Goal: Task Accomplishment & Management: Complete application form

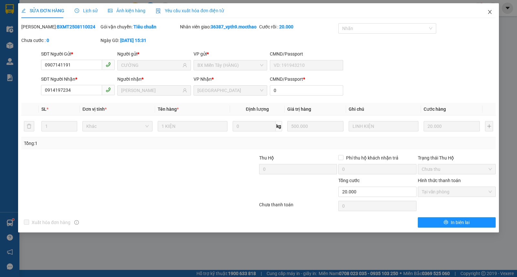
click at [494, 11] on span "Close" at bounding box center [490, 12] width 18 height 18
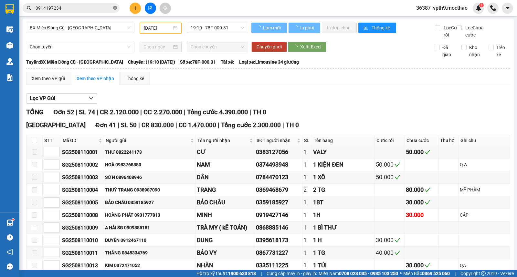
click at [114, 10] on icon "close-circle" at bounding box center [115, 8] width 4 height 4
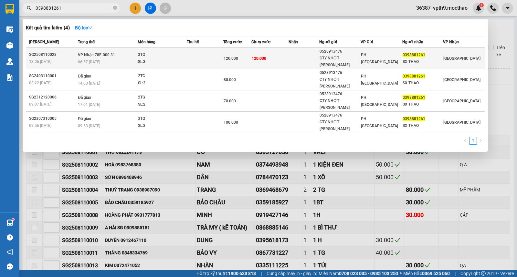
type input "0398881261"
click at [172, 59] on div "SL: 3" at bounding box center [162, 61] width 48 height 7
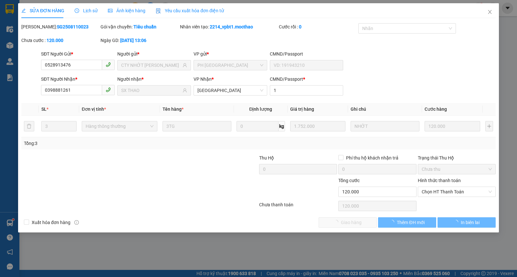
type input "0528913476"
type input "CTY NHỚT HOÀNG PHÁT"
type input "0398881261"
type input "SX THAO"
type input "1"
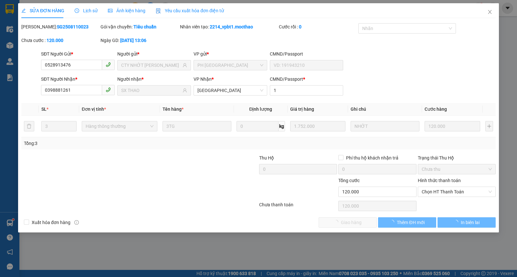
type input "120.000"
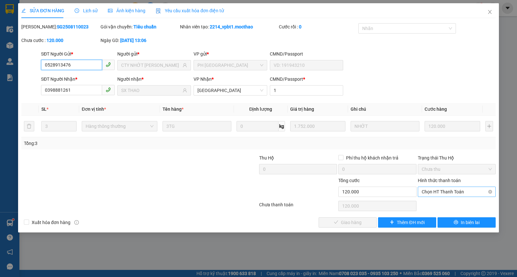
click at [439, 190] on span "Chọn HT Thanh Toán" at bounding box center [457, 192] width 70 height 10
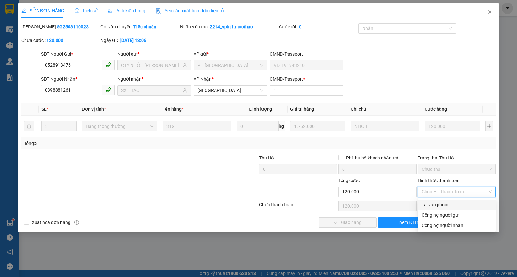
click at [437, 205] on div "Tại văn phòng" at bounding box center [457, 204] width 70 height 7
type input "0"
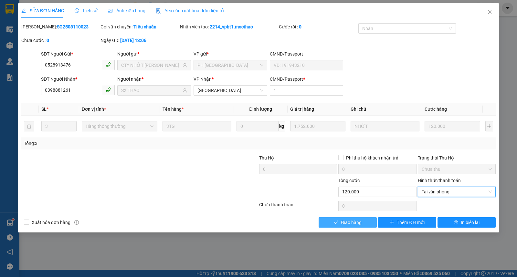
click at [341, 225] on span "Giao hàng" at bounding box center [351, 222] width 21 height 7
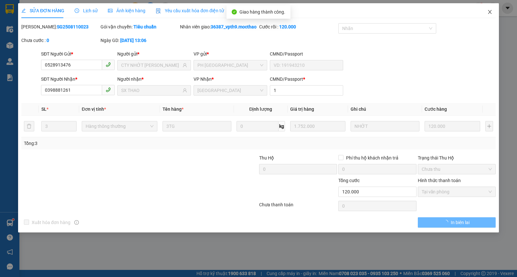
click at [486, 11] on span "Close" at bounding box center [490, 12] width 18 height 18
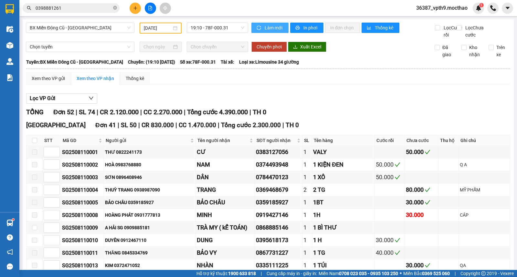
click at [258, 27] on icon "sync" at bounding box center [259, 28] width 5 height 5
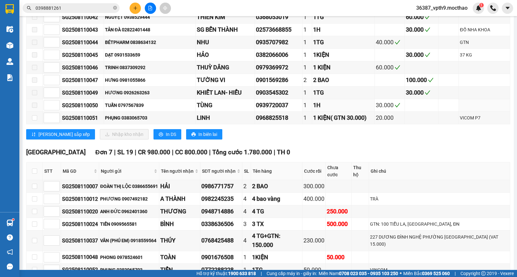
scroll to position [646, 0]
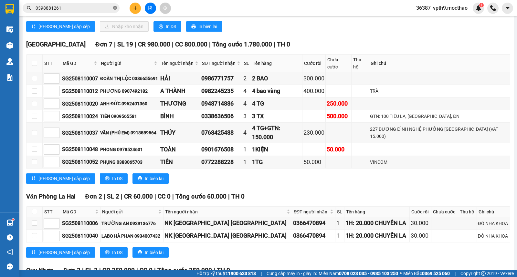
click at [115, 8] on icon "close-circle" at bounding box center [115, 8] width 4 height 4
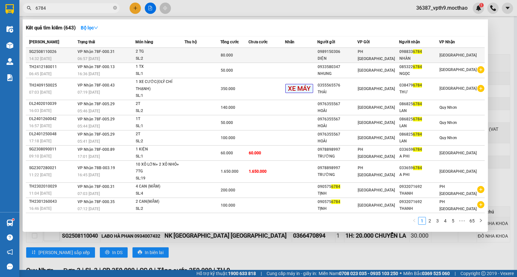
type input "6784"
click at [454, 58] on span "[GEOGRAPHIC_DATA]" at bounding box center [457, 55] width 37 height 5
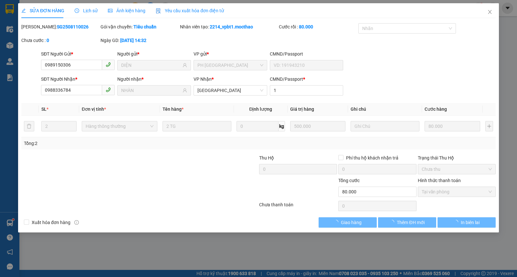
type input "0989150306"
type input "DIỆN"
type input "0988336784"
type input "NHÀN"
type input "1"
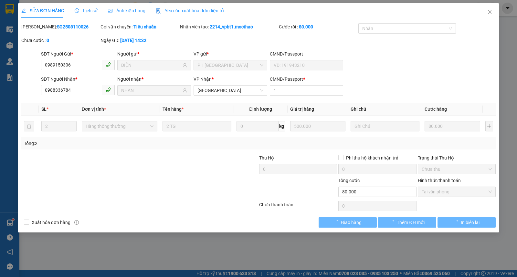
type input "80.000"
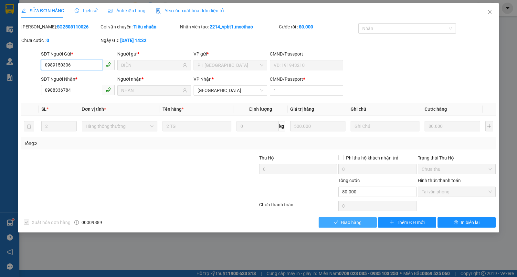
checkbox input "true"
click at [364, 225] on button "Giao hàng" at bounding box center [348, 222] width 58 height 10
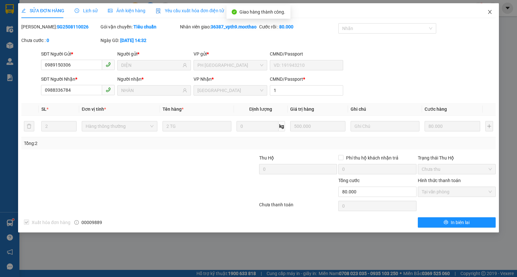
click at [489, 12] on icon "close" at bounding box center [489, 11] width 5 height 5
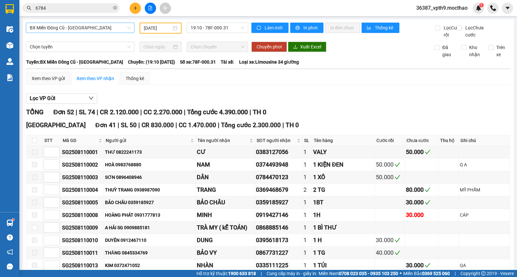
click at [80, 31] on span "BX Miền Đông Cũ - [GEOGRAPHIC_DATA]" at bounding box center [80, 28] width 101 height 10
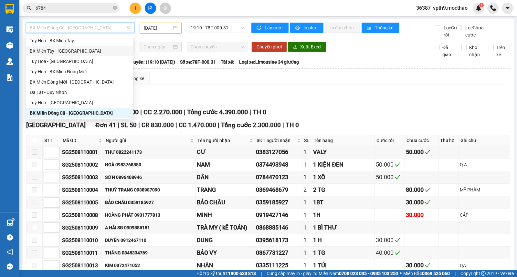
click at [65, 51] on div "BX Miền Tây - [GEOGRAPHIC_DATA]" at bounding box center [80, 51] width 100 height 7
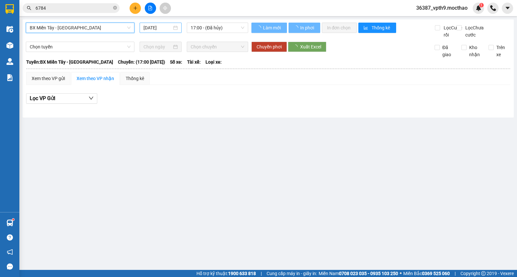
click at [166, 32] on div "[DATE]" at bounding box center [161, 28] width 42 height 10
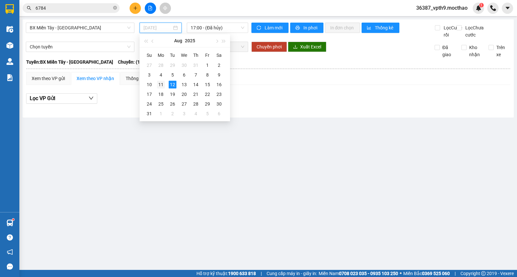
click at [161, 86] on div "11" at bounding box center [161, 85] width 8 height 8
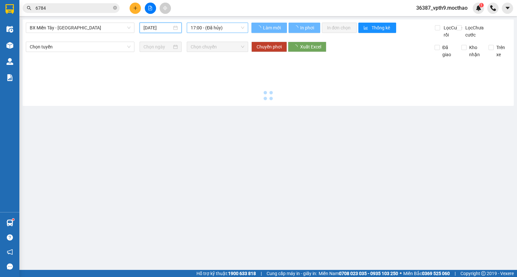
type input "[DATE]"
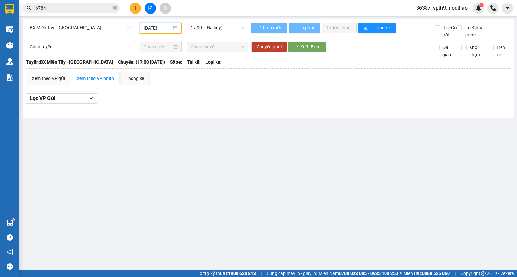
click at [229, 30] on span "17:00 - (Đã hủy)" at bounding box center [217, 28] width 53 height 10
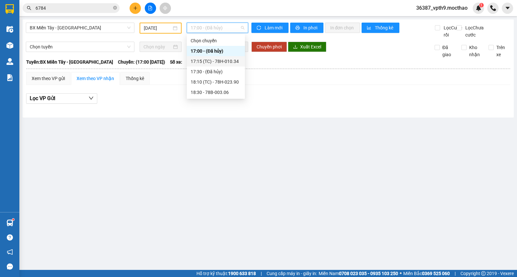
click at [218, 61] on div "17:15 (TC) - 78H-010.34" at bounding box center [216, 61] width 50 height 7
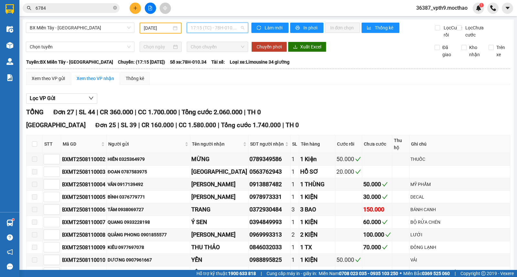
click at [214, 31] on span "17:15 (TC) - 78H-010.34" at bounding box center [217, 28] width 53 height 10
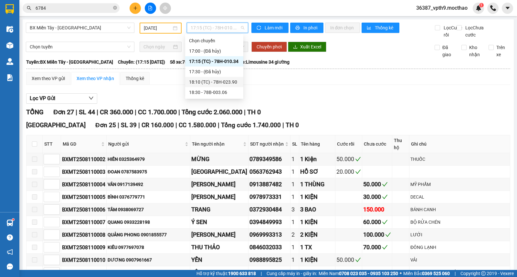
click at [200, 81] on div "18:10 (TC) - 78H-023.90" at bounding box center [214, 82] width 50 height 7
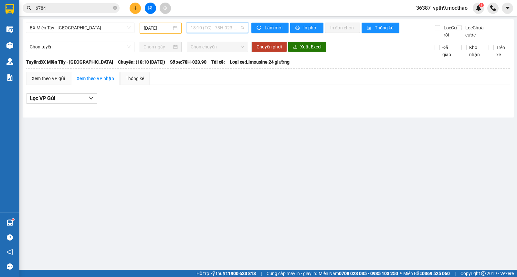
click at [231, 28] on span "18:10 (TC) - 78H-023.90" at bounding box center [217, 28] width 53 height 10
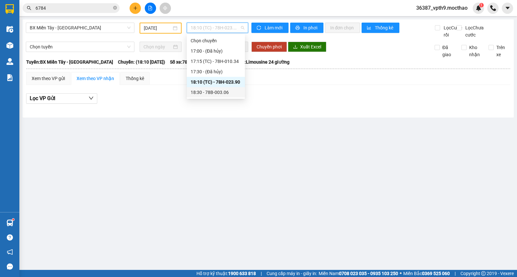
click at [199, 93] on div "18:30 - 78B-003.06" at bounding box center [216, 92] width 50 height 7
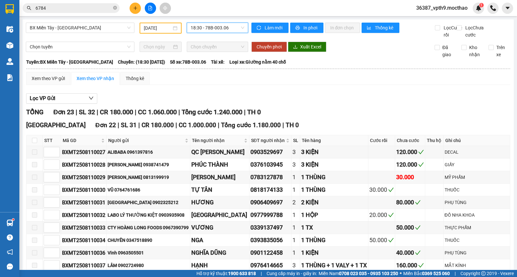
click at [71, 9] on input "6784" at bounding box center [74, 8] width 76 height 7
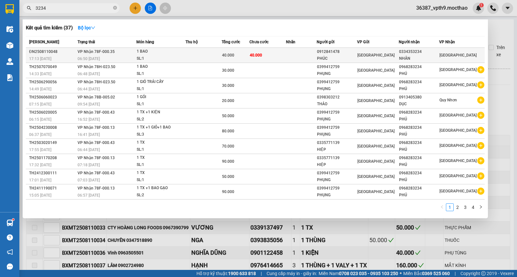
type input "3234"
click at [439, 57] on div "NHÂN" at bounding box center [419, 58] width 40 height 7
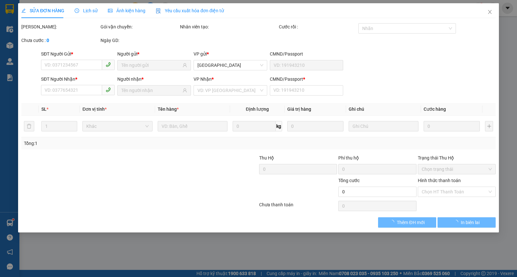
type input "0912841478"
type input "PHÚC"
type input "0334353234"
type input "NHÂN"
type input "0"
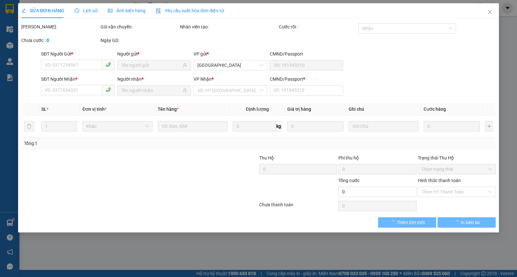
type input "40.000"
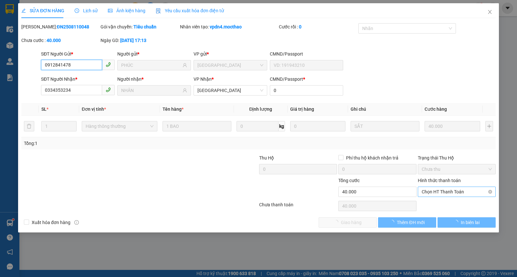
click at [439, 194] on span "Chọn HT Thanh Toán" at bounding box center [457, 192] width 70 height 10
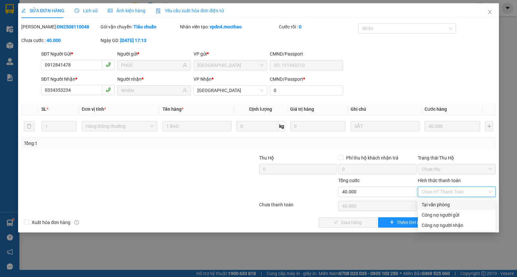
click at [437, 205] on div "Tại văn phòng" at bounding box center [457, 204] width 70 height 7
type input "0"
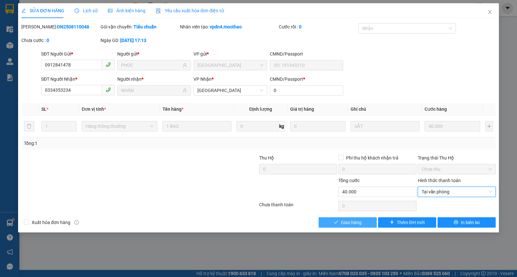
click at [354, 224] on span "Giao hàng" at bounding box center [351, 222] width 21 height 7
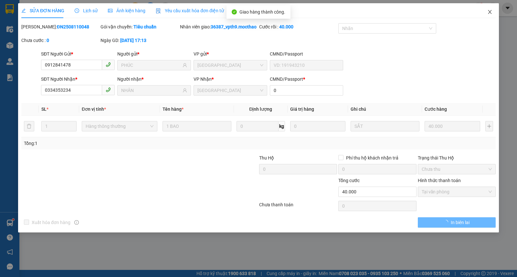
click at [490, 16] on span "Close" at bounding box center [490, 12] width 18 height 18
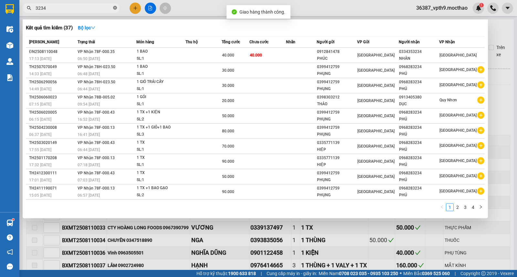
click at [115, 10] on icon "close-circle" at bounding box center [115, 8] width 4 height 4
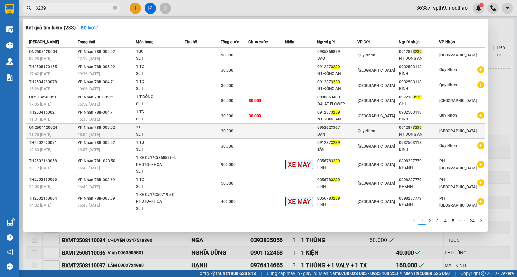
type input "3239"
click at [427, 128] on div "091287 3239" at bounding box center [419, 127] width 40 height 7
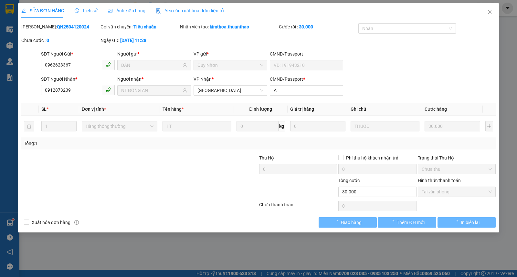
type input "0962623367"
type input "DÂN"
type input "0912873239"
type input "NT ĐỒNG AN"
type input "A"
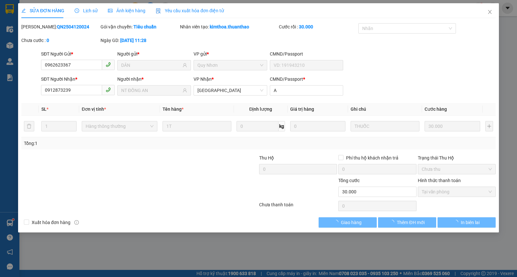
type input "30.000"
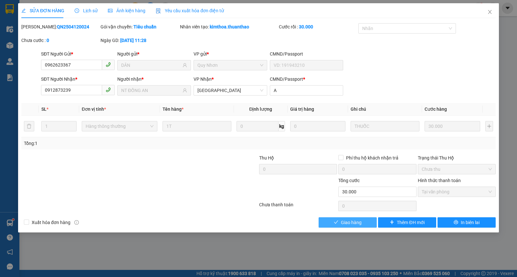
click at [355, 227] on button "Giao hàng" at bounding box center [348, 222] width 58 height 10
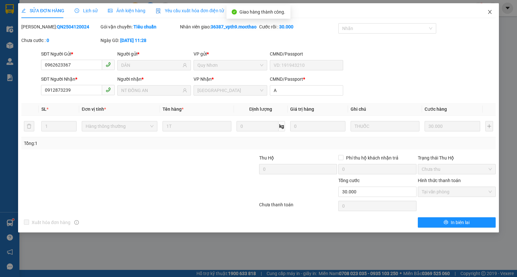
click at [486, 8] on span "Close" at bounding box center [490, 12] width 18 height 18
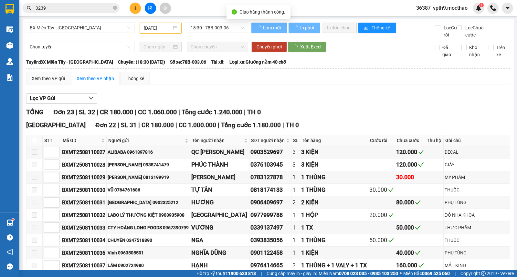
click at [104, 9] on input "3239" at bounding box center [74, 8] width 76 height 7
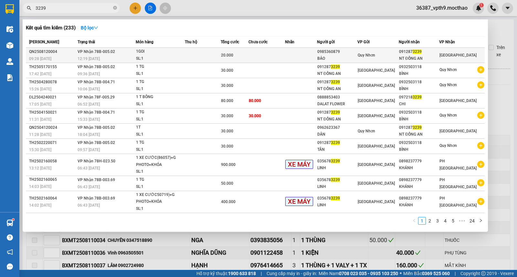
click at [456, 52] on div "[GEOGRAPHIC_DATA]" at bounding box center [457, 55] width 37 height 7
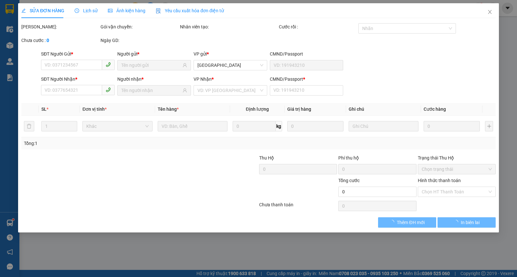
type input "0985360879"
type input "BẢO"
type input "0912873239"
type input "NT ĐỒNG AN"
type input "A"
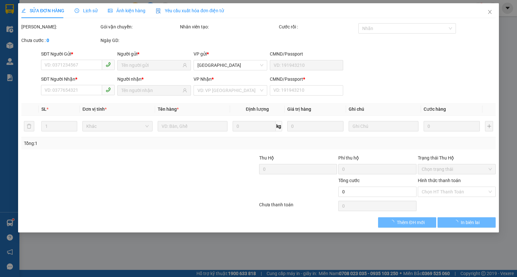
type input "20.000"
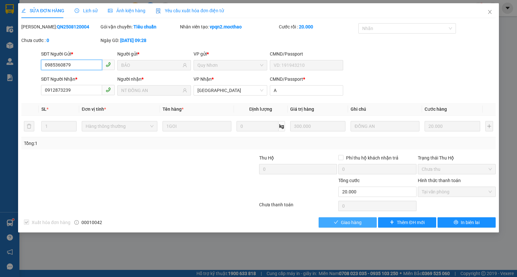
checkbox input "true"
click at [343, 222] on span "Giao hàng" at bounding box center [351, 222] width 21 height 7
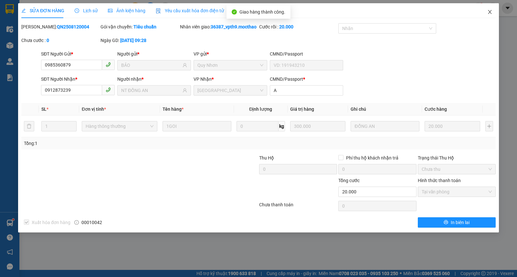
click at [491, 12] on icon "close" at bounding box center [489, 11] width 5 height 5
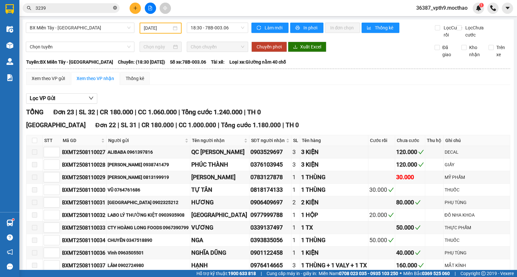
click at [115, 6] on icon "close-circle" at bounding box center [115, 8] width 4 height 4
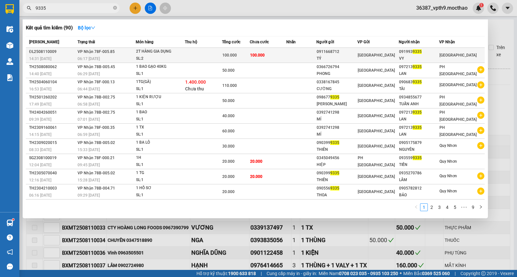
type input "9335"
click at [165, 57] on div "SL: 2" at bounding box center [160, 58] width 48 height 7
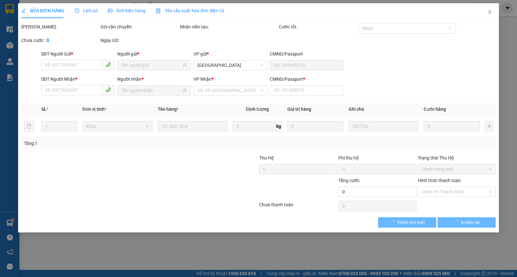
type input "0911668712"
type input "TÝ"
type input "0919939335"
type input "VY"
type input "0"
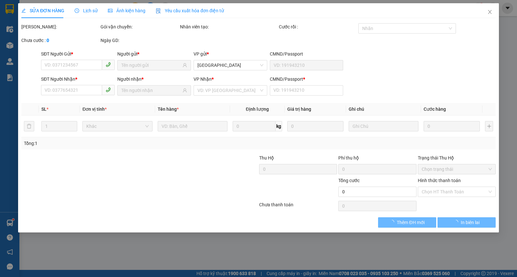
type input "100.000"
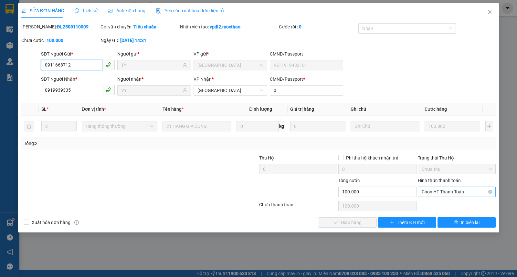
click at [434, 189] on span "Chọn HT Thanh Toán" at bounding box center [457, 192] width 70 height 10
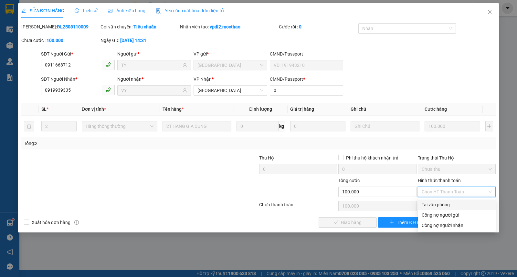
click at [434, 205] on div "Tại văn phòng" at bounding box center [457, 204] width 70 height 7
type input "0"
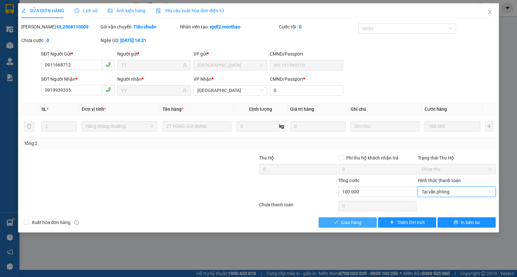
click at [341, 225] on span "Giao hàng" at bounding box center [351, 222] width 21 height 7
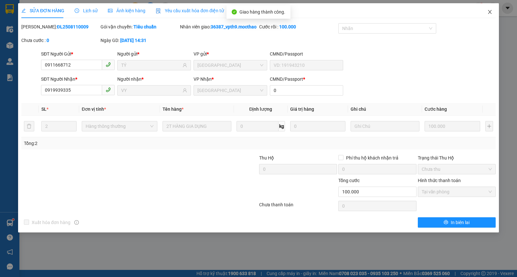
click at [495, 10] on span "Close" at bounding box center [490, 12] width 18 height 18
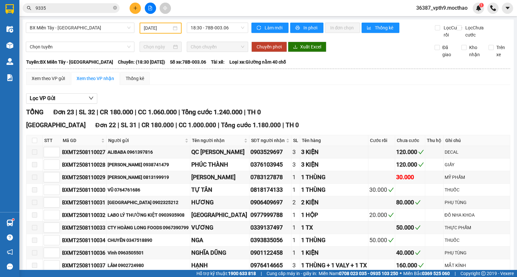
click at [156, 29] on input "[DATE]" at bounding box center [158, 28] width 28 height 7
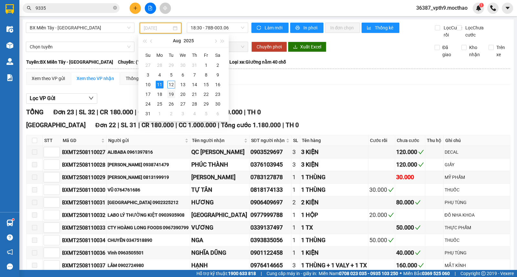
click at [173, 90] on div "19" at bounding box center [171, 94] width 8 height 8
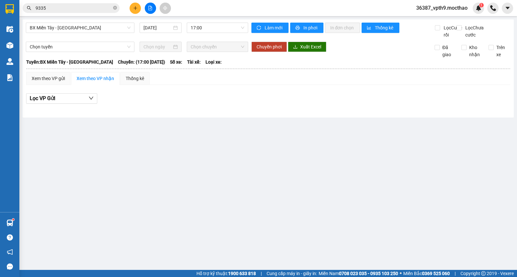
click at [138, 22] on div "BX Miền Tây - Tuy Hòa 19/08/2025 17:00 Làm mới In phơi In đơn chọn Thống kê Lọc…" at bounding box center [268, 68] width 491 height 98
click at [153, 23] on div "19/08/2025" at bounding box center [161, 28] width 42 height 10
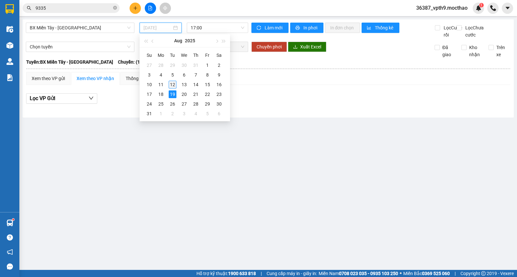
click at [175, 85] on div "12" at bounding box center [173, 85] width 8 height 8
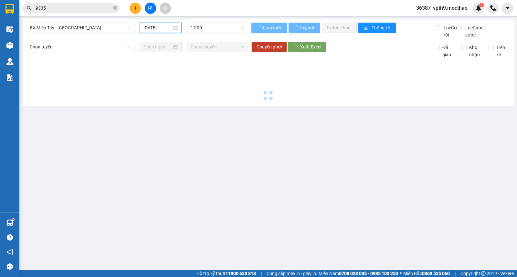
type input "[DATE]"
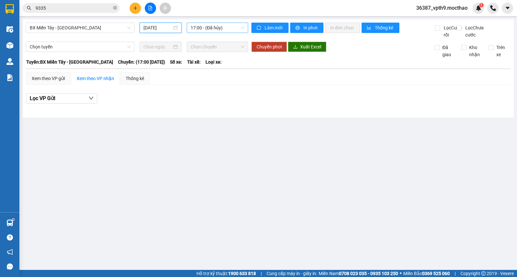
click at [236, 30] on span "17:00 - (Đã hủy)" at bounding box center [217, 28] width 53 height 10
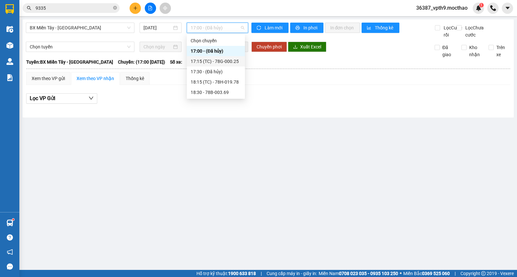
click at [222, 63] on div "17:15 (TC) - 78G-000.25" at bounding box center [216, 61] width 50 height 7
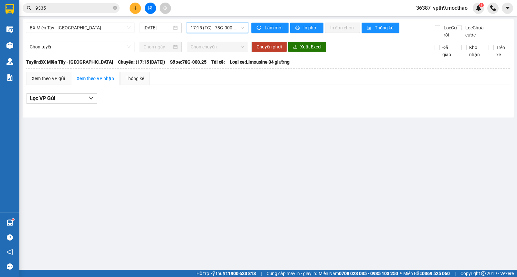
click at [231, 25] on span "17:15 (TC) - 78G-000.25" at bounding box center [217, 28] width 53 height 10
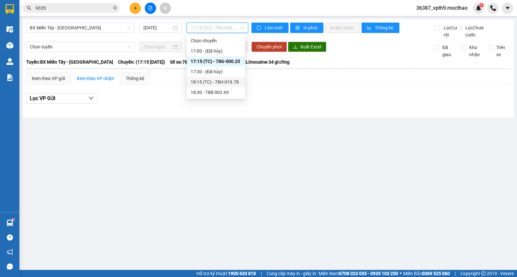
click at [218, 81] on div "18:15 (TC) - 78H-019.78" at bounding box center [216, 82] width 50 height 7
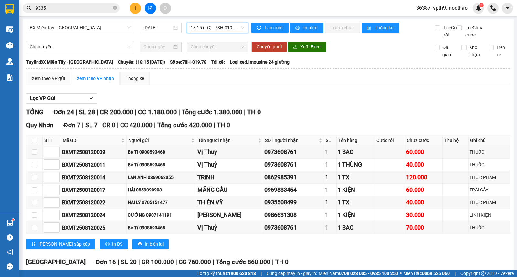
click at [231, 29] on span "18:15 (TC) - 78H-019.78" at bounding box center [217, 28] width 53 height 10
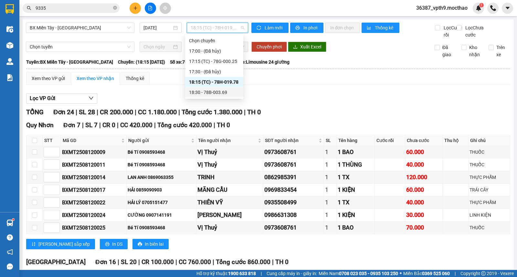
click at [216, 93] on div "18:30 - 78B-003.69" at bounding box center [214, 92] width 50 height 7
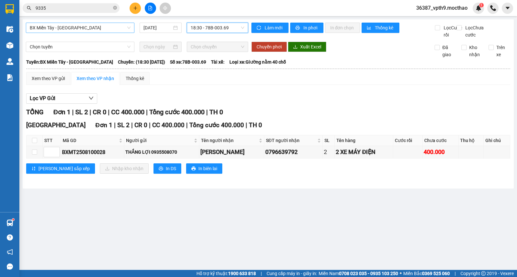
click at [108, 26] on span "BX Miền Tây - [GEOGRAPHIC_DATA]" at bounding box center [80, 28] width 101 height 10
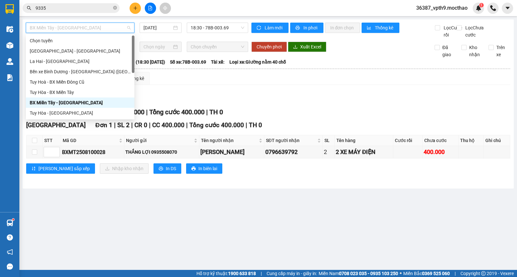
type input "m"
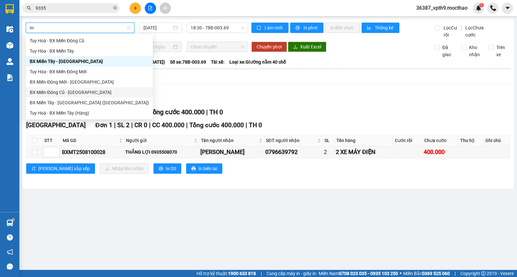
click at [62, 95] on div "BX Miền Đông Cũ - [GEOGRAPHIC_DATA]" at bounding box center [89, 92] width 119 height 7
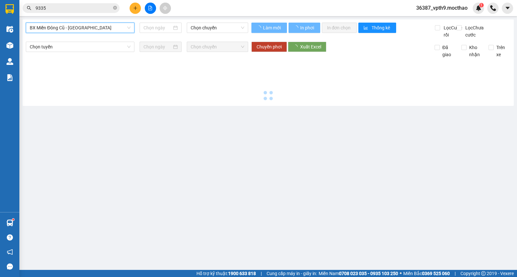
type input "[DATE]"
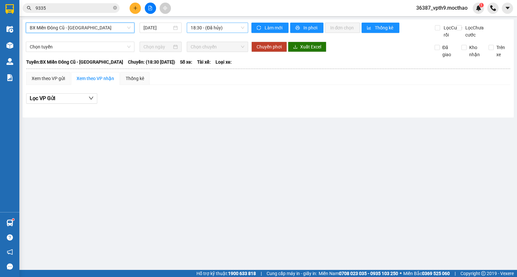
click at [216, 30] on span "18:30 - (Đã hủy)" at bounding box center [217, 28] width 53 height 10
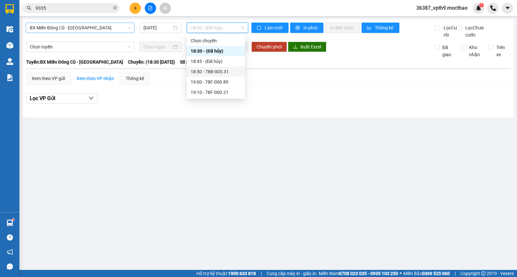
click at [214, 70] on div "18:50 - 78B-005.31" at bounding box center [216, 71] width 50 height 7
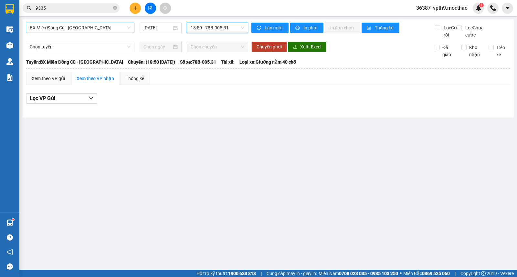
click at [227, 27] on span "18:50 - 78B-005.31" at bounding box center [217, 28] width 53 height 10
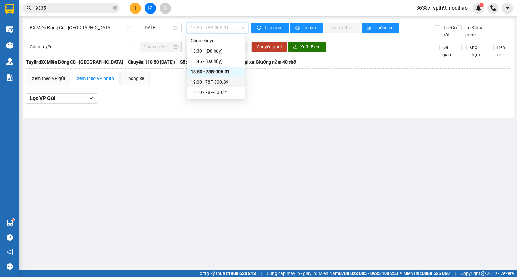
click at [207, 86] on div "19:00 - 78F-000.89" at bounding box center [216, 82] width 58 height 10
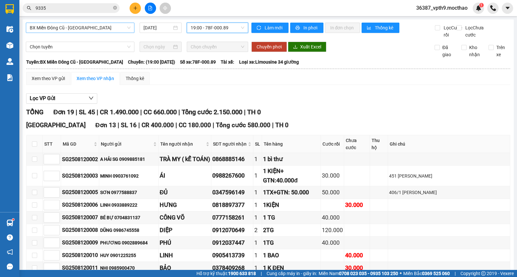
click at [194, 27] on span "19:00 - 78F-000.89" at bounding box center [217, 28] width 53 height 10
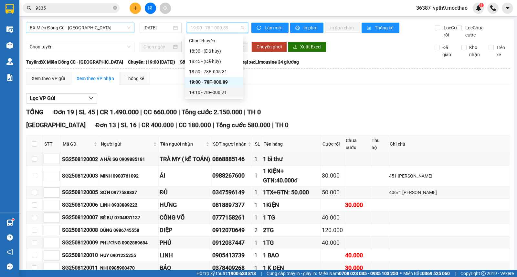
click at [216, 91] on div "19:10 - 78F-000.21" at bounding box center [214, 92] width 50 height 7
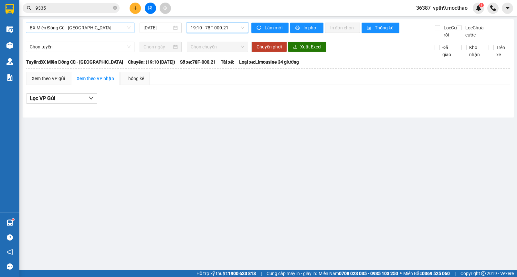
click at [87, 28] on span "BX Miền Đông Cũ - [GEOGRAPHIC_DATA]" at bounding box center [80, 28] width 101 height 10
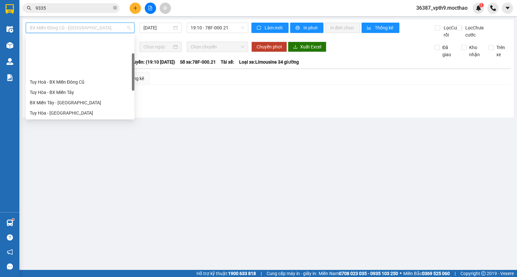
scroll to position [52, 0]
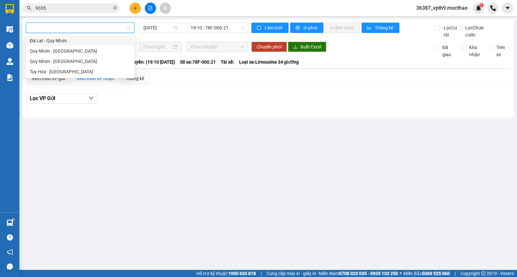
type input "q"
click at [61, 60] on div "Quy Nhơn - [GEOGRAPHIC_DATA]" at bounding box center [80, 61] width 101 height 7
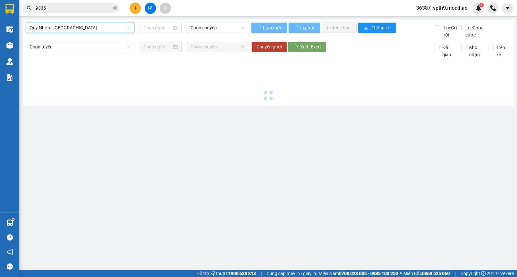
type input "[DATE]"
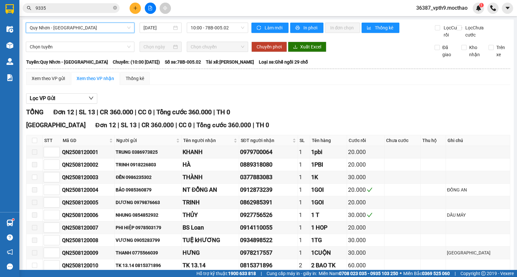
scroll to position [36, 0]
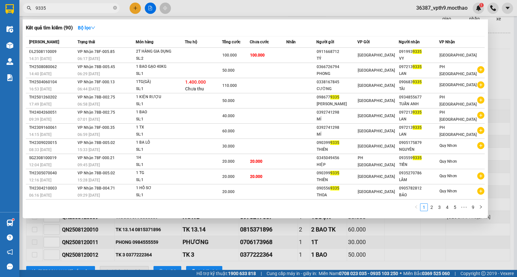
click at [119, 8] on span "9335" at bounding box center [71, 8] width 97 height 10
click at [116, 8] on icon "close-circle" at bounding box center [115, 8] width 4 height 4
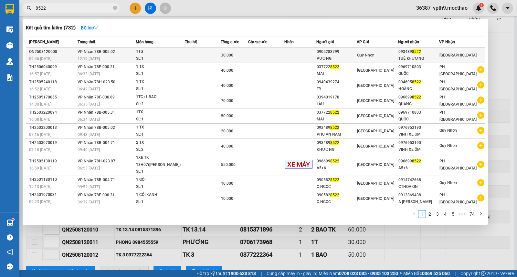
type input "8522"
click at [458, 57] on span "[GEOGRAPHIC_DATA]" at bounding box center [457, 55] width 37 height 5
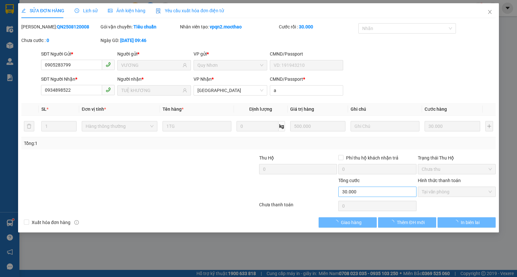
type input "0905283799"
type input "VƯƠNG"
type input "0934898522"
type input "TUỆ kHƯƠNG"
type input "a"
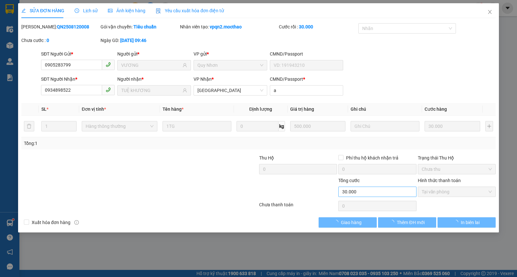
type input "30.000"
click at [341, 225] on span "Giao hàng" at bounding box center [351, 222] width 21 height 7
checkbox input "true"
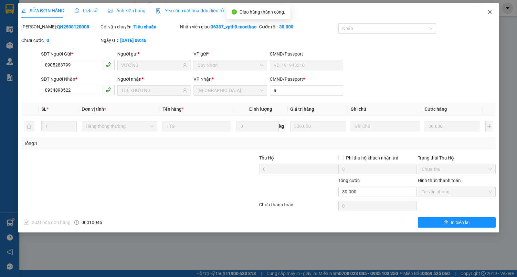
click at [492, 11] on icon "close" at bounding box center [489, 11] width 5 height 5
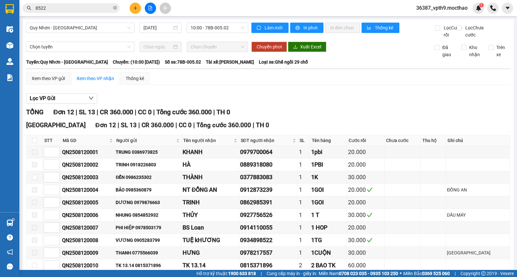
scroll to position [69, 0]
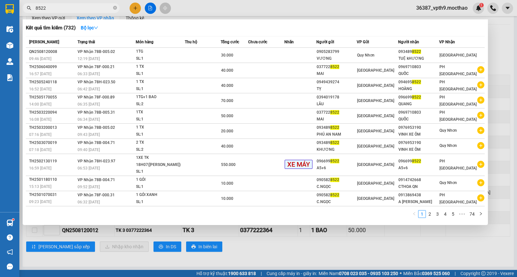
click at [112, 7] on span "8522" at bounding box center [71, 8] width 97 height 10
click at [116, 6] on icon "close-circle" at bounding box center [115, 8] width 4 height 4
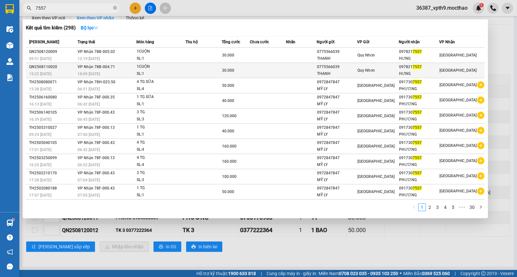
type input "7557"
click at [452, 73] on span "[GEOGRAPHIC_DATA]" at bounding box center [457, 70] width 37 height 5
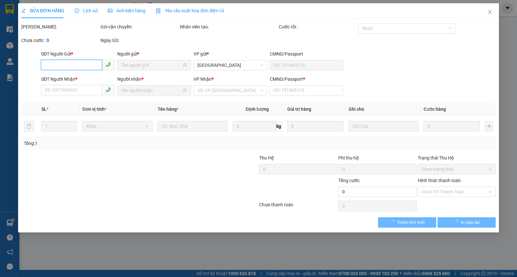
type input "0775566039"
type input "THANH"
type input "0978217557"
type input "HƯNG"
type input "K"
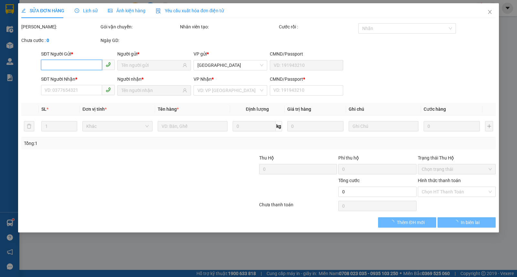
type input "30.000"
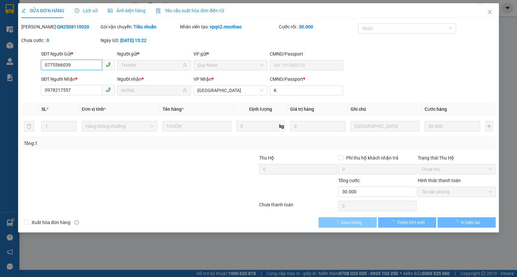
checkbox input "true"
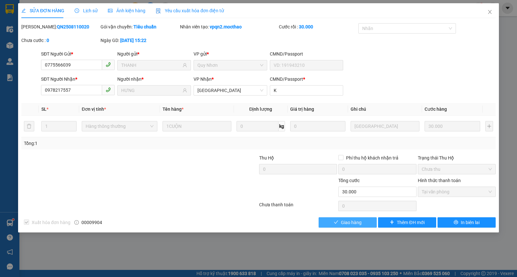
click at [360, 224] on span "Giao hàng" at bounding box center [351, 222] width 21 height 7
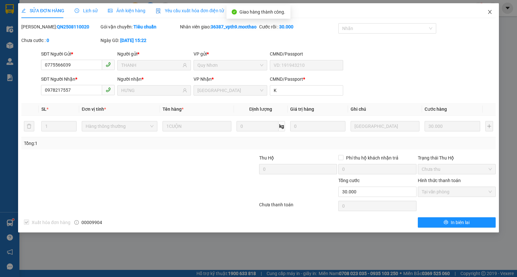
click at [489, 14] on icon "close" at bounding box center [489, 11] width 5 height 5
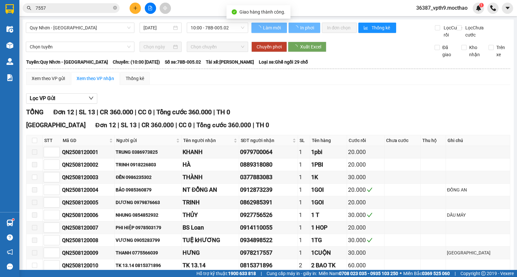
click at [79, 5] on input "7557" at bounding box center [74, 8] width 76 height 7
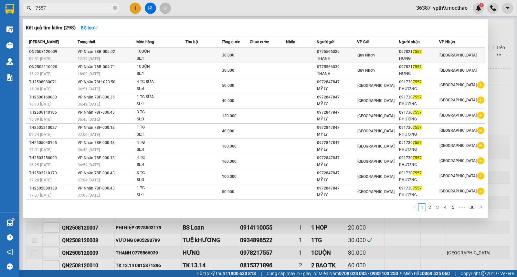
click at [454, 57] on span "[GEOGRAPHIC_DATA]" at bounding box center [457, 55] width 37 height 5
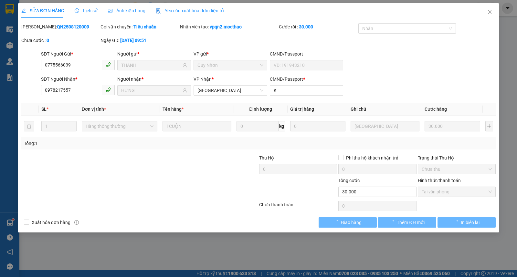
type input "0775566039"
type input "THANH"
type input "0978217557"
type input "HƯNG"
type input "K"
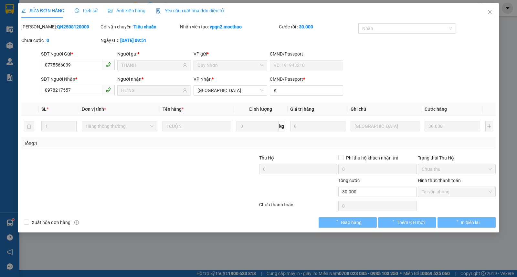
type input "30.000"
checkbox input "true"
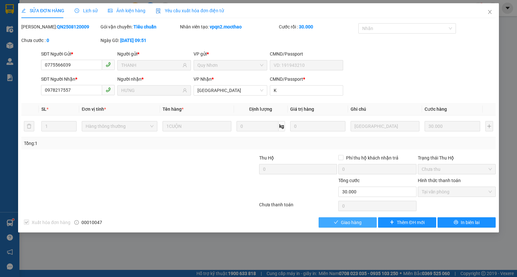
click at [350, 222] on span "Giao hàng" at bounding box center [351, 222] width 21 height 7
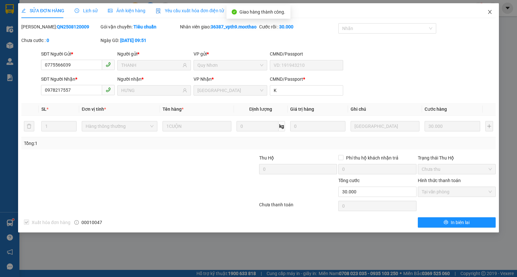
click at [491, 11] on icon "close" at bounding box center [489, 11] width 5 height 5
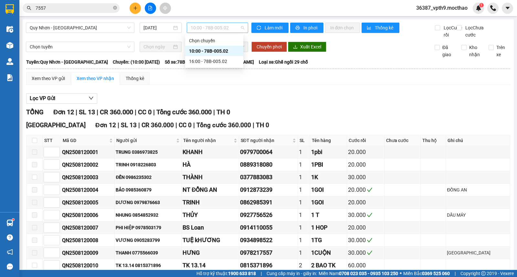
click at [217, 26] on span "10:00 - 78B-005.02" at bounding box center [217, 28] width 53 height 10
click at [220, 62] on div "16:00 - 78B-005.02" at bounding box center [214, 61] width 50 height 7
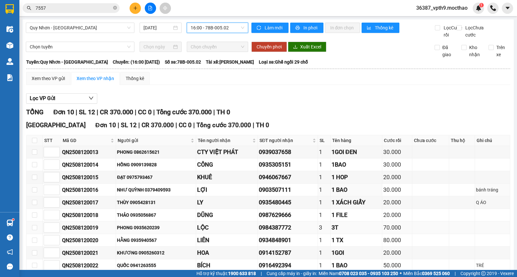
scroll to position [43, 0]
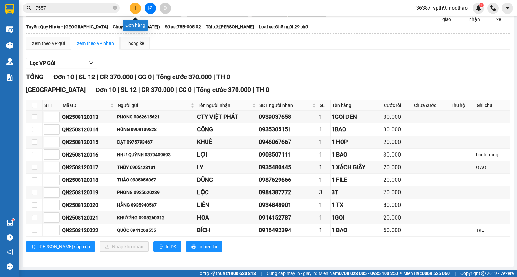
click at [132, 8] on button at bounding box center [135, 8] width 11 height 11
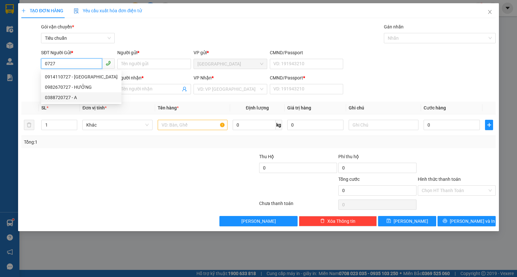
click at [71, 100] on div "0388720727 - A" at bounding box center [81, 97] width 73 height 7
type input "0388720727"
type input "A"
type input "0983381002"
type input "PHƯỚC"
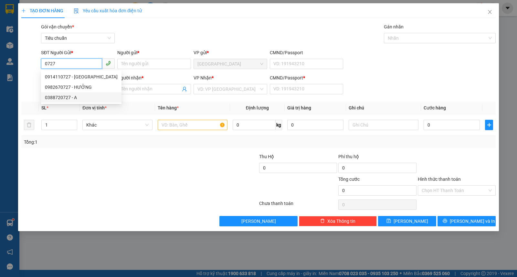
type input "1"
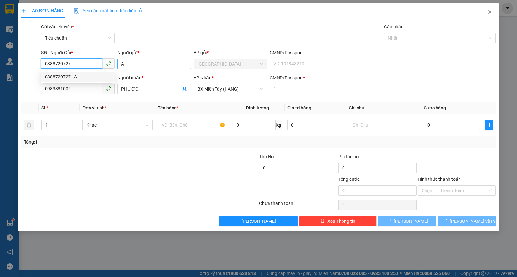
type input "40.000"
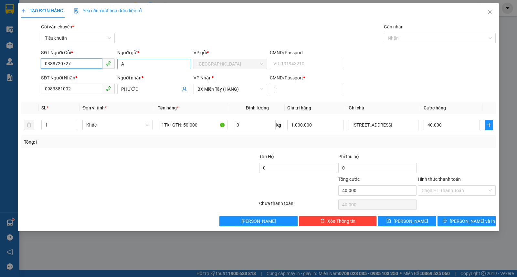
type input "0388720727"
click at [147, 65] on input "A" at bounding box center [154, 64] width 74 height 10
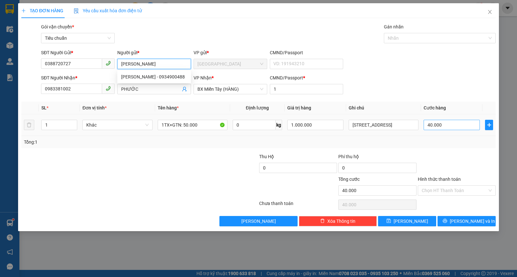
type input "[PERSON_NAME]"
click at [449, 126] on input "40.000" at bounding box center [452, 125] width 56 height 10
type input "5"
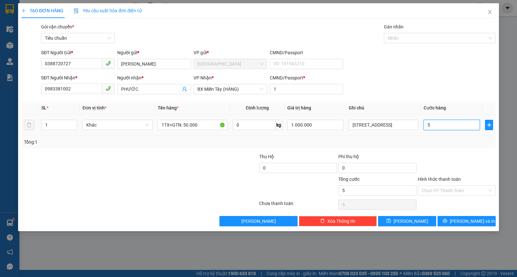
type input "50"
type input "50.000"
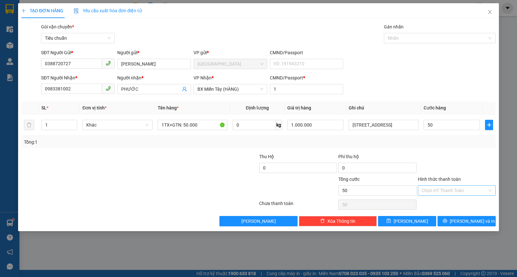
type input "50.000"
click at [451, 191] on input "Hình thức thanh toán" at bounding box center [455, 191] width 66 height 10
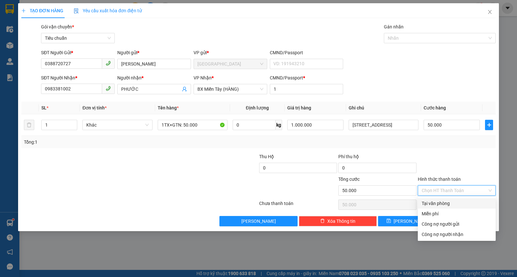
click at [431, 206] on div "Tại văn phòng" at bounding box center [457, 203] width 70 height 7
type input "0"
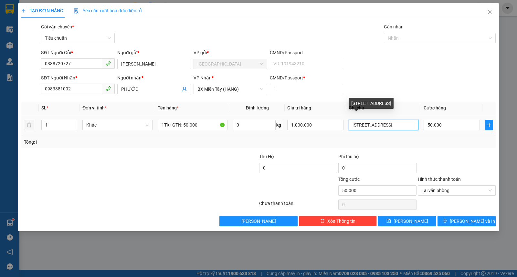
click at [383, 123] on input "39 ĐƯỜNG D15,P TÂY THẠNH,TÂN PHÚ" at bounding box center [384, 125] width 70 height 10
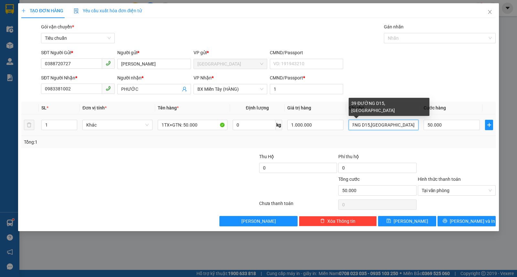
scroll to position [0, 16]
click at [374, 125] on input "39 ĐƯỜNG D15- P TÂY THẠNH-TÂN PHÚ" at bounding box center [384, 125] width 70 height 10
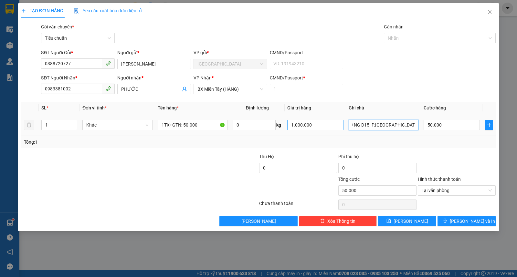
type input "39 ĐƯỜNG D15- P.TÂY THẠNH-TÂN PHÚ"
drag, startPoint x: 318, startPoint y: 124, endPoint x: 262, endPoint y: 120, distance: 55.8
click at [262, 120] on tr "1 Khác 1TX+GTN: 50.000 0 kg 1.000.000 39 ĐƯỜNG D15- P.TÂY THẠNH-TÂN PHÚ 50.000" at bounding box center [258, 125] width 474 height 22
type input "200.000"
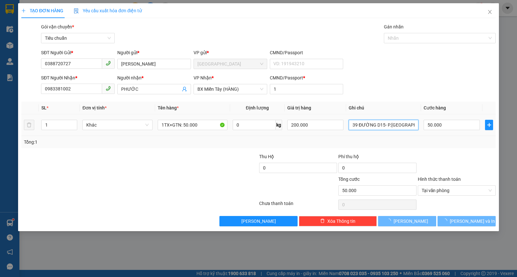
type input "0"
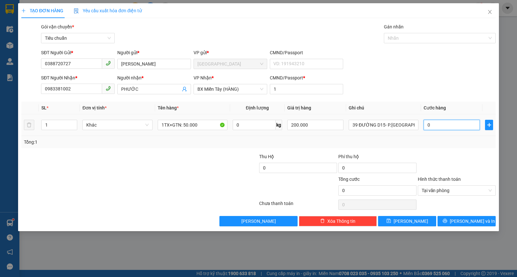
type input "5"
type input "50"
type input "50.000"
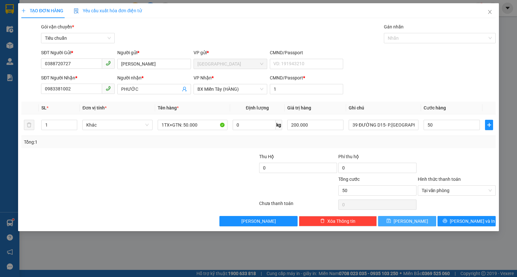
type input "50.000"
click at [425, 223] on button "[PERSON_NAME]" at bounding box center [407, 221] width 58 height 10
type input "0"
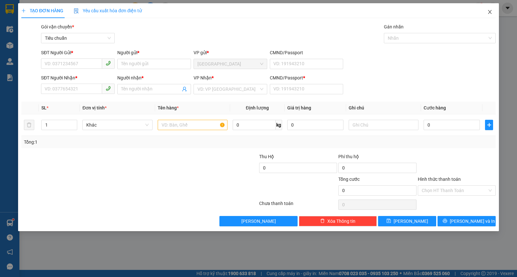
click at [486, 11] on span "Close" at bounding box center [490, 12] width 18 height 18
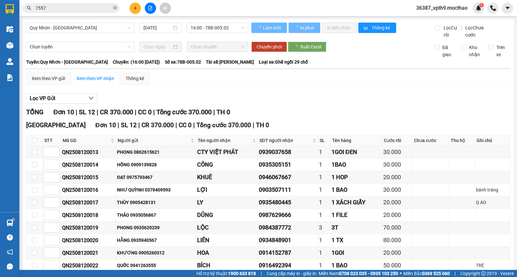
click at [74, 11] on input "7557" at bounding box center [74, 8] width 76 height 7
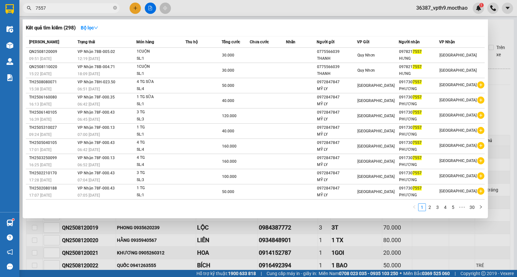
click at [74, 11] on input "7557" at bounding box center [74, 8] width 76 height 7
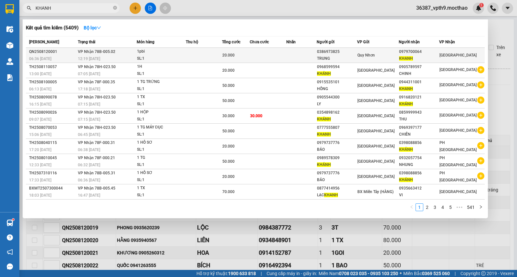
type input "KHANH"
click at [458, 58] on div "[GEOGRAPHIC_DATA]" at bounding box center [457, 55] width 37 height 7
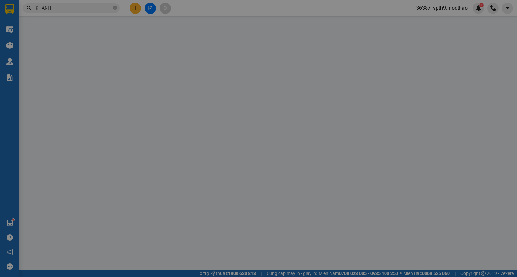
type input "0386973825"
type input "TRUNG"
type input "0979700064"
type input "KHANH"
type input "D"
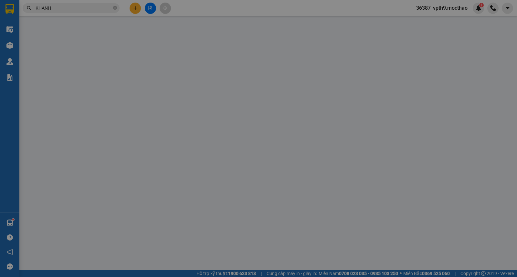
type input "20.000"
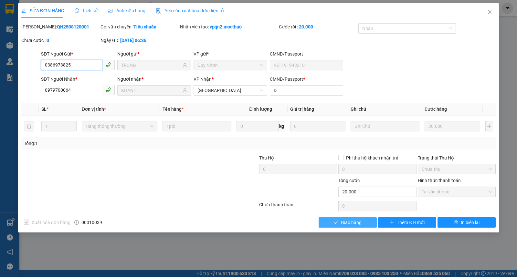
checkbox input "true"
click at [350, 219] on span "Giao hàng" at bounding box center [351, 222] width 21 height 7
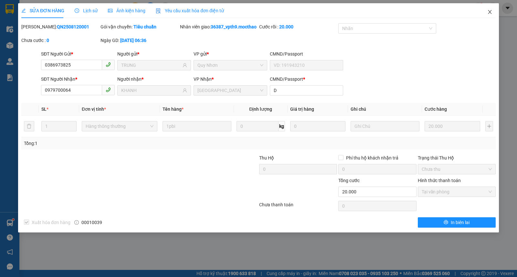
click at [492, 14] on span "Close" at bounding box center [490, 12] width 18 height 18
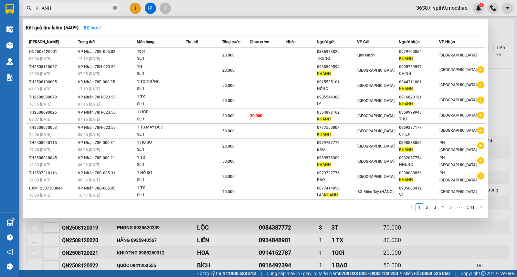
click at [115, 7] on icon "close-circle" at bounding box center [115, 8] width 4 height 4
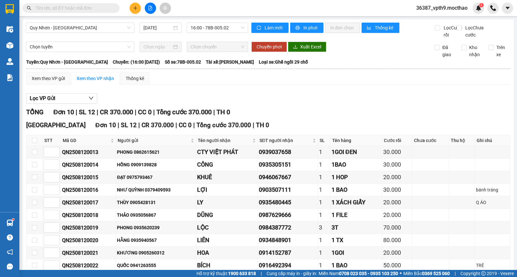
click at [270, 97] on div "Lọc VP Gửi TỔNG Đơn 10 | SL 12 | CR 370.000 | CC 0 | Tổng cước 370.000 | TH 0 …" at bounding box center [268, 192] width 484 height 205
click at [87, 8] on input "text" at bounding box center [74, 8] width 76 height 7
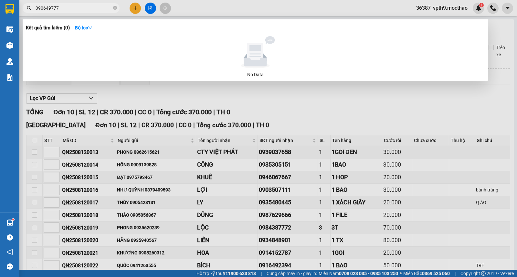
type input "0906497777"
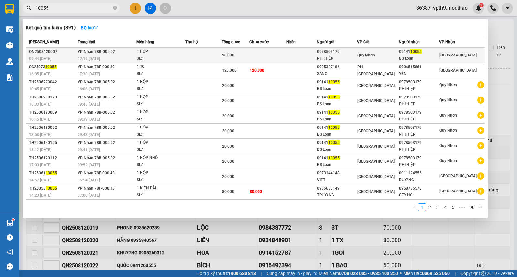
type input "10055"
click at [435, 53] on div "09141 10055" at bounding box center [419, 51] width 40 height 7
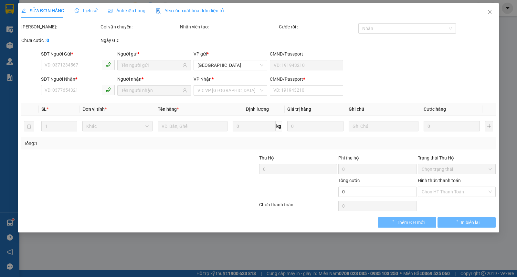
type input "0978503179"
type input "PHI HIỆP"
type input "0914110055"
type input "BS Loan"
type input "a"
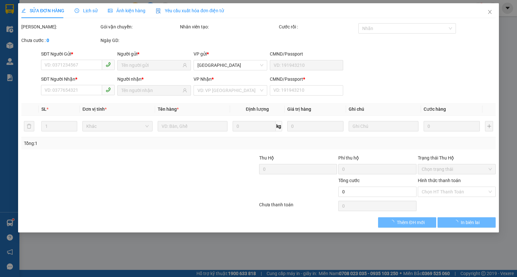
type input "20.000"
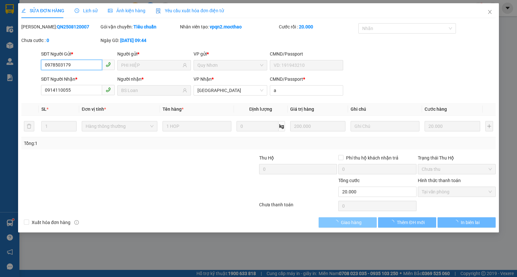
checkbox input "true"
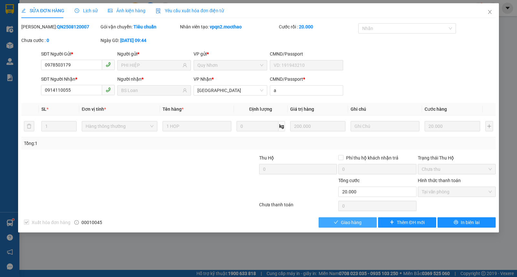
click at [354, 225] on span "Giao hàng" at bounding box center [351, 222] width 21 height 7
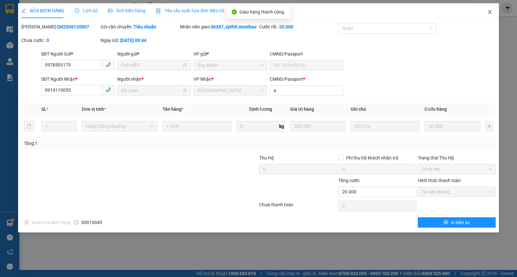
click at [489, 11] on icon "close" at bounding box center [490, 12] width 4 height 4
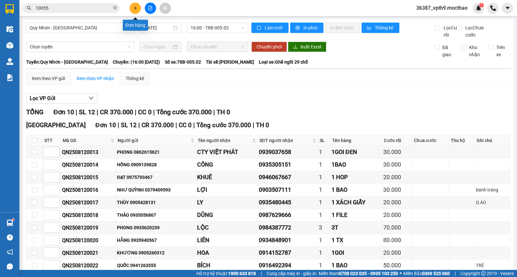
click at [133, 7] on icon "plus" at bounding box center [135, 8] width 5 height 5
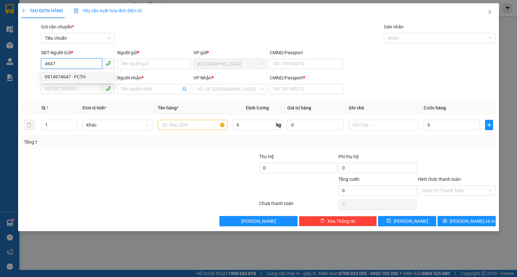
click at [79, 77] on div "0914974647 - PCTH" at bounding box center [78, 76] width 66 height 7
type input "0914974647"
type input "PCTH"
type input "0914742668"
type input "CTHOA"
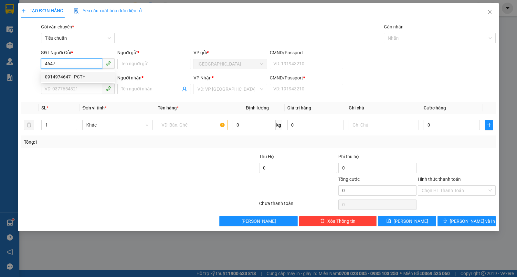
type input "0"
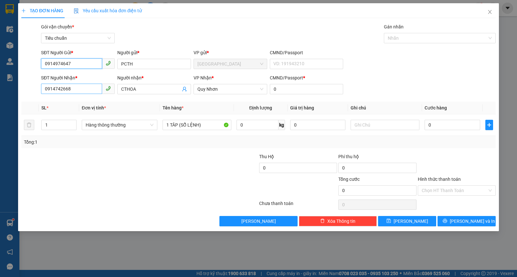
type input "0914974647"
click at [86, 88] on input "0914742668" at bounding box center [71, 89] width 61 height 10
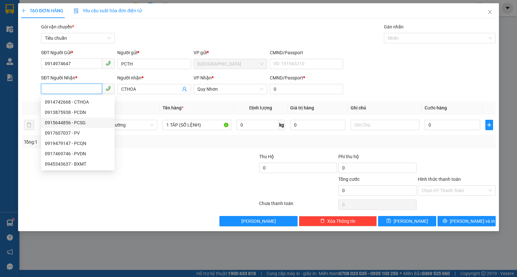
click at [76, 122] on div "0915644856 - PCSG" at bounding box center [78, 122] width 66 height 7
type input "0915644856"
type input "PCSG"
type input "1"
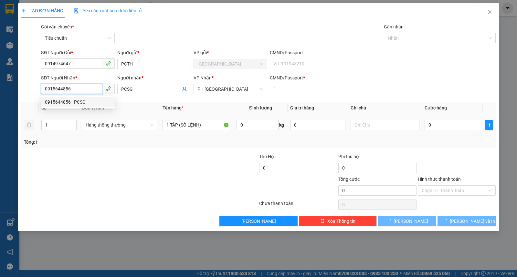
type input "300.000"
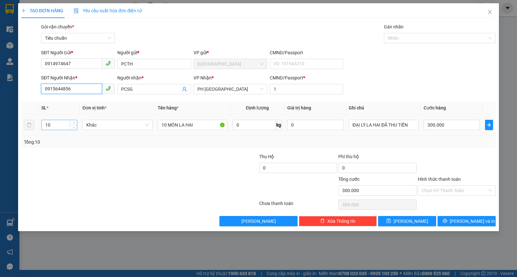
type input "0915644856"
click at [30, 130] on tr "10 Khác 10 MÓN LA HAI 0 kg 0 ĐẠI LÝ LA HAI ĐÃ THU TIỀN 300.000" at bounding box center [258, 125] width 474 height 22
type input "1"
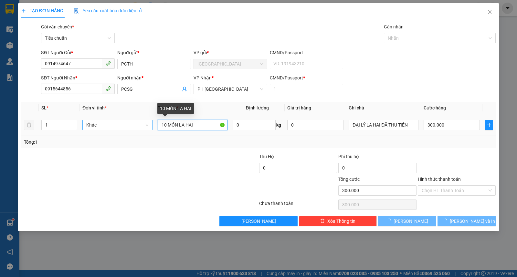
drag, startPoint x: 203, startPoint y: 123, endPoint x: 119, endPoint y: 124, distance: 84.0
click at [119, 124] on tr "1 Khác 10 MÓN LA HAI 0 kg 0 ĐẠI LÝ LA HAI ĐÃ THU TIỀN 300.000" at bounding box center [258, 125] width 474 height 22
type input "0"
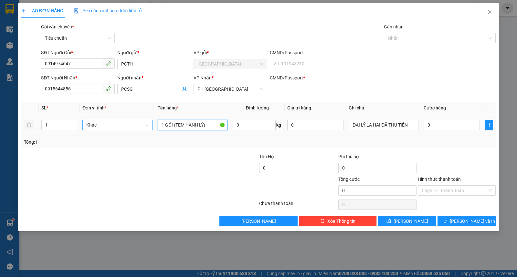
type input "1 GÓI (TEM HÀNH LÝ)"
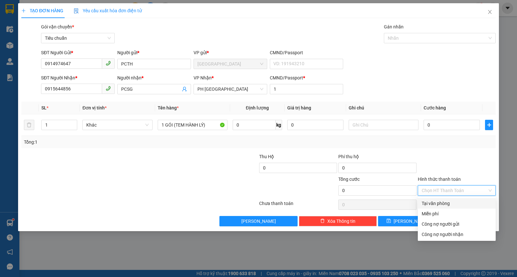
click at [444, 193] on input "Hình thức thanh toán" at bounding box center [455, 191] width 66 height 10
click at [432, 214] on div "Miễn phí" at bounding box center [457, 213] width 70 height 7
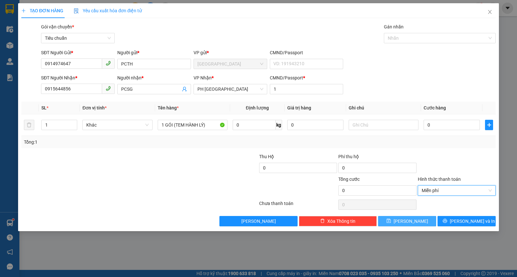
click at [424, 223] on button "[PERSON_NAME]" at bounding box center [407, 221] width 58 height 10
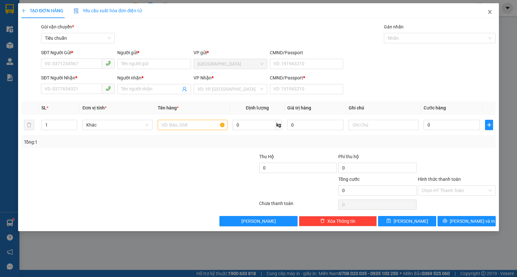
click at [491, 11] on icon "close" at bounding box center [489, 11] width 5 height 5
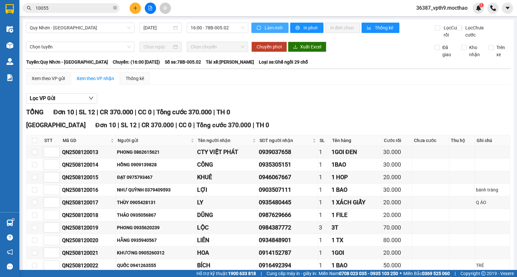
click at [272, 26] on span "Làm mới" at bounding box center [274, 27] width 19 height 7
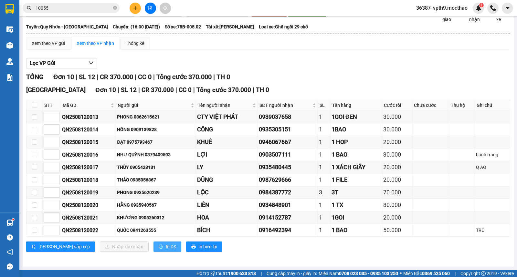
click at [159, 247] on icon "printer" at bounding box center [161, 247] width 5 height 5
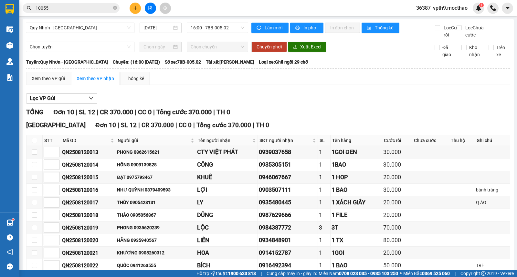
click at [74, 10] on input "10055" at bounding box center [74, 8] width 76 height 7
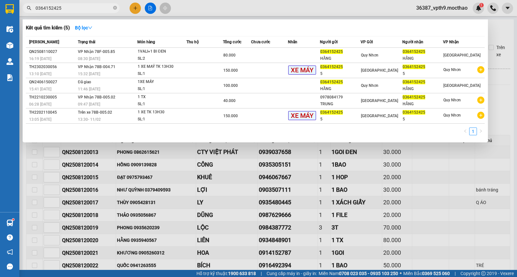
type input "0364152425"
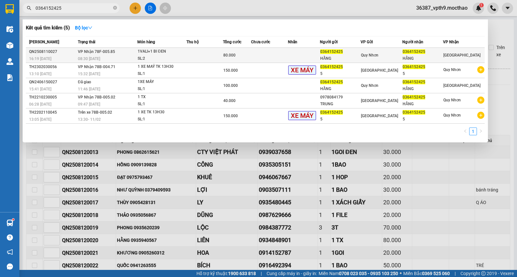
click at [344, 50] on div "0364152425" at bounding box center [340, 51] width 40 height 7
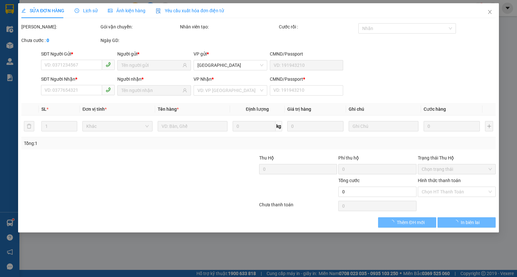
type input "0364152425"
type input "HẰNG"
type input "0364152425"
type input "HẰNG"
type input "A"
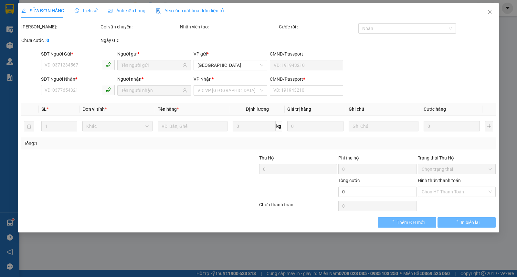
type input "80.000"
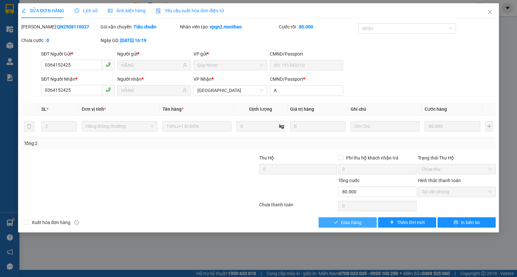
click at [359, 224] on span "Giao hàng" at bounding box center [351, 222] width 21 height 7
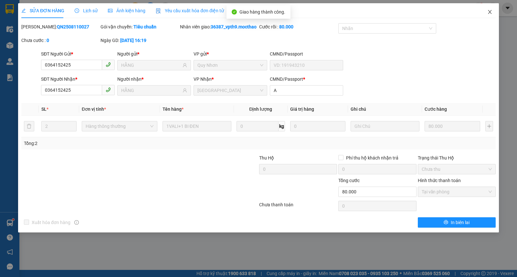
click at [485, 13] on span "Close" at bounding box center [490, 12] width 18 height 18
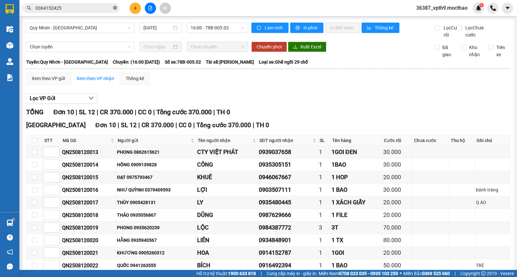
click at [115, 8] on icon "close-circle" at bounding box center [115, 8] width 4 height 4
click at [62, 5] on input "text" at bounding box center [74, 8] width 76 height 7
paste input "0978973331"
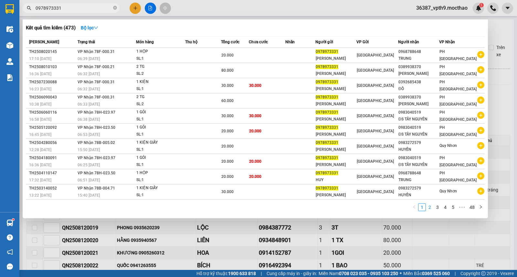
type input "0978973331"
click at [430, 209] on link "2" at bounding box center [429, 207] width 7 height 7
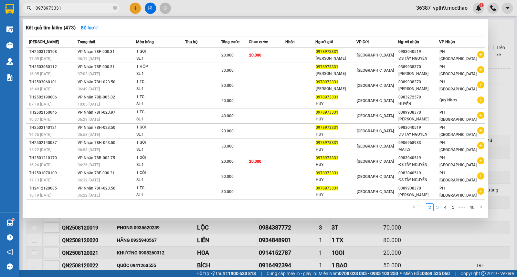
click at [437, 210] on link "3" at bounding box center [437, 207] width 7 height 7
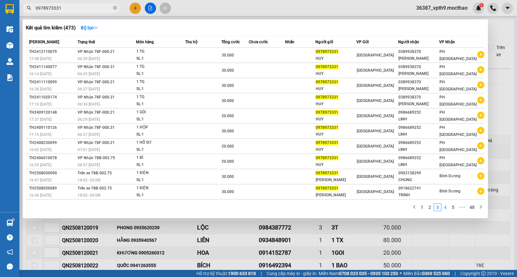
click at [443, 209] on link "4" at bounding box center [445, 207] width 7 height 7
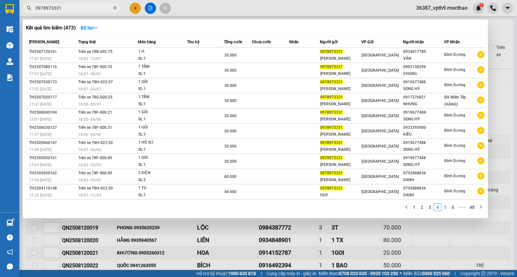
click at [447, 209] on link "5" at bounding box center [445, 207] width 7 height 7
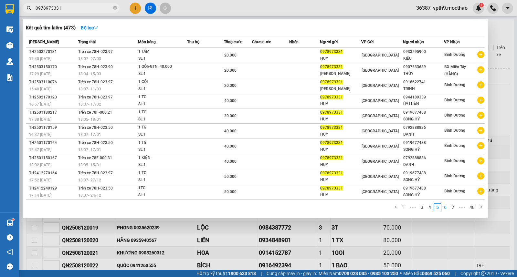
click at [448, 209] on link "6" at bounding box center [445, 207] width 7 height 7
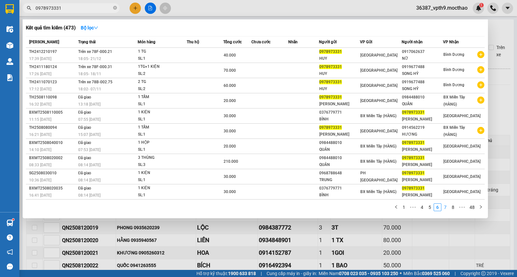
click at [448, 209] on link "7" at bounding box center [445, 207] width 7 height 7
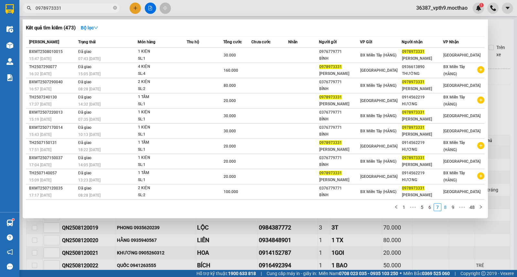
click at [448, 209] on link "8" at bounding box center [445, 207] width 7 height 7
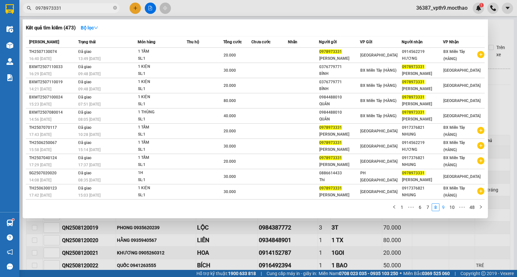
click at [444, 210] on link "9" at bounding box center [443, 207] width 7 height 7
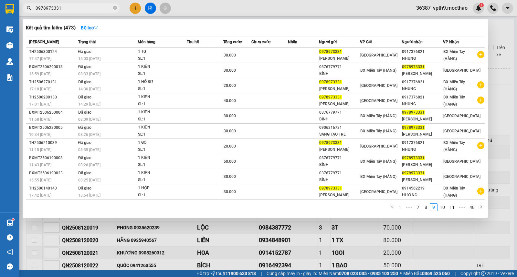
click at [496, 38] on div at bounding box center [258, 138] width 517 height 277
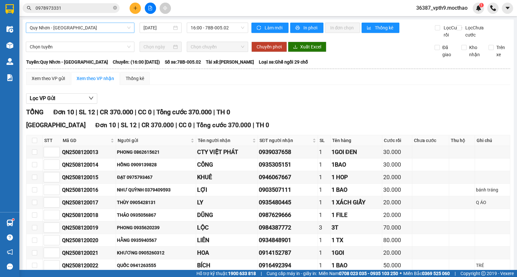
click at [83, 25] on span "Quy Nhơn - [GEOGRAPHIC_DATA]" at bounding box center [80, 28] width 101 height 10
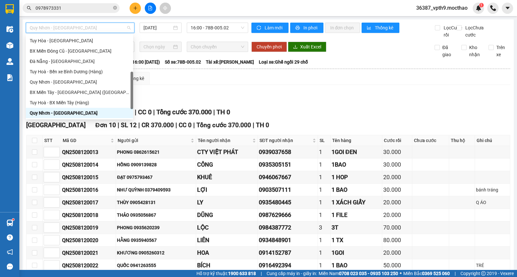
type input "D"
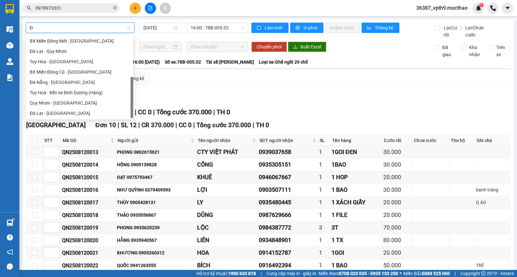
type input "ĐA"
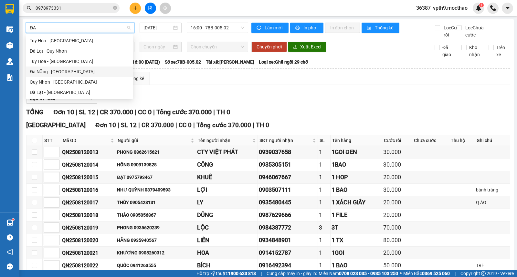
click at [57, 72] on div "Đà Nẵng - [GEOGRAPHIC_DATA]" at bounding box center [80, 71] width 100 height 7
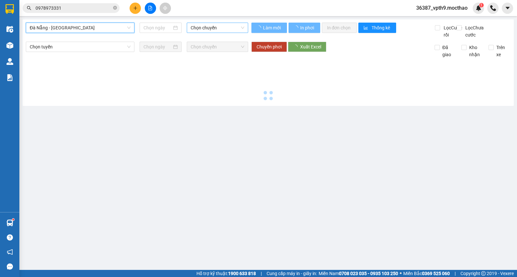
type input "[DATE]"
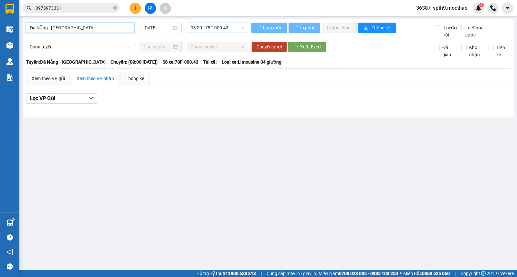
click at [220, 30] on span "08:00 - 78F-000.43" at bounding box center [217, 28] width 53 height 10
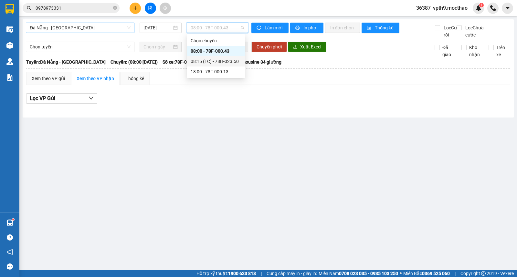
click at [234, 64] on div "08:15 (TC) - 78H-023.50" at bounding box center [216, 61] width 50 height 7
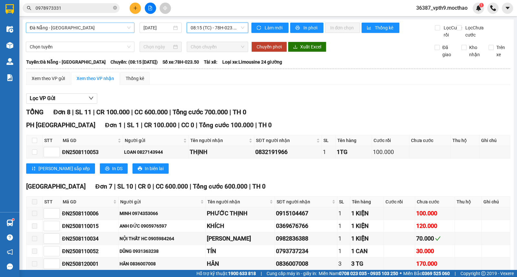
click at [207, 24] on span "08:15 (TC) - 78H-023.50" at bounding box center [217, 28] width 53 height 10
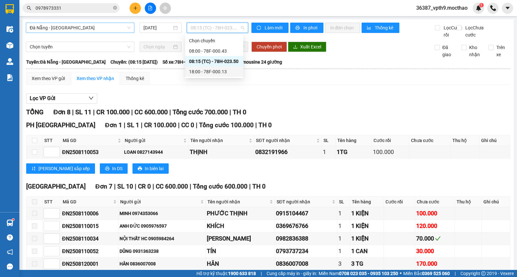
click at [214, 68] on div "18:00 - 78F-000.13" at bounding box center [214, 71] width 50 height 7
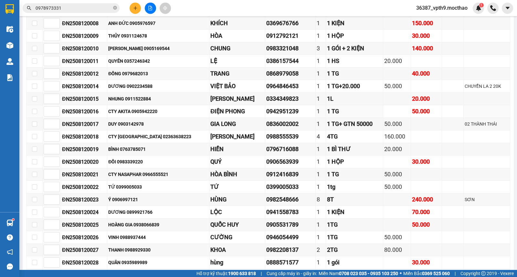
scroll to position [251, 0]
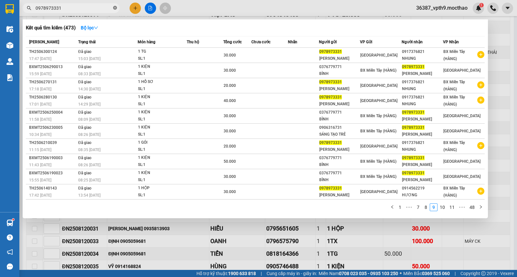
click at [115, 6] on icon "close-circle" at bounding box center [115, 8] width 4 height 4
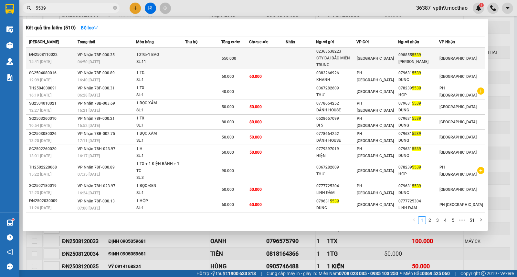
type input "5539"
click at [386, 62] on td "[GEOGRAPHIC_DATA]" at bounding box center [377, 58] width 42 height 21
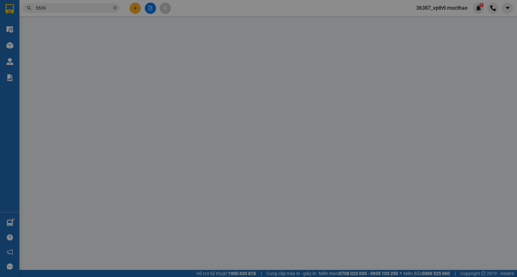
type input "02363638223"
type input "CTY ĐẠI BẮC MIỀN TRUNG"
type input "0988555539"
type input "[PERSON_NAME]"
type input "0"
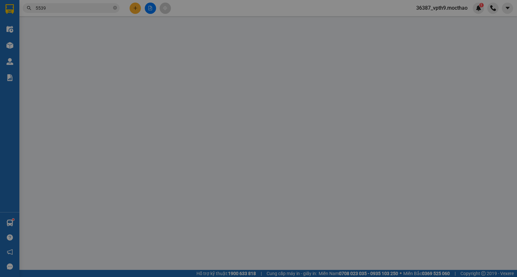
type input "550.000"
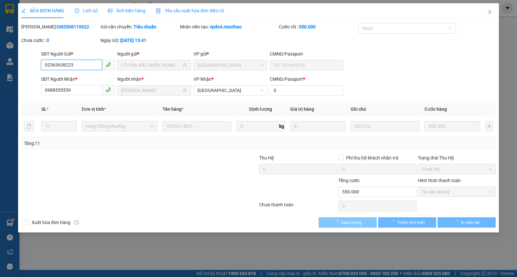
checkbox input "true"
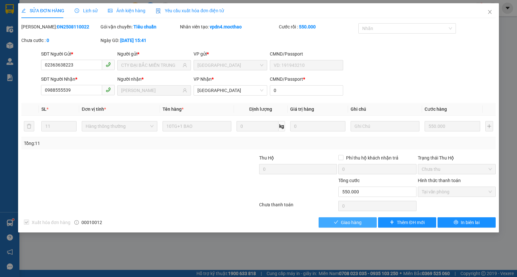
click at [353, 223] on span "Giao hàng" at bounding box center [351, 222] width 21 height 7
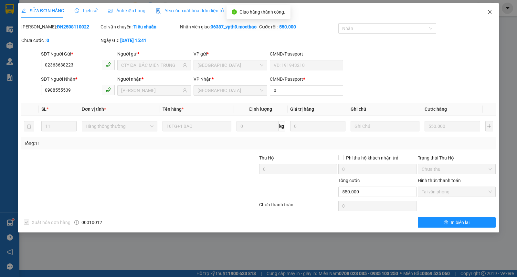
click at [494, 13] on span "Close" at bounding box center [490, 12] width 18 height 18
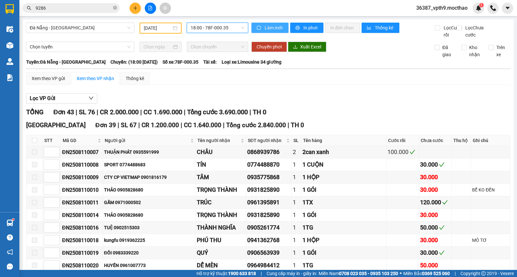
click at [265, 29] on span "Làm mới" at bounding box center [274, 27] width 19 height 7
click at [134, 6] on icon "plus" at bounding box center [135, 8] width 5 height 5
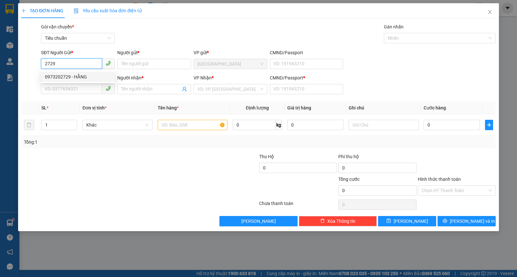
click at [77, 79] on div "0973202729 - HẰNG" at bounding box center [78, 76] width 66 height 7
type input "0973202729"
type input "HẰNG"
type input "0915274002"
type input "SA"
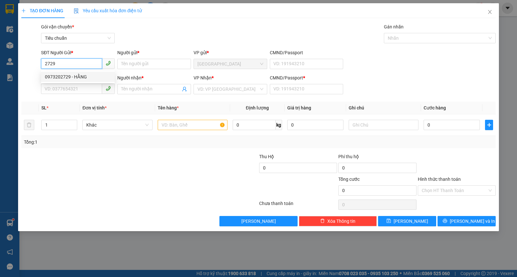
type input "0"
type input "20.000"
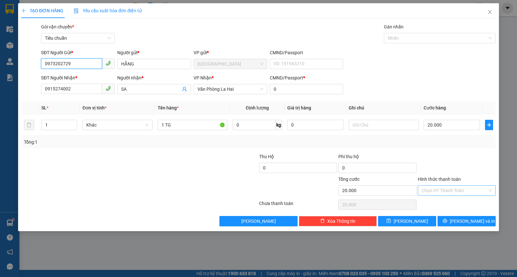
type input "0973202729"
click at [455, 188] on input "Hình thức thanh toán" at bounding box center [455, 191] width 66 height 10
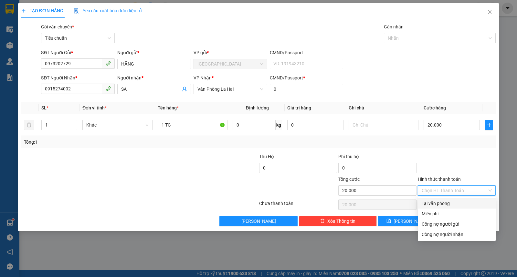
click at [442, 204] on div "Tại văn phòng" at bounding box center [457, 203] width 70 height 7
type input "0"
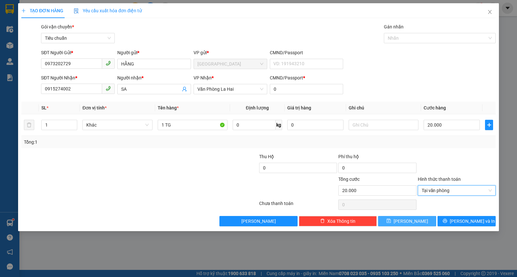
click at [414, 221] on span "[PERSON_NAME]" at bounding box center [411, 221] width 35 height 7
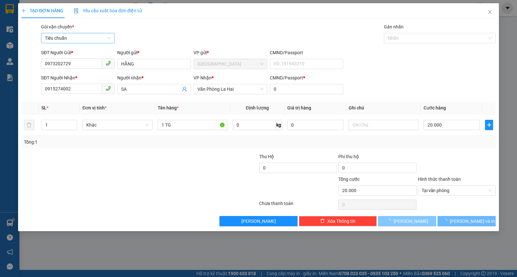
type input "0"
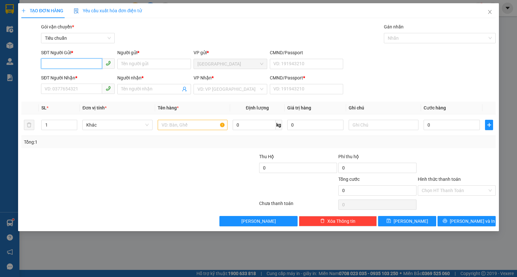
click at [67, 63] on input "SĐT Người Gửi *" at bounding box center [71, 63] width 61 height 10
click at [68, 76] on div "0939136776 - TRƯỜNG AN" at bounding box center [78, 76] width 66 height 7
type input "0939136776"
type input "TRƯỜNG AN"
type input "0366470894"
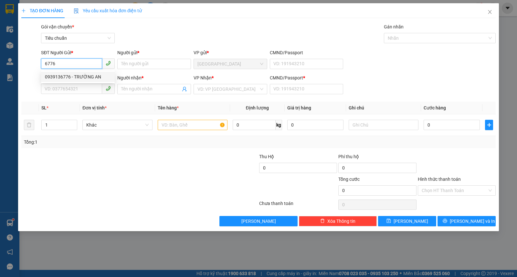
type input "NK [GEOGRAPHIC_DATA] [GEOGRAPHIC_DATA]"
type input "0"
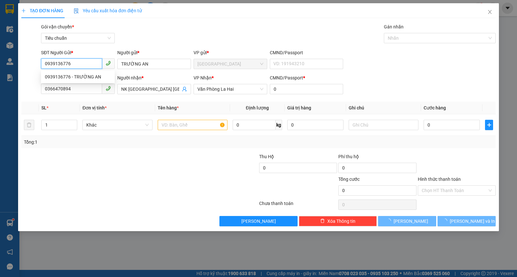
type input "40.000"
type input "0939136776"
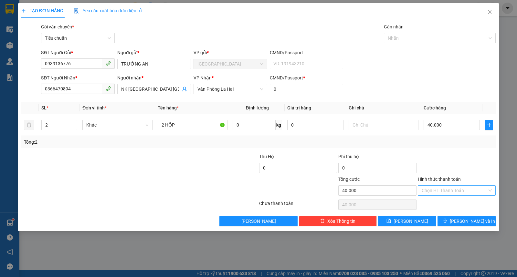
click at [444, 186] on input "Hình thức thanh toán" at bounding box center [455, 191] width 66 height 10
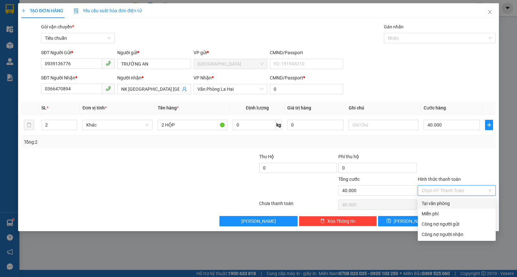
click at [437, 200] on div "Tại văn phòng" at bounding box center [457, 203] width 70 height 7
type input "0"
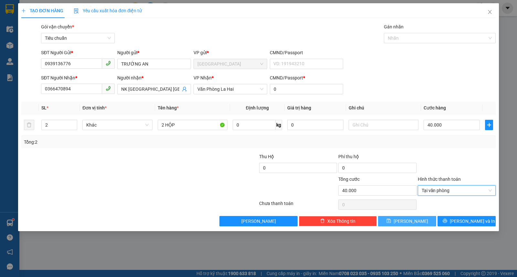
click at [419, 219] on button "[PERSON_NAME]" at bounding box center [407, 221] width 58 height 10
type input "0"
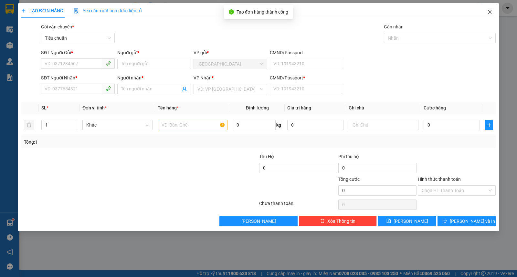
click at [487, 9] on span "Close" at bounding box center [490, 12] width 18 height 18
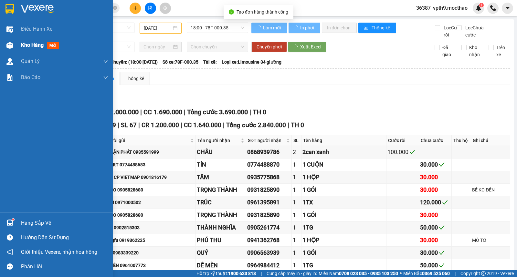
click at [27, 46] on span "Kho hàng" at bounding box center [32, 45] width 23 height 6
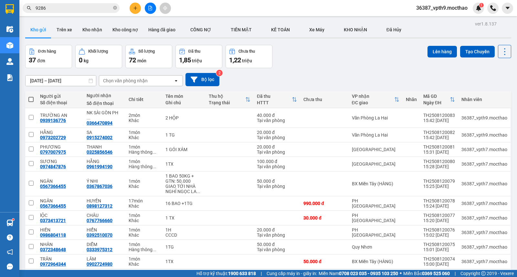
click at [143, 79] on div "Chọn văn phòng nhận" at bounding box center [125, 81] width 45 height 6
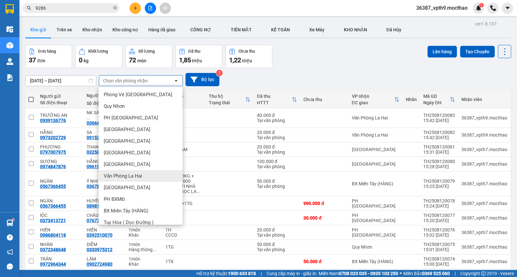
click at [138, 176] on span "Văn Phòng La Hai" at bounding box center [123, 176] width 38 height 6
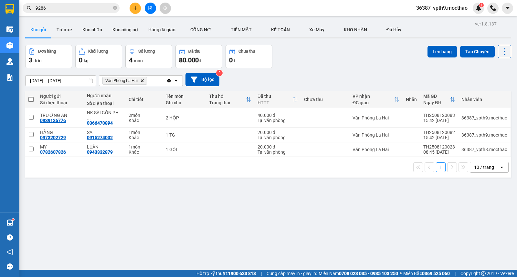
click at [31, 95] on th at bounding box center [31, 99] width 12 height 17
click at [31, 98] on span at bounding box center [30, 99] width 5 height 5
click at [31, 96] on input "checkbox" at bounding box center [31, 96] width 0 height 0
checkbox input "true"
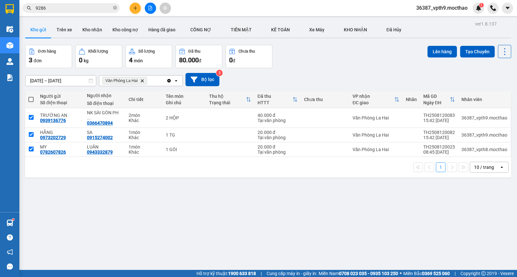
checkbox input "true"
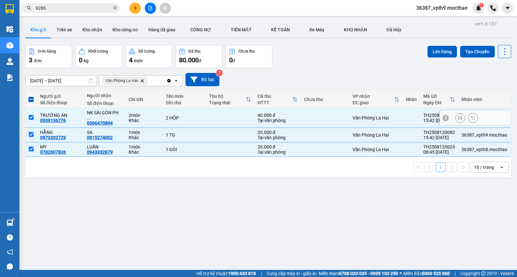
click at [32, 112] on td at bounding box center [31, 118] width 12 height 20
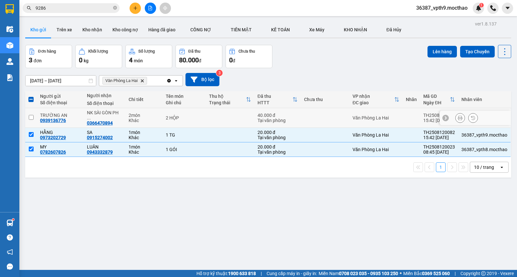
click at [32, 112] on td at bounding box center [31, 118] width 12 height 20
checkbox input "true"
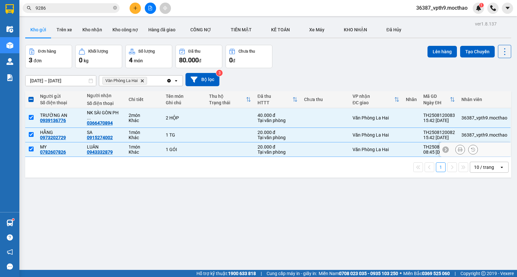
click at [35, 149] on td at bounding box center [31, 150] width 12 height 15
checkbox input "false"
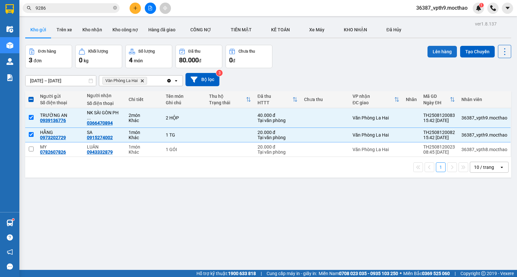
click at [436, 51] on button "Lên hàng" at bounding box center [442, 52] width 29 height 12
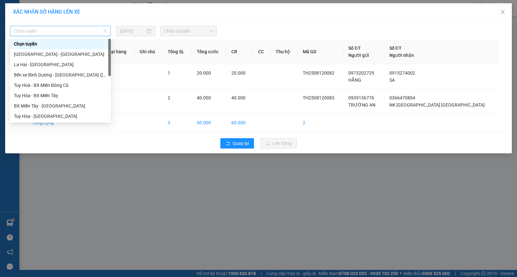
drag, startPoint x: 41, startPoint y: 34, endPoint x: 47, endPoint y: 30, distance: 6.8
click at [42, 34] on span "Chọn tuyến" at bounding box center [60, 31] width 93 height 10
type input "l"
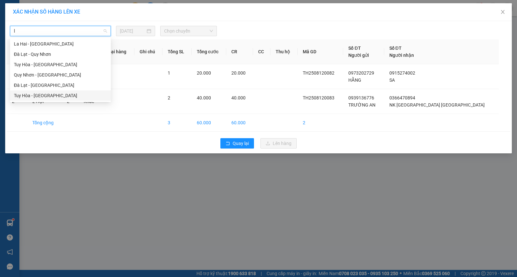
click at [40, 96] on div "Tuy Hòa - [GEOGRAPHIC_DATA]" at bounding box center [60, 95] width 93 height 7
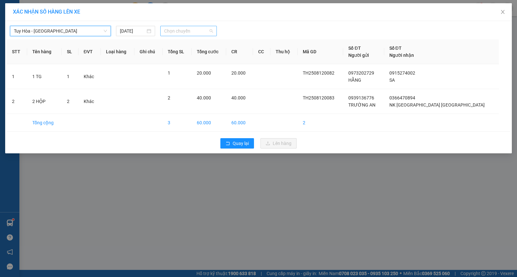
click at [197, 32] on span "Chọn chuyến" at bounding box center [188, 31] width 49 height 10
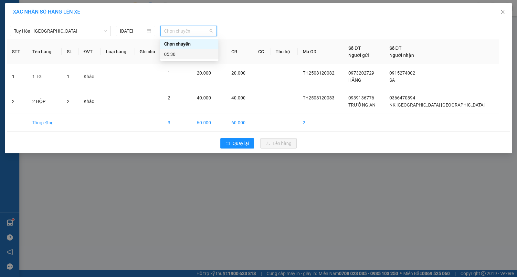
click at [180, 54] on div "05:30" at bounding box center [189, 54] width 50 height 7
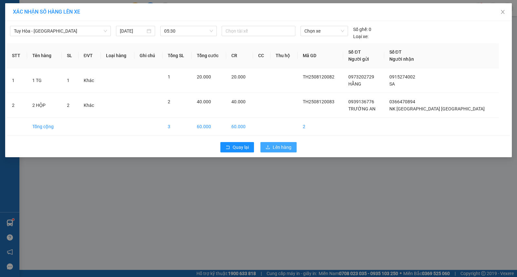
click at [280, 146] on span "Lên hàng" at bounding box center [282, 147] width 19 height 7
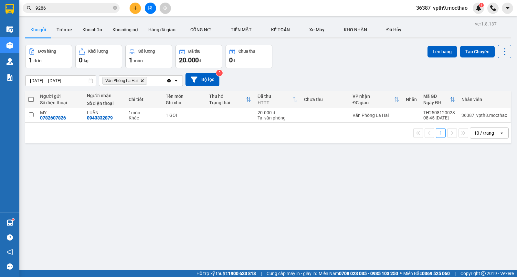
click at [169, 79] on icon "Clear all" at bounding box center [168, 80] width 5 height 5
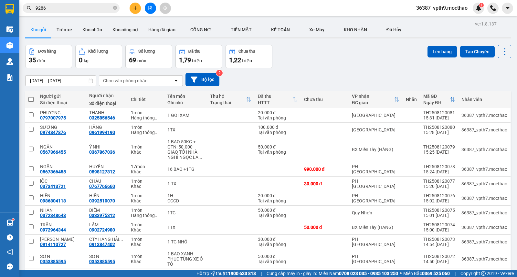
click at [151, 79] on div "Chọn văn phòng nhận" at bounding box center [136, 81] width 74 height 10
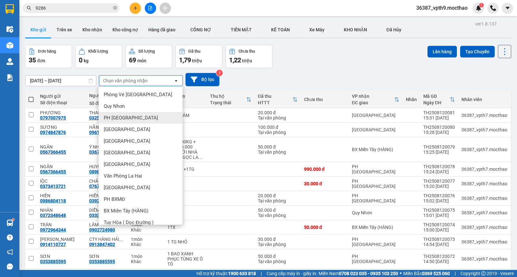
click at [125, 118] on span "PH [GEOGRAPHIC_DATA]" at bounding box center [131, 118] width 54 height 6
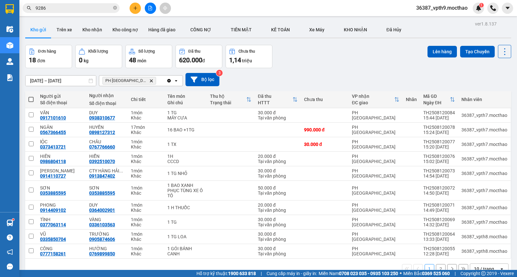
click at [169, 80] on icon "Clear all" at bounding box center [169, 81] width 4 height 4
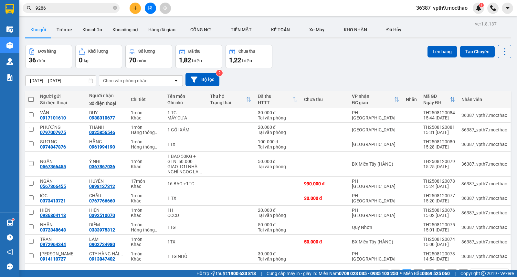
click at [159, 75] on div "Chọn văn phòng nhận open" at bounding box center [141, 80] width 84 height 11
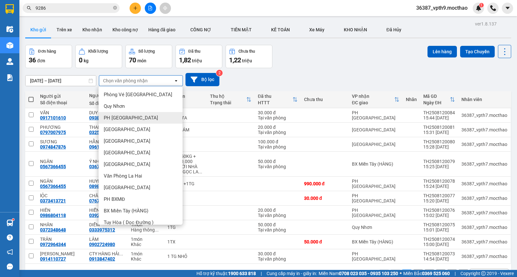
click at [117, 117] on span "PH [GEOGRAPHIC_DATA]" at bounding box center [131, 118] width 54 height 6
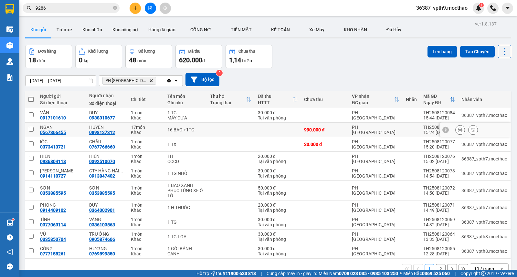
scroll to position [30, 0]
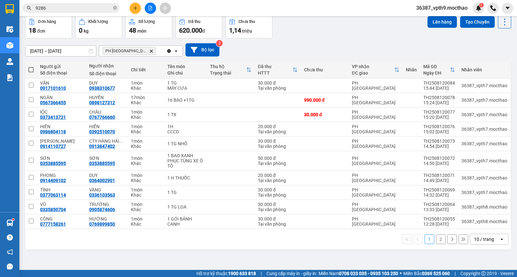
click at [437, 241] on button "2" at bounding box center [441, 240] width 10 height 10
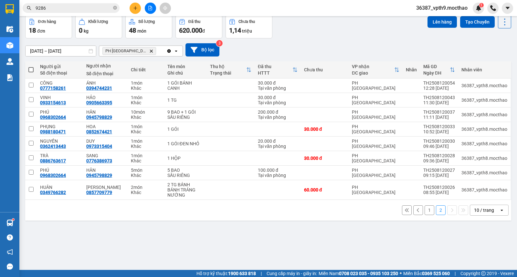
click at [168, 52] on icon "Clear all" at bounding box center [168, 50] width 5 height 5
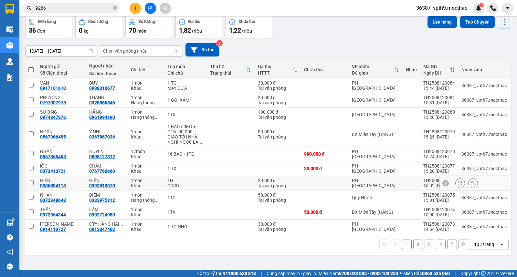
scroll to position [0, 0]
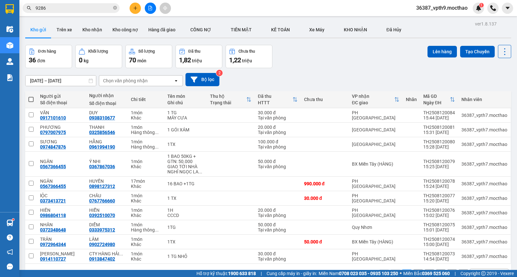
click at [149, 11] on button at bounding box center [150, 8] width 11 height 11
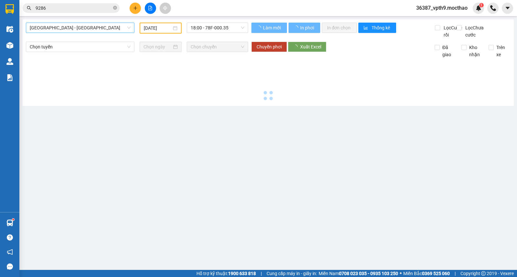
click at [75, 24] on span "[GEOGRAPHIC_DATA] - [GEOGRAPHIC_DATA]" at bounding box center [80, 28] width 101 height 10
type input "d"
type input "[DATE]"
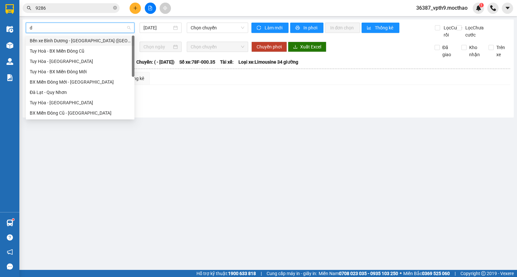
type input "da"
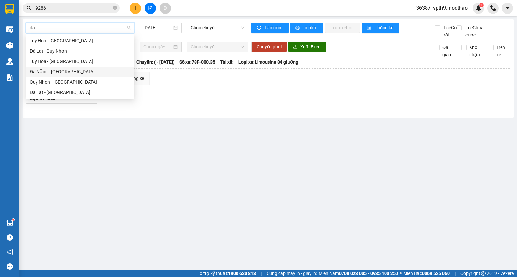
click at [49, 69] on div "Đà Nẵng - [GEOGRAPHIC_DATA]" at bounding box center [80, 71] width 101 height 7
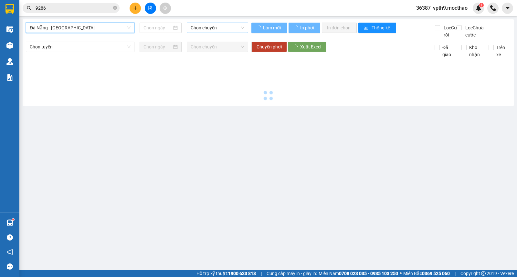
type input "[DATE]"
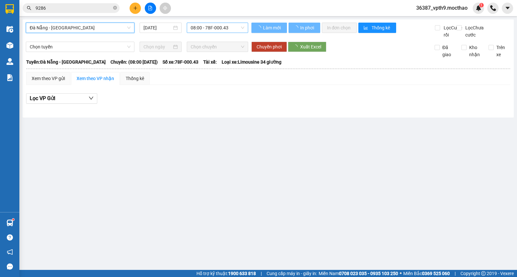
click at [229, 30] on span "08:00 - 78F-000.43" at bounding box center [217, 28] width 53 height 10
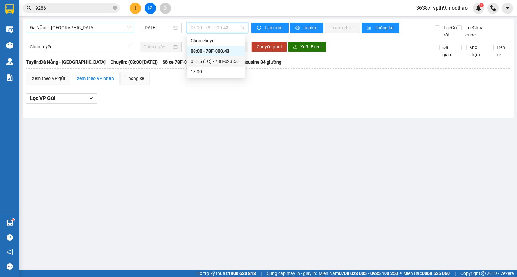
click at [225, 63] on div "08:15 (TC) - 78H-023.50" at bounding box center [216, 61] width 50 height 7
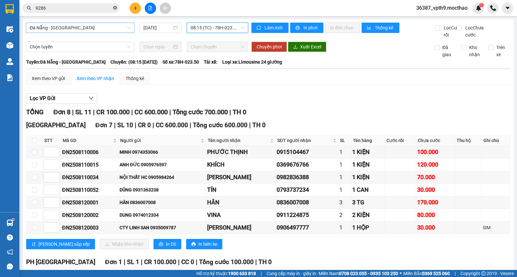
click at [114, 8] on icon "close-circle" at bounding box center [115, 8] width 4 height 4
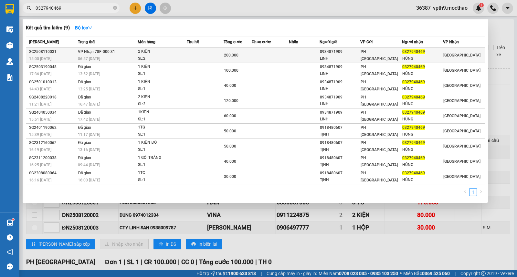
type input "0327940469"
click at [373, 55] on span "PH [GEOGRAPHIC_DATA]" at bounding box center [379, 55] width 37 height 12
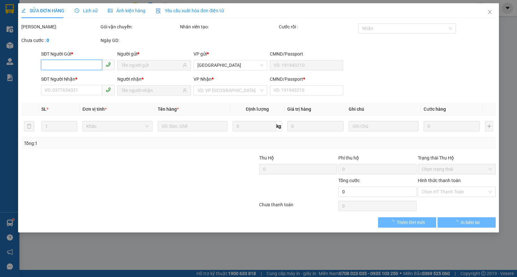
type input "0934871909"
type input "LINH"
type input "0327940469"
type input "HÙNG"
type input "1"
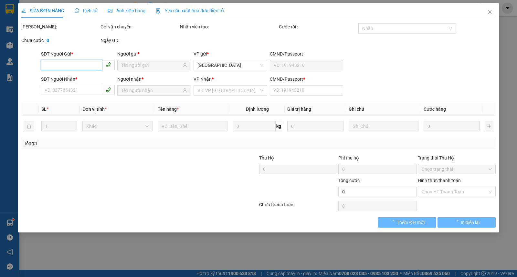
type input "200.000"
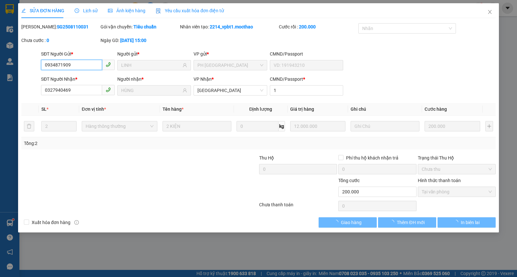
checkbox input "true"
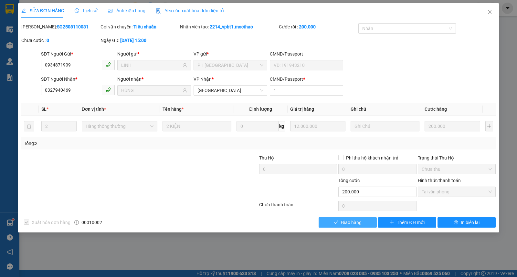
click at [353, 225] on span "Giao hàng" at bounding box center [351, 222] width 21 height 7
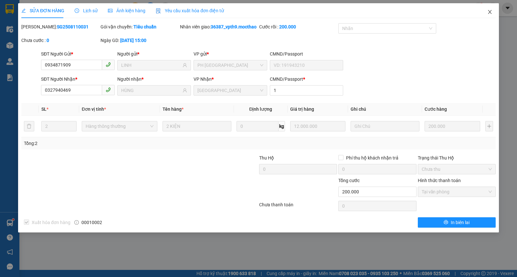
click at [490, 16] on span "Close" at bounding box center [490, 12] width 18 height 18
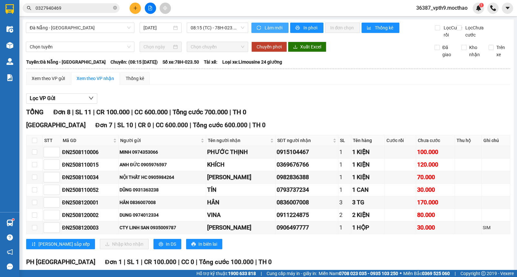
click at [276, 23] on button "Làm mới" at bounding box center [269, 28] width 37 height 10
click at [226, 24] on span "08:15 (TC) - 78H-023.50" at bounding box center [217, 28] width 53 height 10
click at [378, 130] on div "Tuy Hòa Đơn 7 | SL 10 | CR 0 | CC 600.000 | Tổng cước 600.000 | TH 0" at bounding box center [268, 126] width 484 height 10
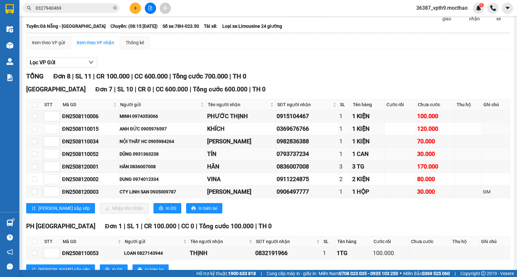
scroll to position [67, 0]
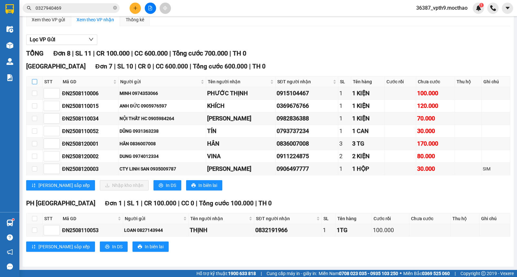
click at [36, 81] on input "checkbox" at bounding box center [34, 81] width 5 height 5
checkbox input "true"
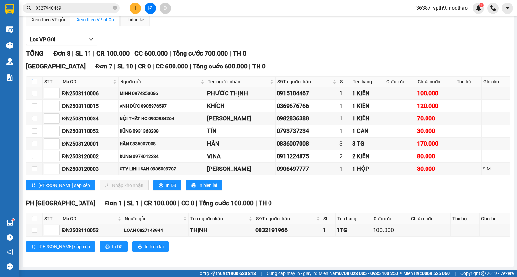
checkbox input "true"
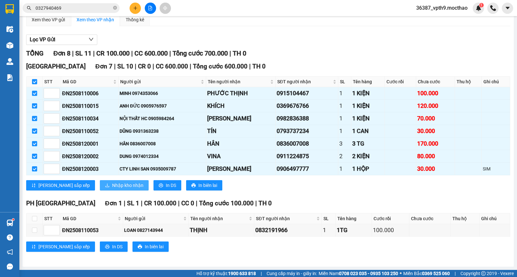
click at [112, 184] on span "Nhập kho nhận" at bounding box center [127, 185] width 31 height 7
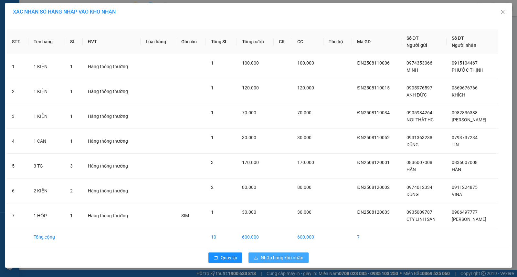
click at [274, 258] on span "Nhập hàng kho nhận" at bounding box center [282, 257] width 43 height 7
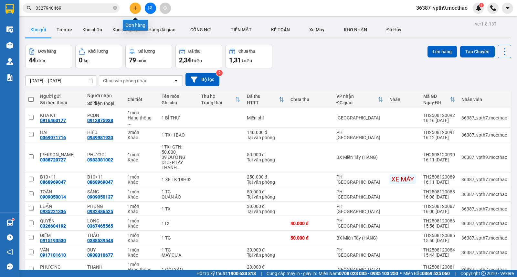
click at [138, 9] on button at bounding box center [135, 8] width 11 height 11
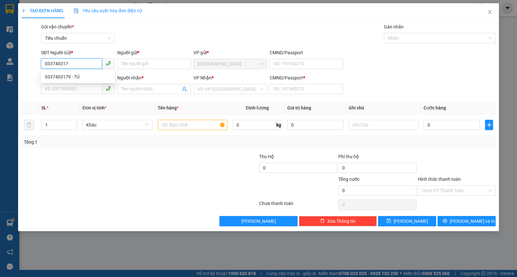
type input "0337403179"
click at [81, 76] on div "0337403179 - TÚ" at bounding box center [78, 76] width 66 height 7
type input "TÚ"
type input "0944507027"
type input "TÀI"
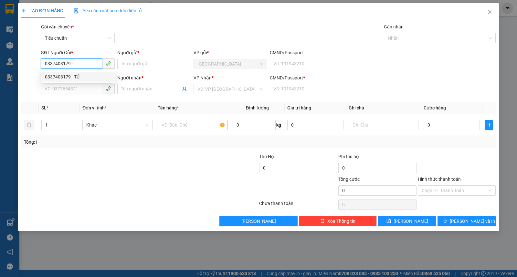
type input "1"
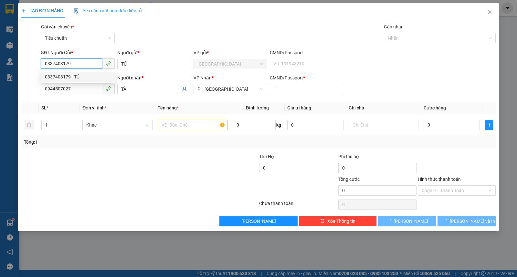
type input "30.000"
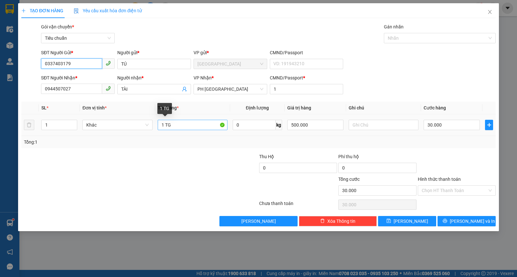
type input "0337403179"
drag, startPoint x: 166, startPoint y: 128, endPoint x: 195, endPoint y: 125, distance: 28.9
click at [195, 127] on input "1 TG" at bounding box center [193, 125] width 70 height 10
type input "1 GÓI ĐEN"
type input "50.000"
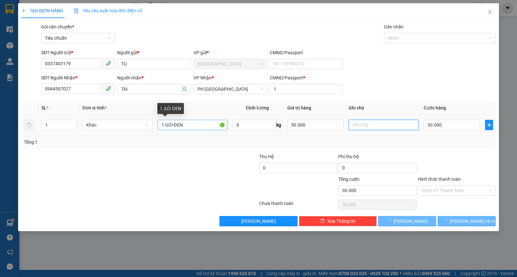
type input "0"
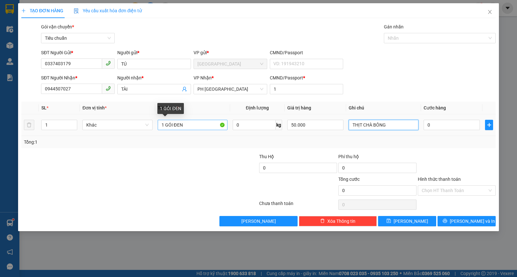
type input "THỊT CHÀ BÔNG"
type input "3"
type input "30"
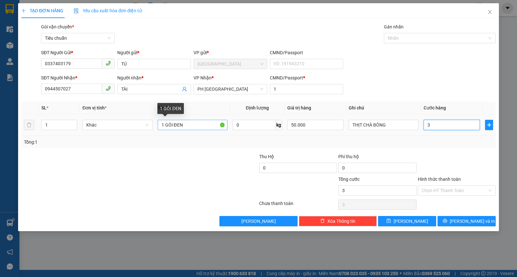
type input "30"
type input "30.000"
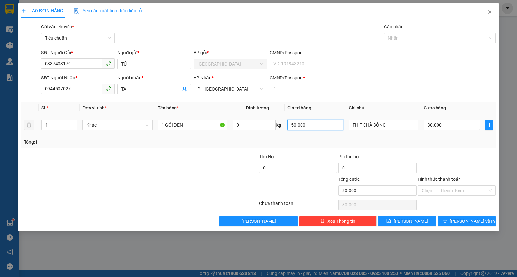
click at [319, 127] on input "50.000" at bounding box center [315, 125] width 56 height 10
type input "500.000"
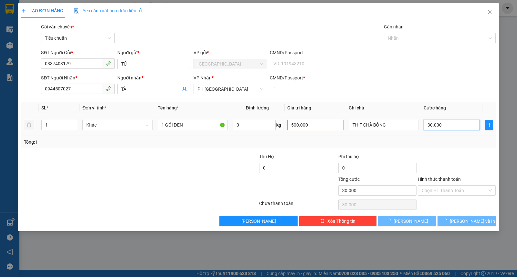
type input "0"
type input "3"
type input "03"
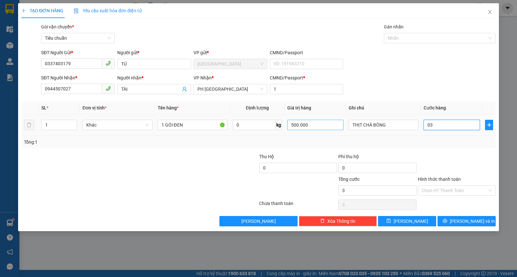
type input "30"
type input "030"
type input "30.000"
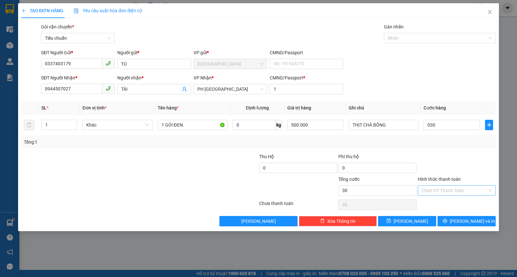
type input "30.000"
click at [451, 186] on input "Hình thức thanh toán" at bounding box center [455, 191] width 66 height 10
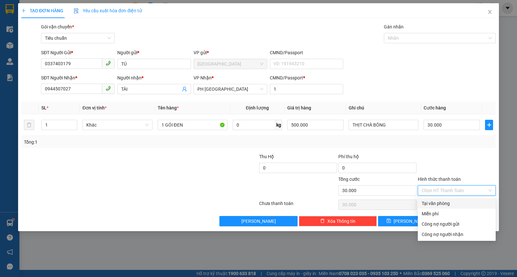
click at [447, 204] on div "Tại văn phòng" at bounding box center [457, 203] width 70 height 7
type input "0"
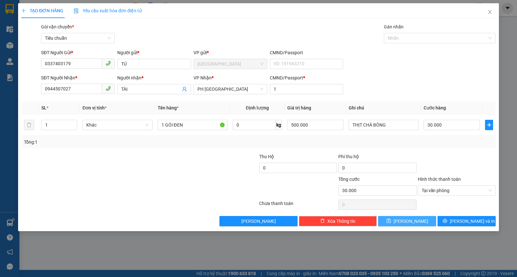
click at [420, 222] on button "[PERSON_NAME]" at bounding box center [407, 221] width 58 height 10
type input "0"
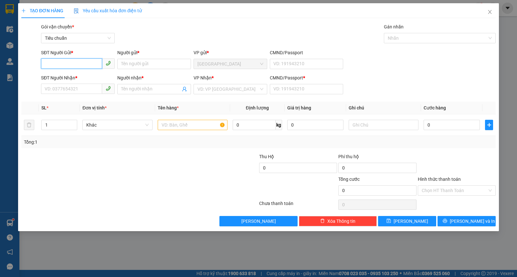
click at [84, 66] on input "SĐT Người Gửi *" at bounding box center [71, 63] width 61 height 10
type input "0369222859"
click at [70, 74] on div "0369222859 - THI" at bounding box center [78, 76] width 66 height 7
type input "THI"
type input "0989998333"
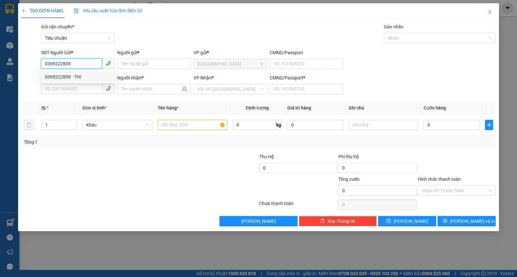
type input "THÀNH"
type input "0"
type input "140.000"
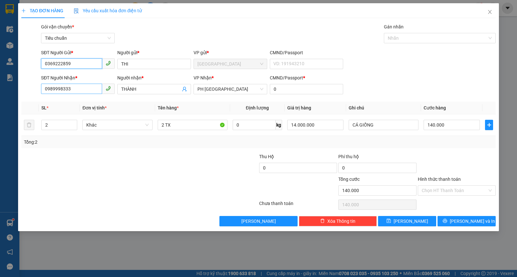
type input "0369222859"
click at [75, 90] on input "0989998333" at bounding box center [71, 89] width 61 height 10
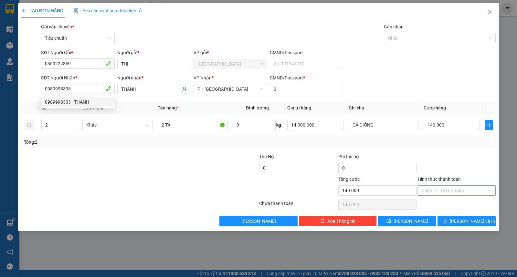
click at [436, 192] on input "Hình thức thanh toán" at bounding box center [455, 191] width 66 height 10
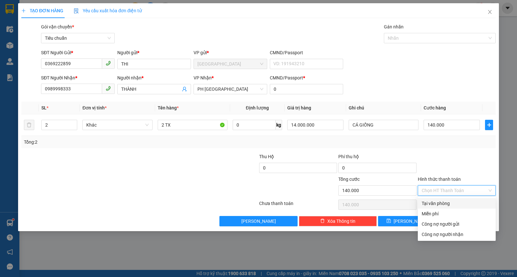
click at [422, 203] on div "Tại văn phòng" at bounding box center [457, 203] width 70 height 7
type input "0"
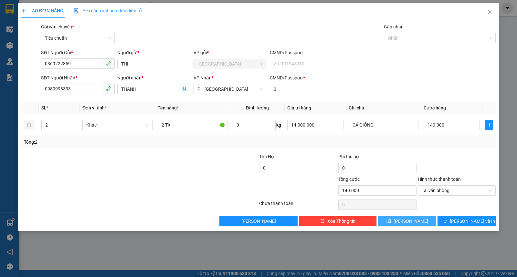
click at [391, 222] on icon "save" at bounding box center [388, 221] width 4 height 4
type input "0"
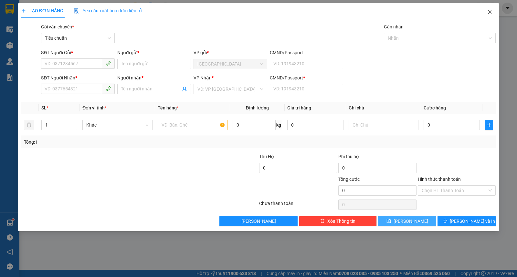
click at [486, 14] on span "Close" at bounding box center [490, 12] width 18 height 18
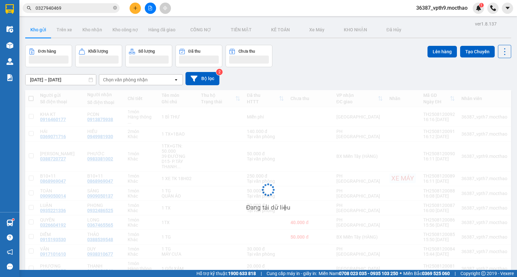
click at [83, 9] on input "0327940469" at bounding box center [74, 8] width 76 height 7
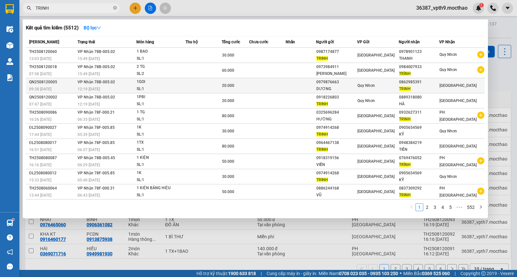
type input "TRINH"
click at [425, 82] on div "0862985391" at bounding box center [419, 82] width 40 height 7
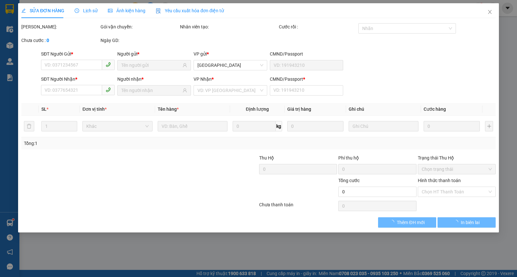
type input "0979876663"
type input "DƯƠNG"
type input "0862985391"
type input "TRINH"
type input "T"
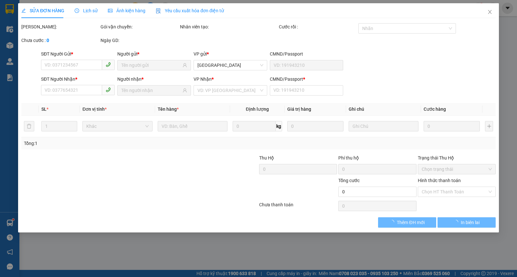
type input "20.000"
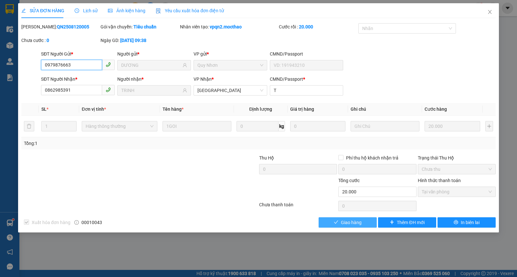
checkbox input "true"
click at [351, 226] on span "Giao hàng" at bounding box center [351, 222] width 21 height 7
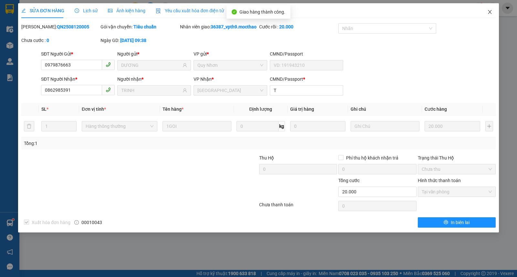
click at [499, 14] on span "Close" at bounding box center [490, 12] width 18 height 18
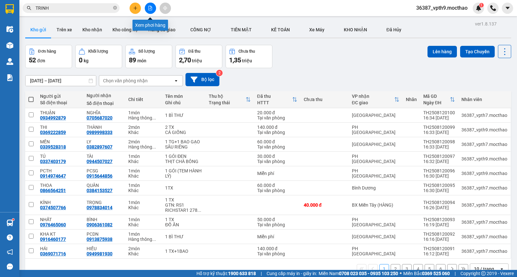
click at [148, 10] on icon "file-add" at bounding box center [150, 8] width 5 height 5
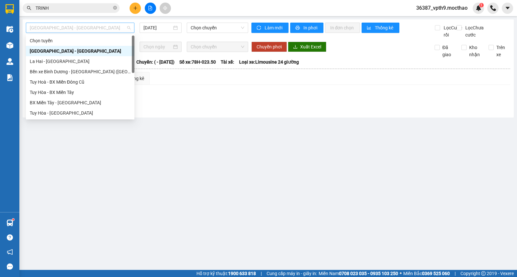
click at [98, 27] on span "[GEOGRAPHIC_DATA] - [GEOGRAPHIC_DATA]" at bounding box center [80, 28] width 101 height 10
type input "M"
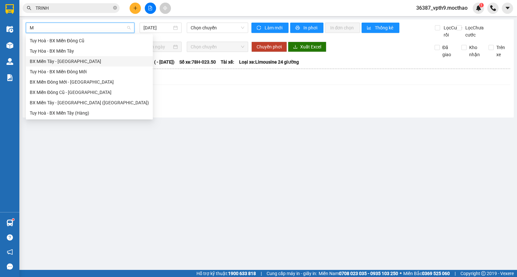
click at [69, 63] on div "BX Miền Tây - [GEOGRAPHIC_DATA]" at bounding box center [89, 61] width 119 height 7
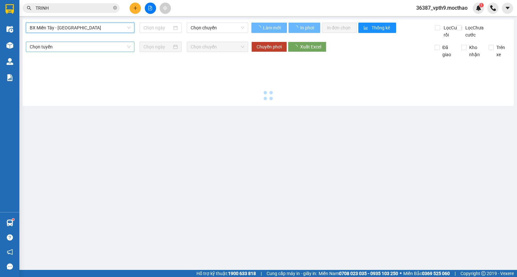
type input "[DATE]"
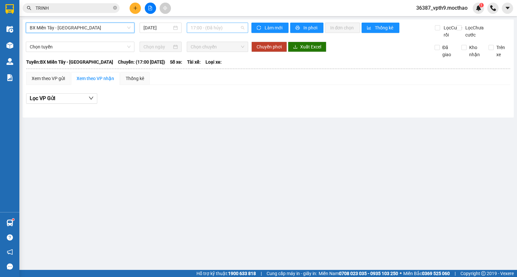
click at [238, 31] on span "17:00 - (Đã hủy)" at bounding box center [217, 28] width 53 height 10
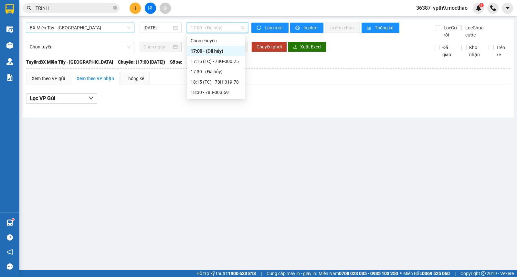
click at [233, 56] on div "17:00 - (Đã hủy)" at bounding box center [216, 51] width 58 height 10
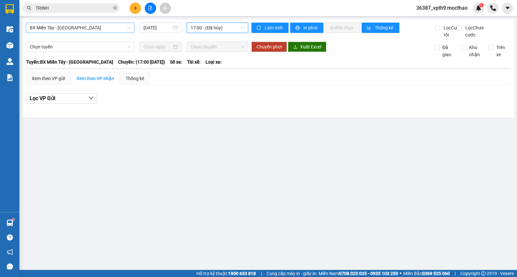
click at [243, 26] on span "17:00 - (Đã hủy)" at bounding box center [217, 28] width 53 height 10
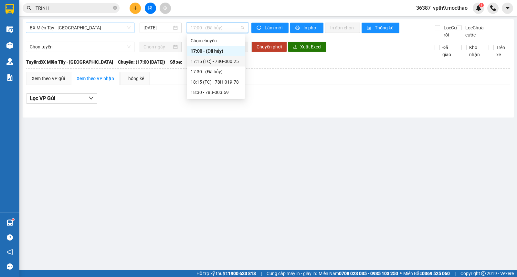
click at [228, 64] on div "17:15 (TC) - 78G-000.25" at bounding box center [216, 61] width 50 height 7
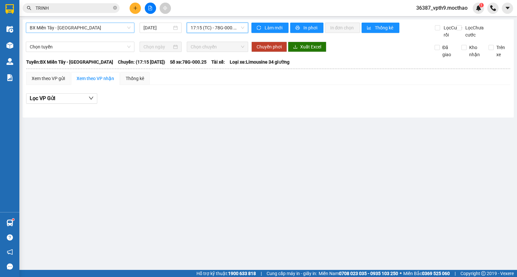
click at [231, 23] on span "17:15 (TC) - 78G-000.25" at bounding box center [217, 28] width 53 height 10
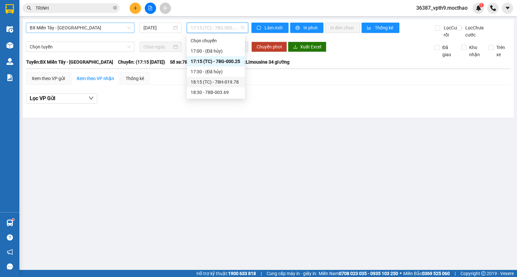
click at [223, 84] on div "18:15 (TC) - 78H-019.78" at bounding box center [216, 82] width 50 height 7
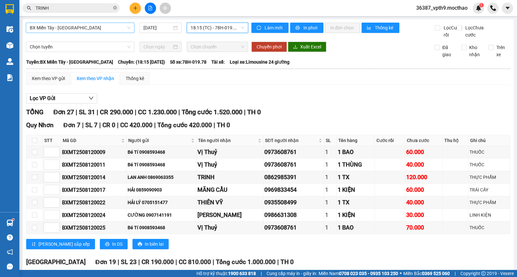
click at [232, 28] on span "18:15 (TC) - 78H-019.78" at bounding box center [217, 28] width 53 height 10
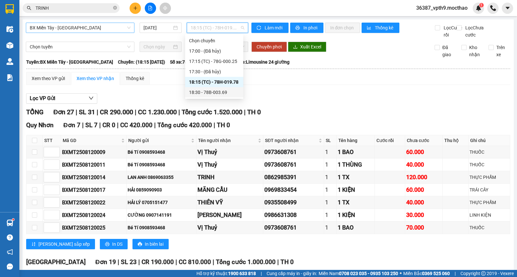
click at [217, 95] on div "18:30 - 78B-003.69" at bounding box center [214, 92] width 50 height 7
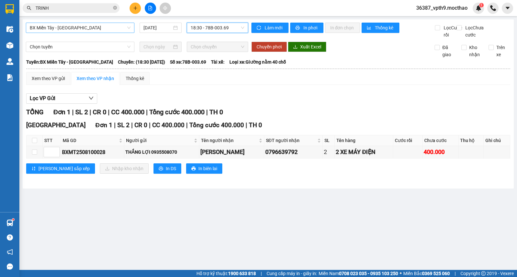
click at [234, 20] on div "BX Miền Tây - [GEOGRAPHIC_DATA] [DATE] 18:30 18:30 - 78B-003.69 Làm mới In phơi…" at bounding box center [268, 103] width 491 height 169
click at [232, 33] on div "BX Miền Tây - [GEOGRAPHIC_DATA] [DATE] 18:30 - 78B-003.69" at bounding box center [137, 31] width 222 height 16
click at [224, 27] on span "18:30 - 78B-003.69" at bounding box center [217, 28] width 53 height 10
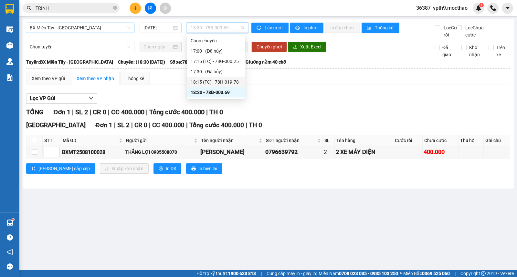
click at [221, 83] on div "18:15 (TC) - 78H-019.78" at bounding box center [216, 82] width 50 height 7
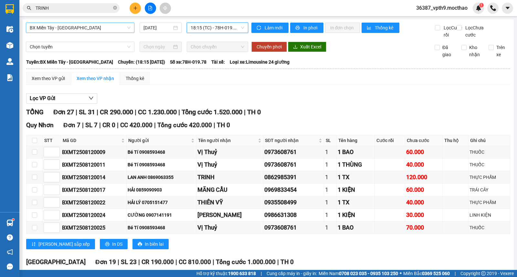
click at [209, 31] on span "18:15 (TC) - 78H-019.78" at bounding box center [217, 28] width 53 height 10
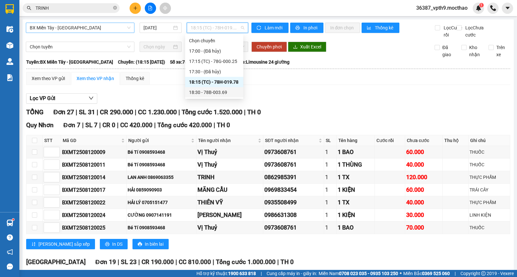
click at [210, 92] on div "18:30 - 78B-003.69" at bounding box center [214, 92] width 50 height 7
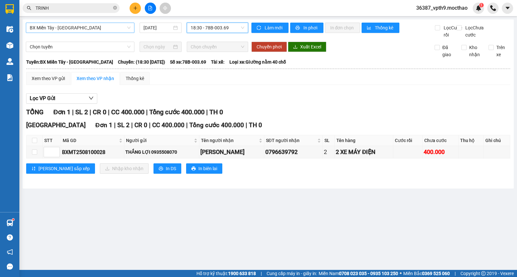
click at [227, 26] on span "18:30 - 78B-003.69" at bounding box center [217, 28] width 53 height 10
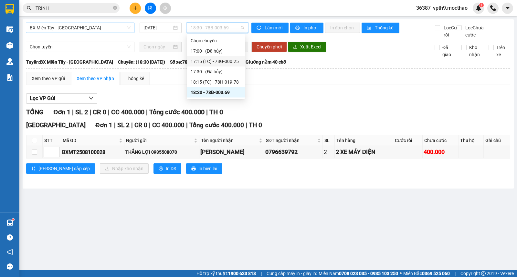
click at [227, 61] on div "17:15 (TC) - 78G-000.25" at bounding box center [216, 61] width 50 height 7
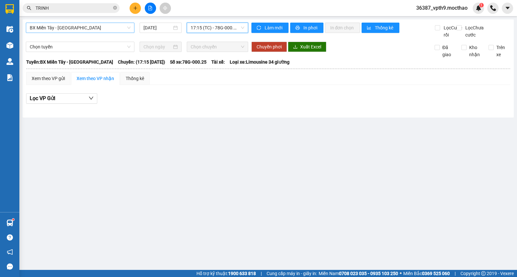
click at [100, 29] on span "BX Miền Tây - [GEOGRAPHIC_DATA]" at bounding box center [80, 28] width 101 height 10
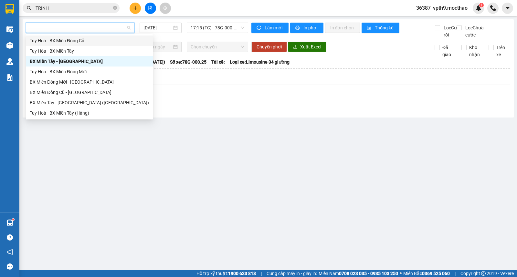
type input "M"
click at [80, 91] on div "BX Miền Đông Cũ - [GEOGRAPHIC_DATA]" at bounding box center [89, 92] width 119 height 7
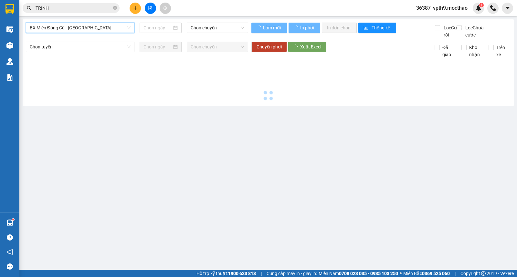
type input "[DATE]"
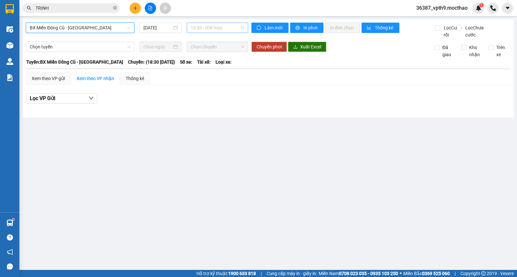
click at [204, 27] on span "18:30 - (Đã hủy)" at bounding box center [217, 28] width 53 height 10
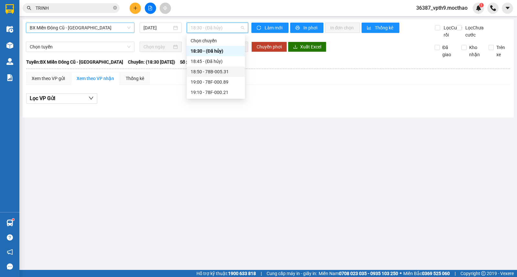
click at [213, 69] on div "18:50 - 78B-005.31" at bounding box center [216, 71] width 50 height 7
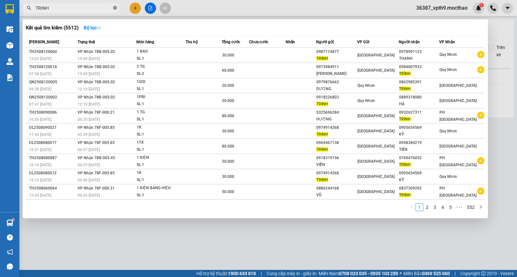
click at [114, 8] on icon "close-circle" at bounding box center [115, 8] width 4 height 4
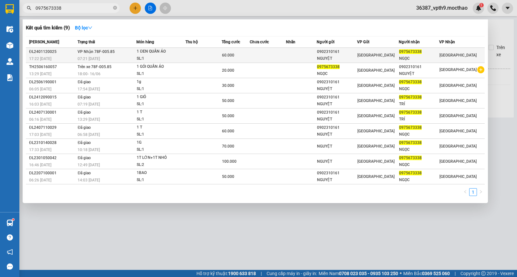
type input "0975673338"
click at [460, 59] on div "[GEOGRAPHIC_DATA]" at bounding box center [461, 55] width 45 height 7
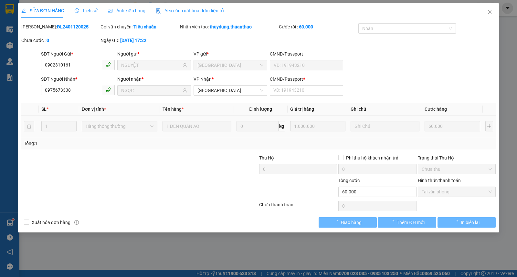
type input "0902310161"
type input "NGUYỆT"
type input "0975673338"
type input "NGỌC"
type input "60.000"
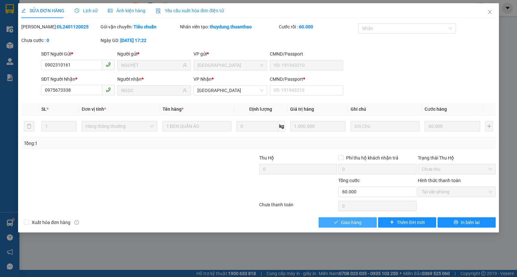
click at [326, 226] on button "Giao hàng" at bounding box center [348, 222] width 58 height 10
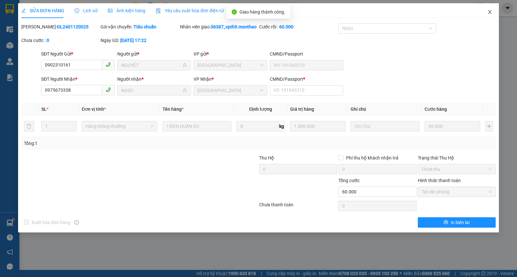
click at [489, 11] on icon "close" at bounding box center [489, 11] width 5 height 5
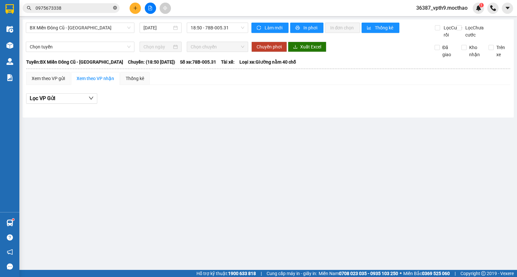
click at [117, 7] on icon "close-circle" at bounding box center [115, 8] width 4 height 4
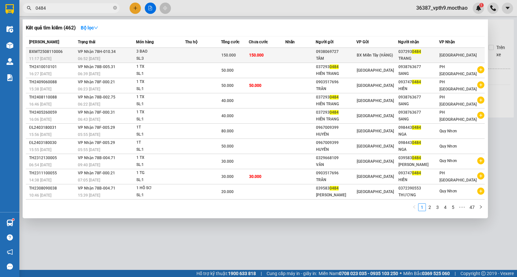
type input "0484"
click at [452, 58] on div "[GEOGRAPHIC_DATA]" at bounding box center [457, 55] width 37 height 7
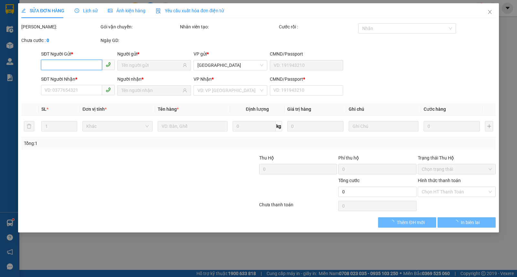
type input "0938069727"
type input "TÂM"
type input "0372930484"
type input "TRANG"
type input "0"
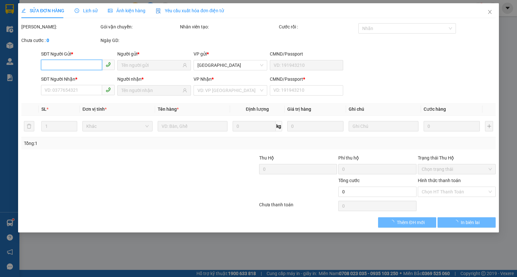
type input "150.000"
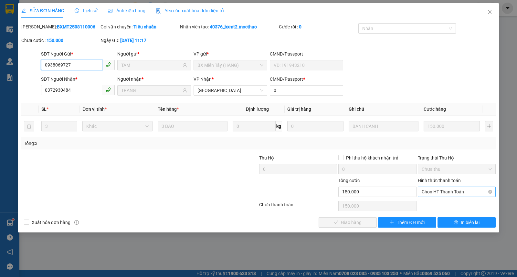
click at [445, 195] on span "Chọn HT Thanh Toán" at bounding box center [457, 192] width 70 height 10
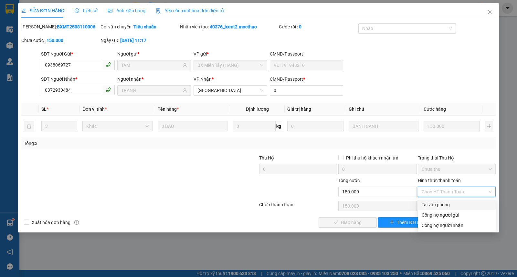
click at [439, 208] on div "Tại văn phòng" at bounding box center [457, 204] width 70 height 7
type input "0"
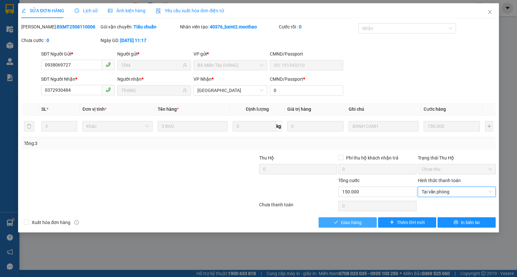
click at [354, 225] on span "Giao hàng" at bounding box center [351, 222] width 21 height 7
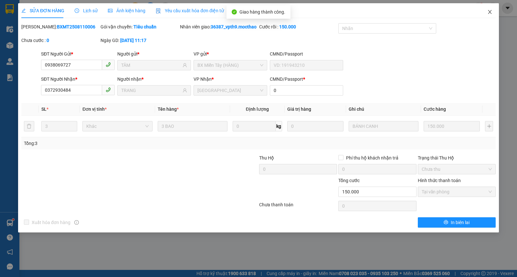
click at [491, 9] on span "Close" at bounding box center [490, 12] width 18 height 18
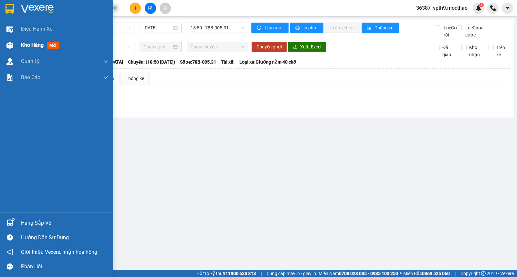
click at [30, 43] on span "Kho hàng" at bounding box center [32, 45] width 23 height 6
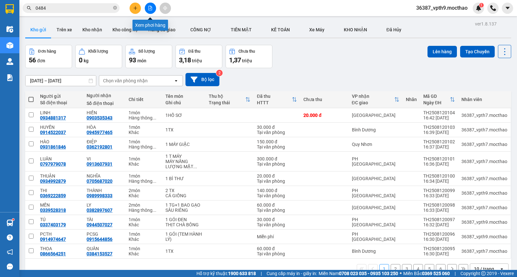
click at [148, 7] on icon "file-add" at bounding box center [150, 8] width 5 height 5
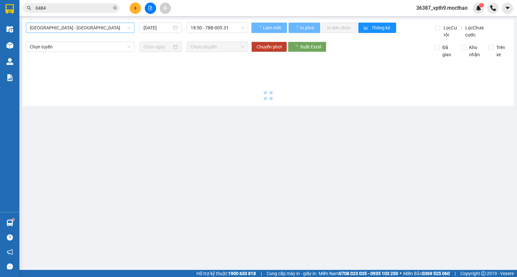
click at [74, 28] on span "[GEOGRAPHIC_DATA] - [GEOGRAPHIC_DATA]" at bounding box center [80, 28] width 101 height 10
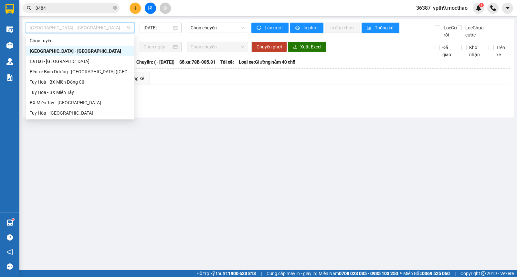
type input "D"
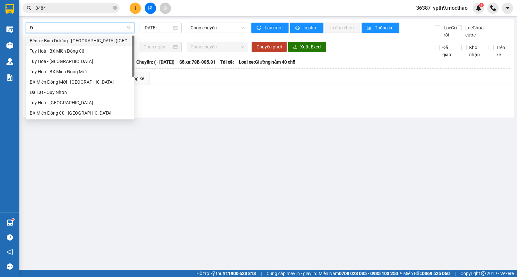
type input "ĐA"
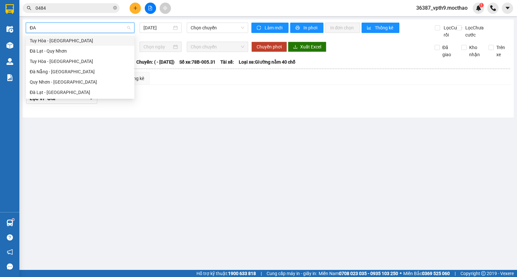
click at [41, 45] on div "Tuy Hòa - [GEOGRAPHIC_DATA]" at bounding box center [80, 41] width 109 height 10
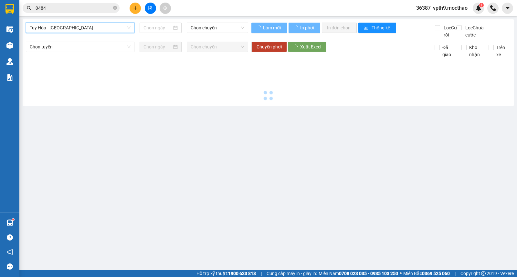
type input "[DATE]"
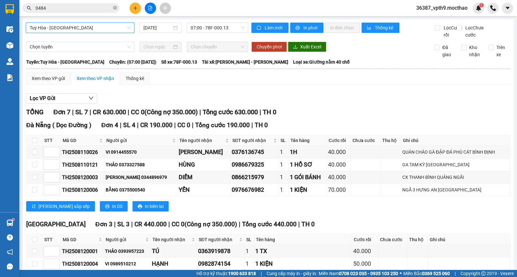
scroll to position [54, 0]
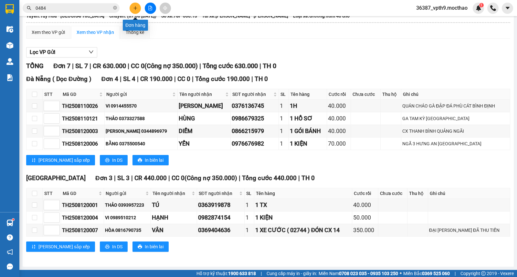
click at [134, 7] on icon "plus" at bounding box center [135, 8] width 5 height 5
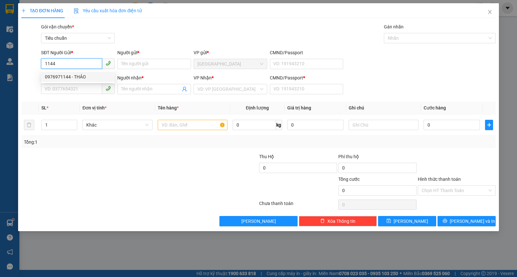
click at [75, 78] on div "0976971144 - THẢO" at bounding box center [78, 76] width 66 height 7
type input "0976971144"
type input "THẢO"
type input "0932511696"
type input "HÙNG"
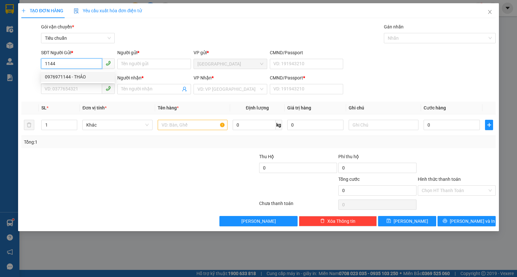
type input "1"
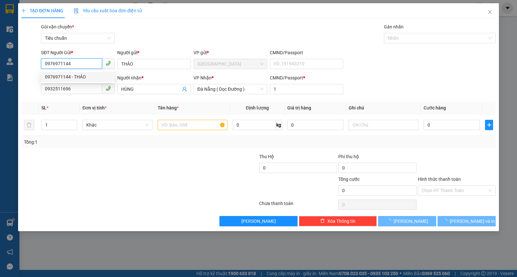
type input "80.000"
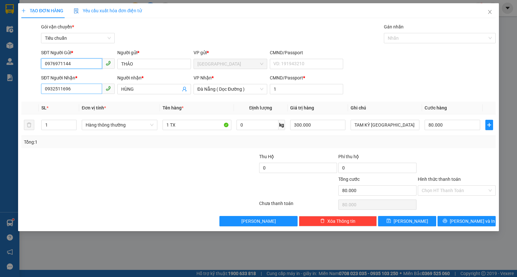
type input "0976971144"
click at [73, 86] on input "0932511696" at bounding box center [71, 89] width 61 height 10
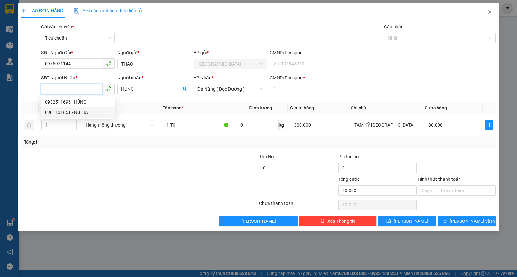
click at [71, 111] on div "0901101651 - NGHĨA" at bounding box center [78, 112] width 66 height 7
type input "0901101651"
type input "NGHĨA"
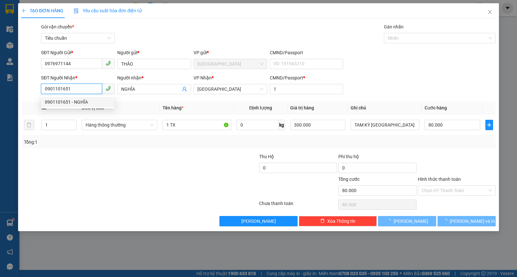
type input "70.000"
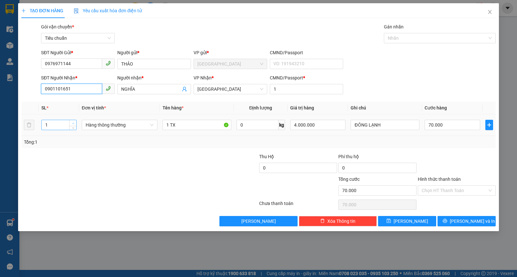
type input "0901101651"
type input "2"
click at [71, 124] on span "up" at bounding box center [73, 124] width 4 height 4
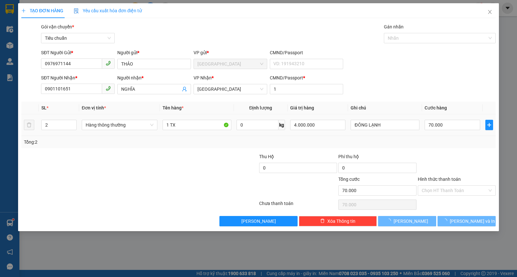
click at [161, 127] on td "1 TX" at bounding box center [197, 125] width 74 height 22
type input "0"
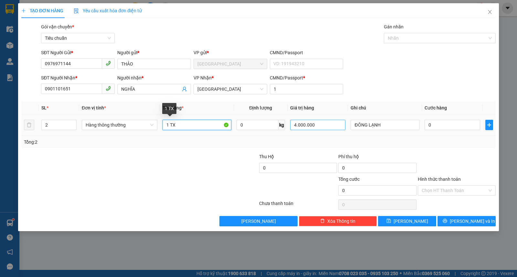
drag, startPoint x: 165, startPoint y: 124, endPoint x: 291, endPoint y: 120, distance: 126.4
click at [167, 123] on input "1 TX" at bounding box center [197, 125] width 69 height 10
type input "2 TX"
type input "8.000.000"
type input "1"
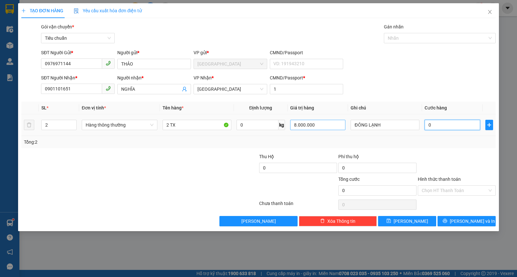
type input "1"
type input "14"
type input "140"
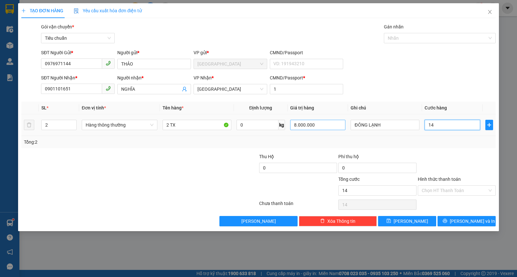
type input "140"
type input "140.000"
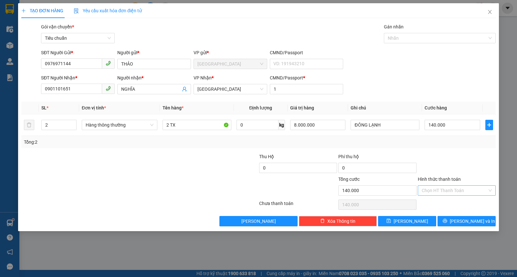
click at [435, 192] on input "Hình thức thanh toán" at bounding box center [455, 191] width 66 height 10
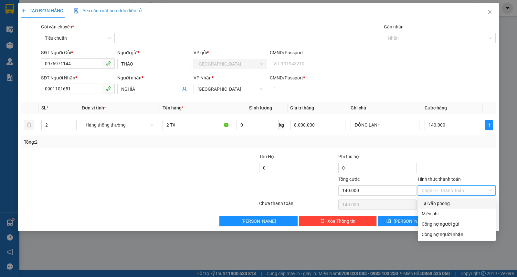
click at [431, 206] on div "Tại văn phòng" at bounding box center [457, 203] width 70 height 7
type input "0"
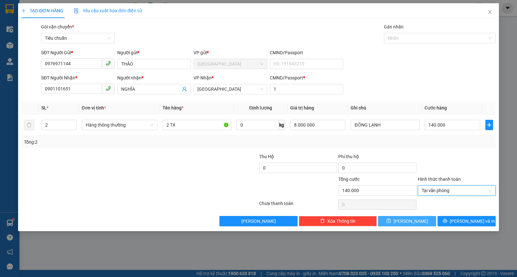
click at [403, 225] on button "[PERSON_NAME]" at bounding box center [407, 221] width 58 height 10
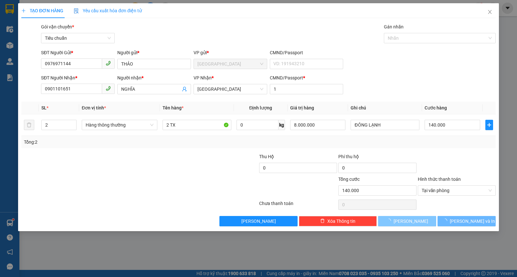
type input "0"
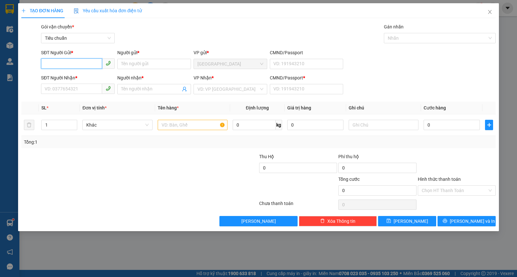
click at [69, 63] on input "SĐT Người Gửi *" at bounding box center [71, 63] width 61 height 10
click at [67, 77] on div "0842112266 - [GEOGRAPHIC_DATA]" at bounding box center [81, 76] width 73 height 7
type input "0842112266"
type input "SƠN Á"
type input "0905888768"
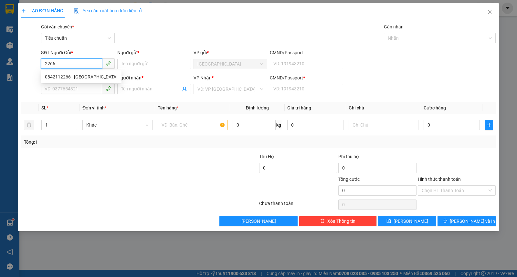
type input "BÌNH"
type input "0"
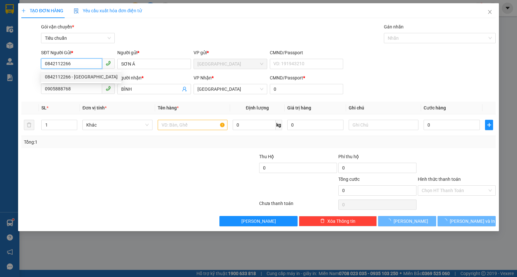
type input "360.000"
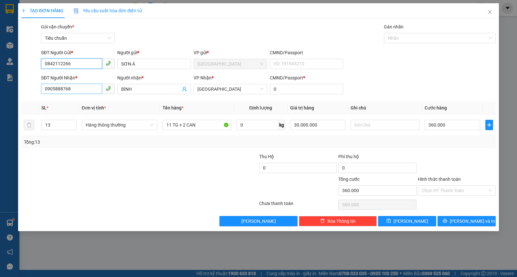
type input "0842112266"
click at [89, 90] on input "0905888768" at bounding box center [71, 89] width 61 height 10
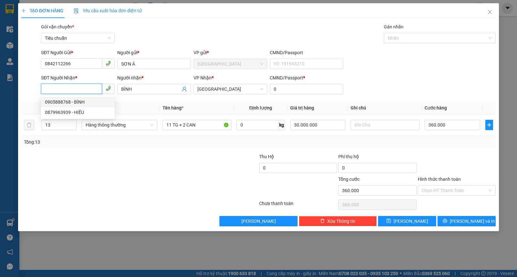
click at [78, 100] on div "0905888768 - BÌNH" at bounding box center [78, 102] width 66 height 7
type input "0905888768"
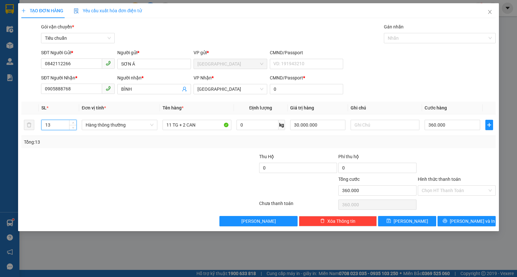
drag, startPoint x: 55, startPoint y: 126, endPoint x: 5, endPoint y: 126, distance: 50.1
click at [5, 126] on div "TẠO ĐƠN HÀNG Yêu cầu xuất hóa đơn điện tử Transit Pickup Surcharge Ids Transit …" at bounding box center [258, 138] width 517 height 277
type input "2"
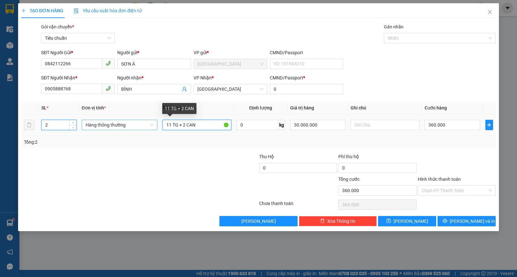
drag, startPoint x: 211, startPoint y: 124, endPoint x: 90, endPoint y: 127, distance: 120.9
click at [90, 127] on tr "2 Hàng thông thường 11 TG + 2 CAN 0 kg 30.000.000 360.000" at bounding box center [258, 125] width 474 height 22
type input "0"
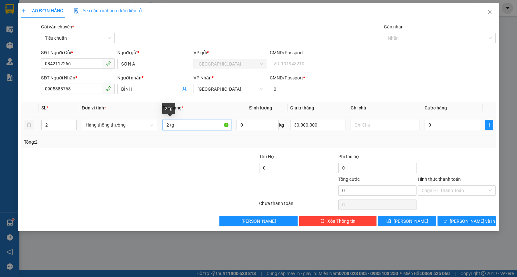
click at [189, 124] on input "2 tg" at bounding box center [197, 125] width 69 height 10
type input "2 TG"
type input "1.000.000"
click at [457, 125] on input "0" at bounding box center [452, 125] width 55 height 10
type input "5"
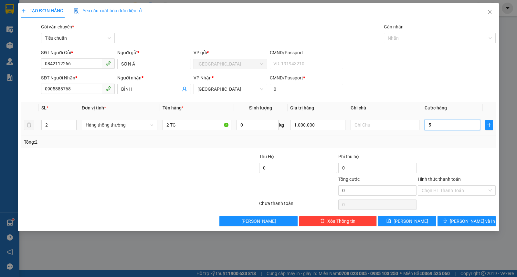
type input "5"
click at [446, 188] on input "Hình thức thanh toán" at bounding box center [455, 191] width 66 height 10
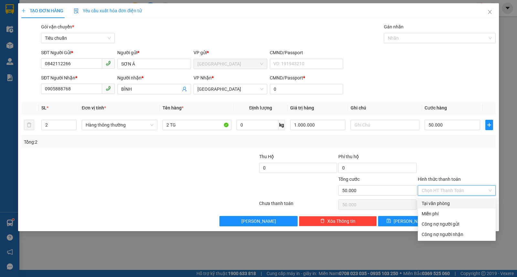
click at [435, 206] on div "Tại văn phòng" at bounding box center [457, 203] width 70 height 7
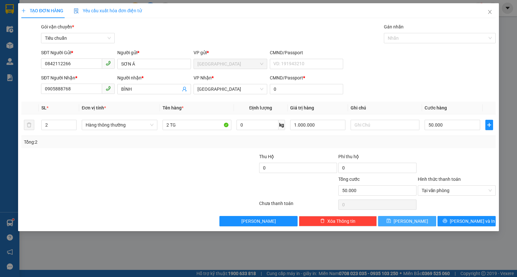
click at [415, 220] on button "[PERSON_NAME]" at bounding box center [407, 221] width 58 height 10
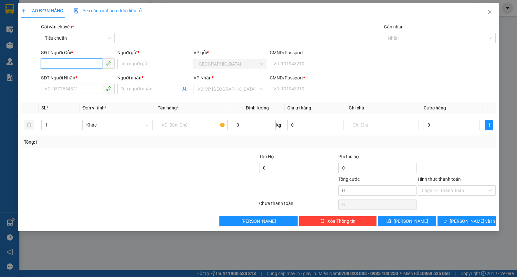
click at [65, 63] on input "SĐT Người Gửi *" at bounding box center [71, 63] width 61 height 10
click at [69, 77] on div "0368279986 - CHIẾN" at bounding box center [78, 76] width 66 height 7
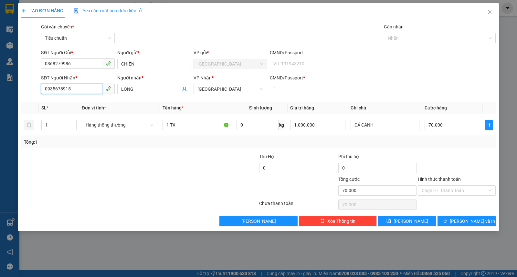
click at [80, 86] on input "0935678915" at bounding box center [71, 89] width 61 height 10
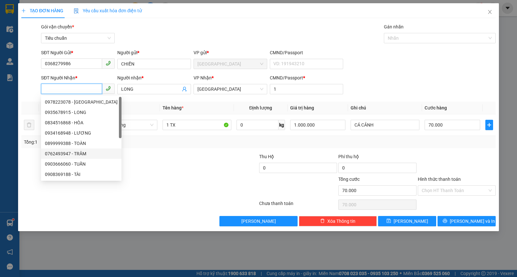
click at [83, 153] on div "0762493947 - TRÂM" at bounding box center [81, 153] width 73 height 7
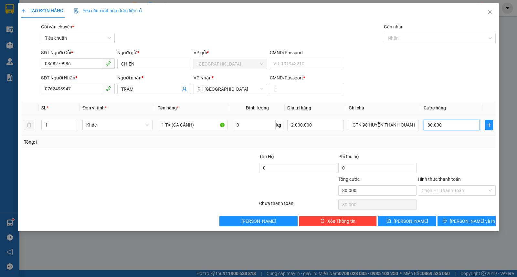
click at [455, 122] on input "80.000" at bounding box center [452, 125] width 56 height 10
drag, startPoint x: 319, startPoint y: 123, endPoint x: 236, endPoint y: 129, distance: 83.3
click at [236, 129] on tr "1 Khác 1 TX (CÁ CẢNH) 0 kg 2.000.000 GTN 98 HUYỆN [GEOGRAPHIC_DATA] P9 Q3 5.000" at bounding box center [258, 125] width 474 height 22
click at [416, 222] on button "[PERSON_NAME]" at bounding box center [407, 221] width 58 height 10
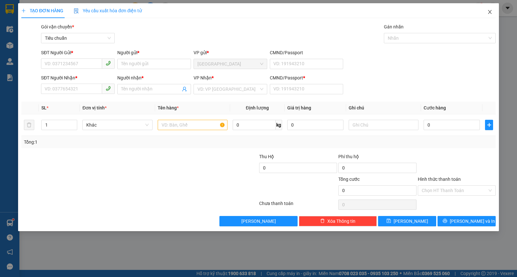
click at [489, 13] on icon "close" at bounding box center [490, 12] width 4 height 4
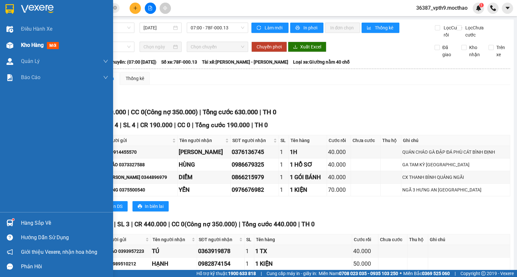
click at [37, 44] on span "Kho hàng" at bounding box center [32, 45] width 23 height 6
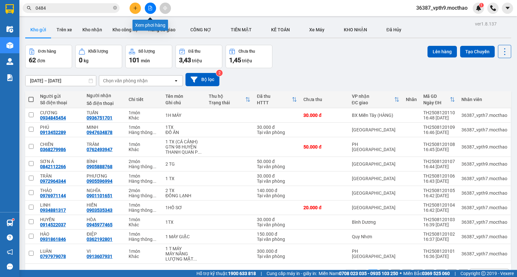
click at [150, 9] on icon "file-add" at bounding box center [150, 8] width 5 height 5
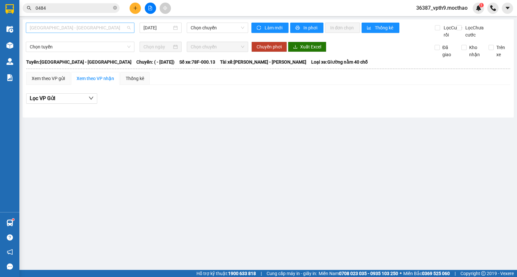
click at [76, 25] on span "[GEOGRAPHIC_DATA] - [GEOGRAPHIC_DATA]" at bounding box center [80, 28] width 101 height 10
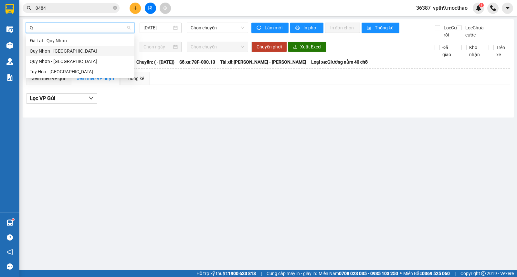
click at [60, 51] on div "Quy Nhơn - [GEOGRAPHIC_DATA]" at bounding box center [80, 51] width 101 height 7
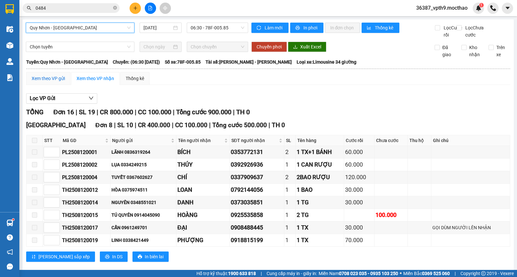
click at [49, 82] on div "Xem theo VP gửi" at bounding box center [48, 78] width 33 height 7
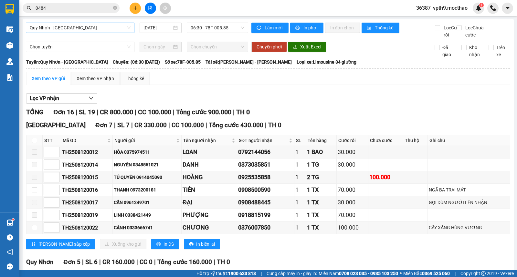
click at [88, 32] on span "Quy Nhơn - [GEOGRAPHIC_DATA]" at bounding box center [80, 28] width 101 height 10
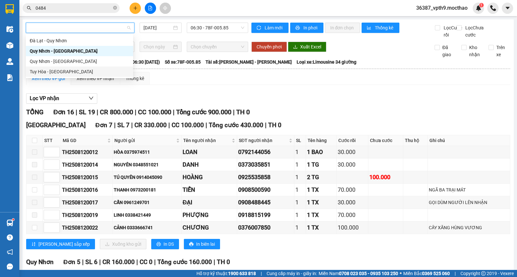
click at [61, 78] on body "Kết quả tìm kiếm ( 462 ) Bộ lọc Mã ĐH Trạng thái Món hàng Thu hộ Tổng cước Chưa…" at bounding box center [258, 138] width 517 height 277
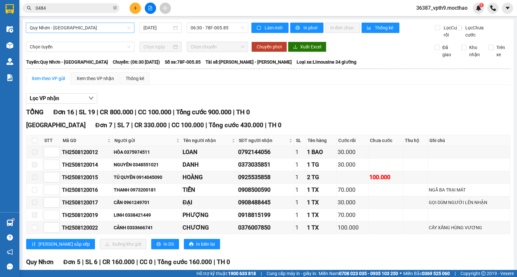
click at [87, 25] on span "Quy Nhơn - [GEOGRAPHIC_DATA]" at bounding box center [80, 28] width 101 height 10
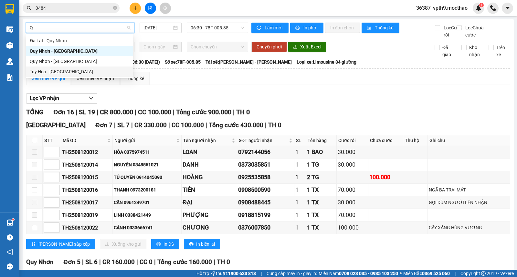
click at [57, 69] on div "Tuy Hòa - [GEOGRAPHIC_DATA]" at bounding box center [80, 71] width 100 height 7
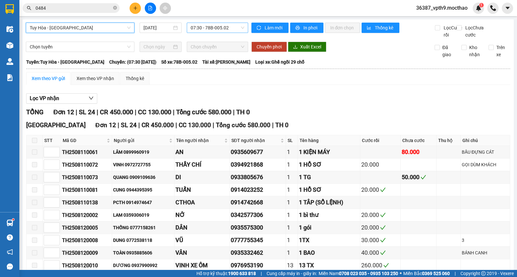
click at [236, 28] on span "07:30 - 78B-005.02" at bounding box center [217, 28] width 53 height 10
click at [225, 60] on div "13:30 - 78B-005.02" at bounding box center [214, 61] width 50 height 7
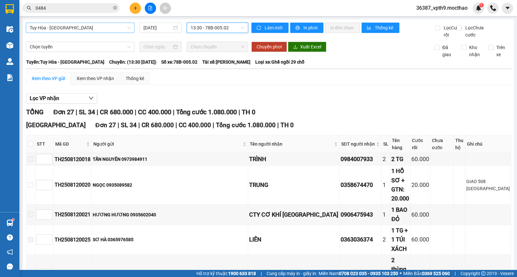
click at [44, 28] on span "Tuy Hòa - [GEOGRAPHIC_DATA]" at bounding box center [80, 28] width 101 height 10
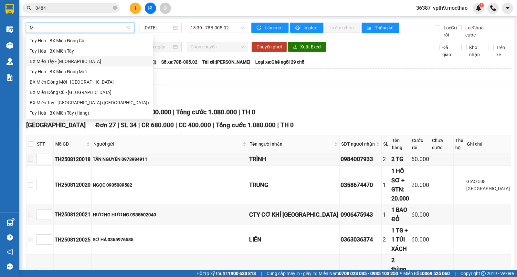
click at [40, 62] on div "BX Miền Tây - [GEOGRAPHIC_DATA]" at bounding box center [89, 61] width 119 height 7
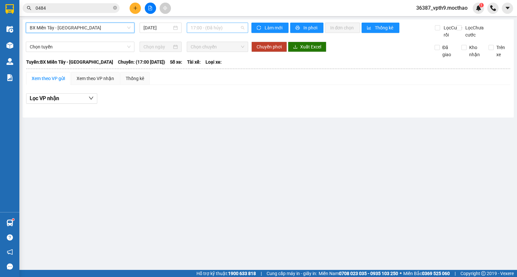
click at [219, 30] on span "17:00 - (Đã hủy)" at bounding box center [217, 28] width 53 height 10
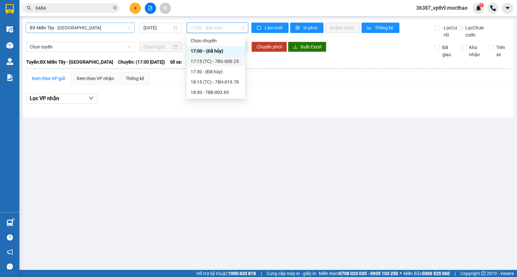
click at [207, 64] on div "17:15 (TC) - 78G-000.25" at bounding box center [216, 61] width 50 height 7
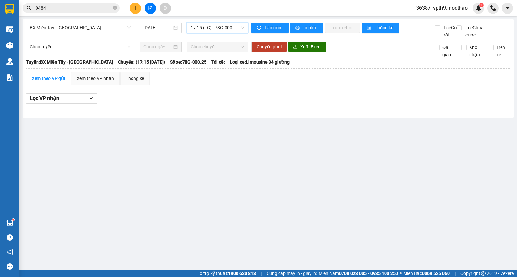
click at [215, 28] on span "17:15 (TC) - 78G-000.25" at bounding box center [217, 28] width 53 height 10
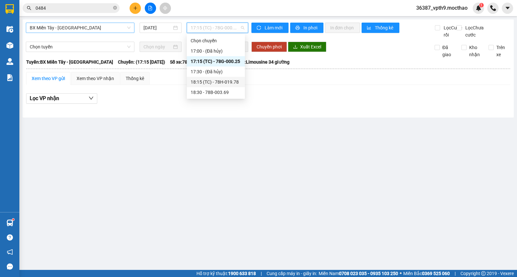
click at [232, 81] on div "18:15 (TC) - 78H-019.78" at bounding box center [216, 82] width 50 height 7
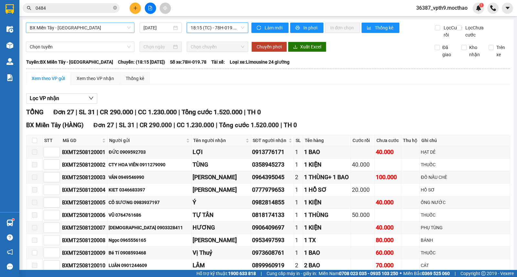
click at [110, 72] on th at bounding box center [268, 69] width 485 height 6
click at [107, 82] on div "Xem theo VP nhận" at bounding box center [95, 78] width 37 height 7
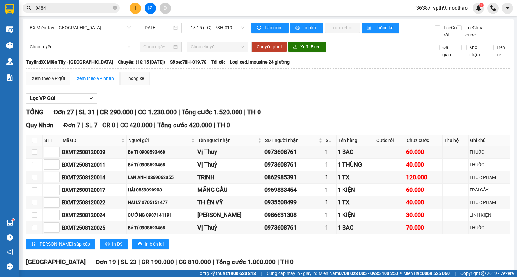
click at [233, 24] on span "18:15 (TC) - 78H-019.78" at bounding box center [217, 28] width 53 height 10
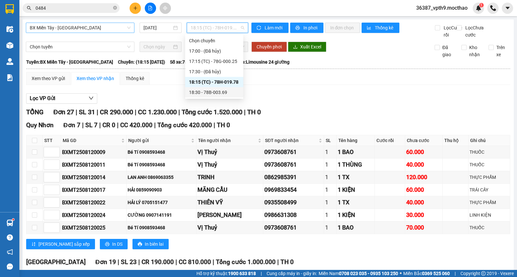
click at [219, 90] on div "18:30 - 78B-003.69" at bounding box center [214, 92] width 50 height 7
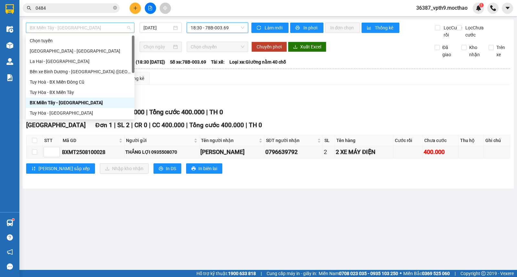
click at [60, 29] on span "BX Miền Tây - [GEOGRAPHIC_DATA]" at bounding box center [80, 28] width 101 height 10
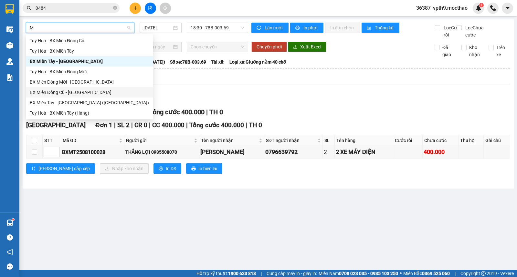
click at [53, 94] on div "BX Miền Đông Cũ - [GEOGRAPHIC_DATA]" at bounding box center [89, 92] width 119 height 7
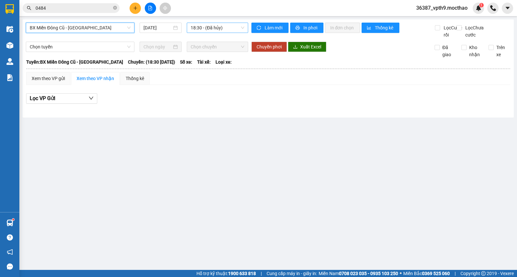
click at [217, 32] on span "18:30 - (Đã hủy)" at bounding box center [217, 28] width 53 height 10
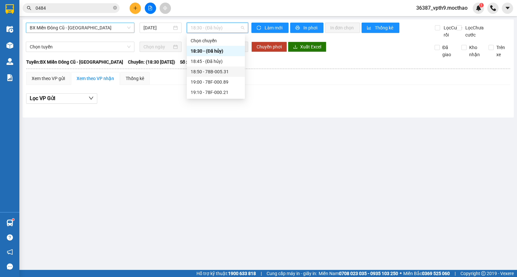
click at [214, 71] on div "18:50 - 78B-005.31" at bounding box center [216, 71] width 50 height 7
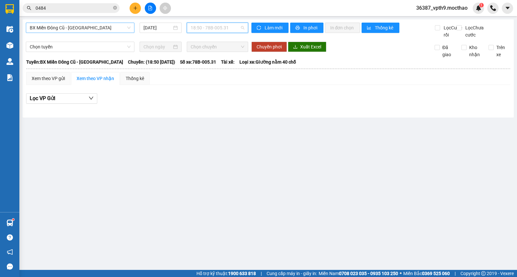
click at [236, 27] on span "18:50 - 78B-005.31" at bounding box center [217, 28] width 53 height 10
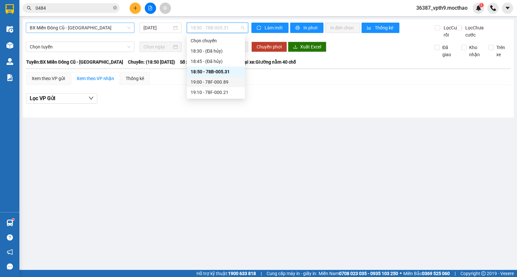
click at [218, 79] on div "19:00 - 78F-000.89" at bounding box center [216, 82] width 50 height 7
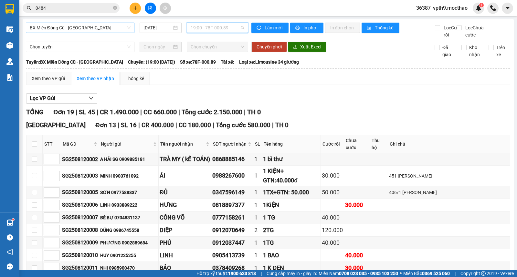
click at [238, 26] on span "19:00 - 78F-000.89" at bounding box center [217, 28] width 53 height 10
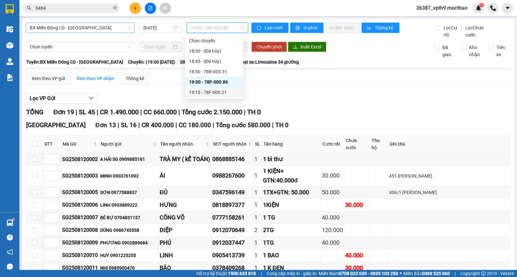
click at [211, 95] on div "19:10 - 78F-000.21" at bounding box center [214, 92] width 50 height 7
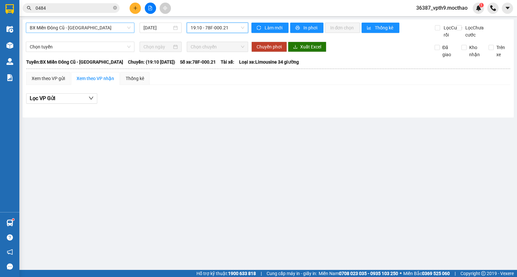
click at [234, 27] on span "19:10 - 78F-000.21" at bounding box center [217, 28] width 53 height 10
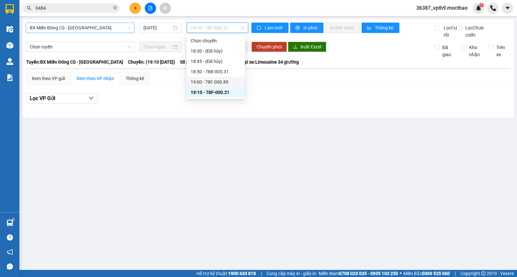
click at [222, 84] on div "19:00 - 78F-000.89" at bounding box center [216, 82] width 50 height 7
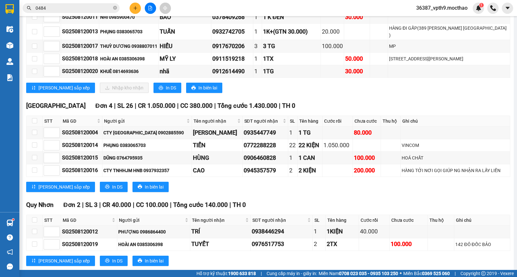
scroll to position [255, 0]
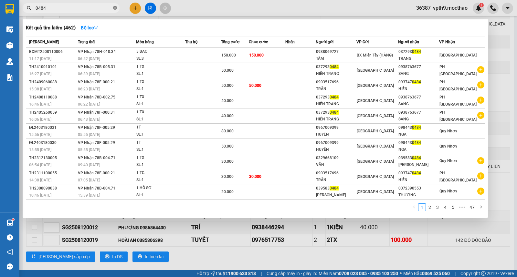
click at [115, 6] on icon "close-circle" at bounding box center [115, 8] width 4 height 4
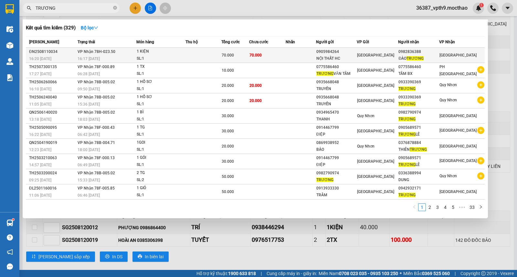
click at [463, 56] on div "[GEOGRAPHIC_DATA]" at bounding box center [461, 55] width 45 height 7
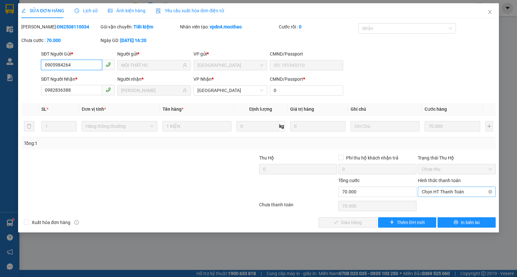
click at [428, 192] on span "Chọn HT Thanh Toán" at bounding box center [457, 192] width 70 height 10
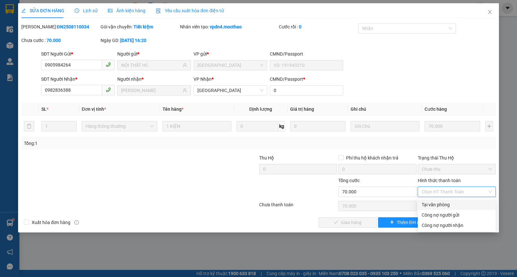
click at [428, 205] on div "Tại văn phòng" at bounding box center [457, 204] width 70 height 7
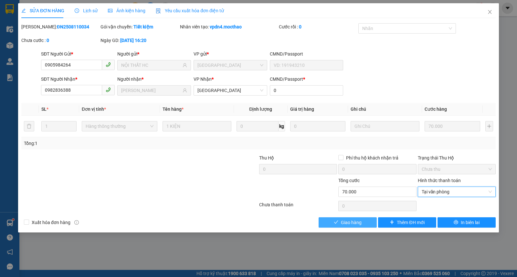
click at [341, 224] on span "Giao hàng" at bounding box center [351, 222] width 21 height 7
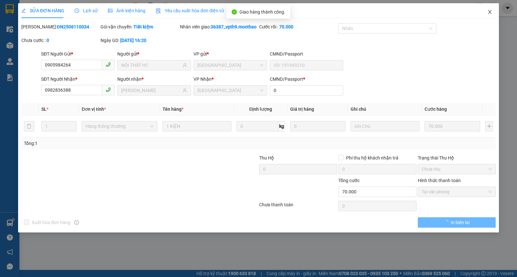
click at [486, 13] on span "Close" at bounding box center [490, 12] width 18 height 18
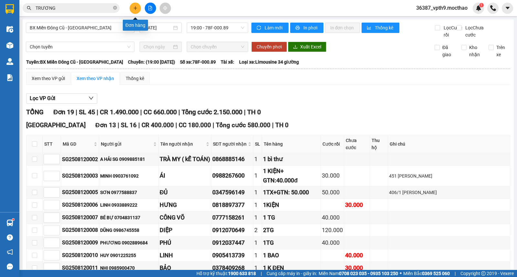
click at [139, 5] on button at bounding box center [135, 8] width 11 height 11
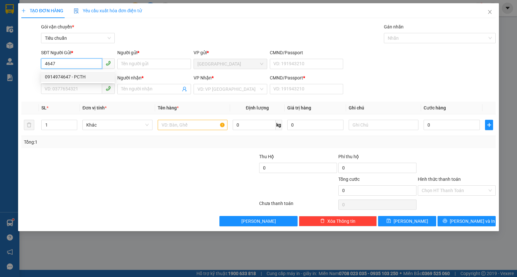
click at [57, 77] on div "0914974647 - PCTH" at bounding box center [78, 76] width 66 height 7
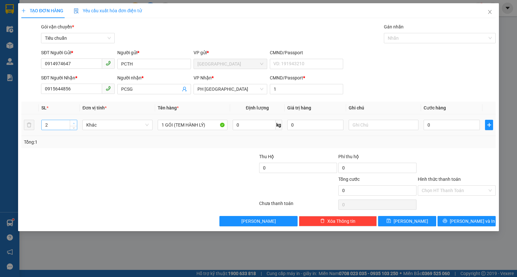
click at [72, 124] on span "up" at bounding box center [74, 124] width 4 height 4
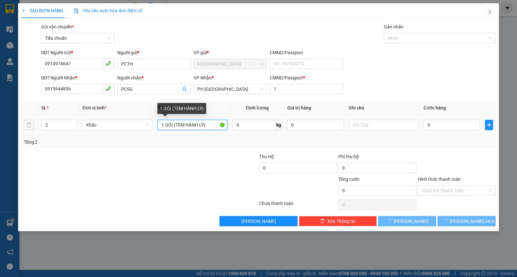
drag, startPoint x: 157, startPoint y: 126, endPoint x: 278, endPoint y: 120, distance: 121.0
click at [278, 120] on tr "2 Khác 1 GÓI (TEM HÀNH LÝ) 0 kg 0 0" at bounding box center [258, 125] width 474 height 22
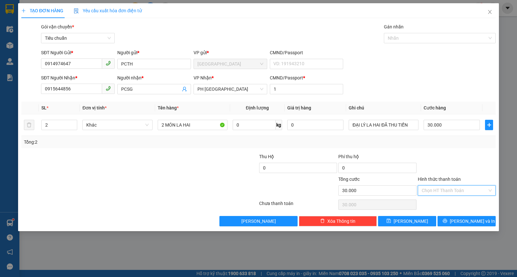
click at [457, 193] on input "Hình thức thanh toán" at bounding box center [455, 191] width 66 height 10
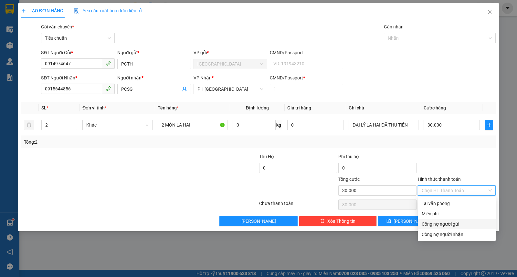
click at [430, 221] on div "Công nợ người gửi" at bounding box center [457, 224] width 70 height 7
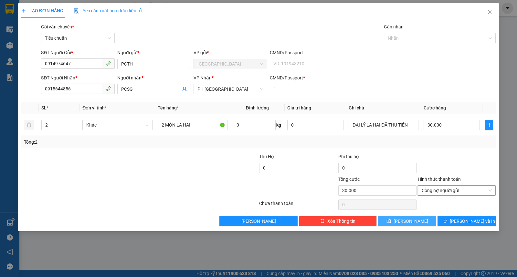
click at [416, 220] on button "[PERSON_NAME]" at bounding box center [407, 221] width 58 height 10
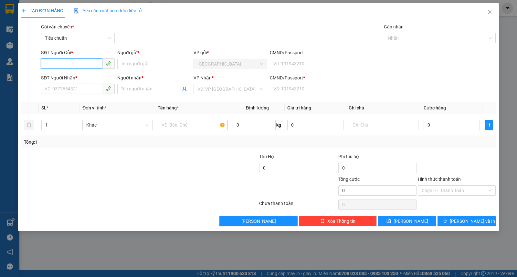
click at [57, 59] on input "SĐT Người Gửi *" at bounding box center [71, 63] width 61 height 10
click at [85, 74] on div "0914974647 - PCTH" at bounding box center [78, 76] width 66 height 7
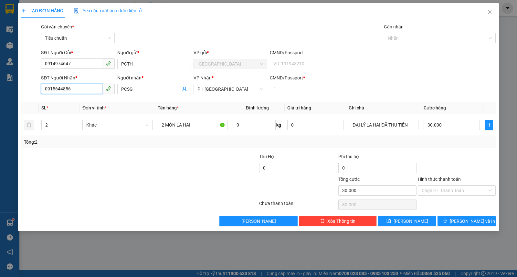
click at [74, 91] on input "0915644856" at bounding box center [71, 89] width 61 height 10
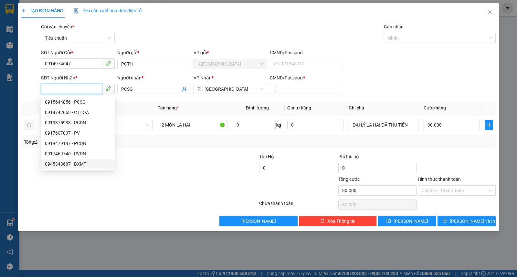
click at [76, 165] on div "0945343637 - BXMT" at bounding box center [78, 164] width 66 height 7
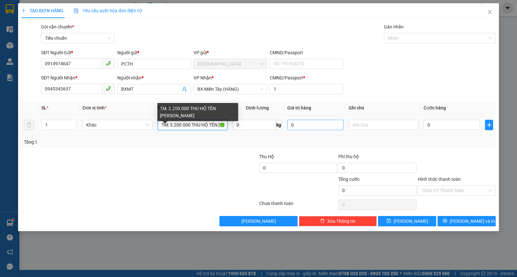
scroll to position [0, 3]
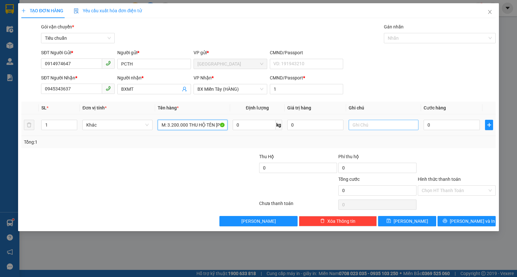
drag, startPoint x: 160, startPoint y: 125, endPoint x: 367, endPoint y: 122, distance: 207.8
click at [367, 122] on tr "1 Khác TM: 3.200.000 THU HỘ TÊN VÂN 0 kg 0 0" at bounding box center [258, 125] width 474 height 22
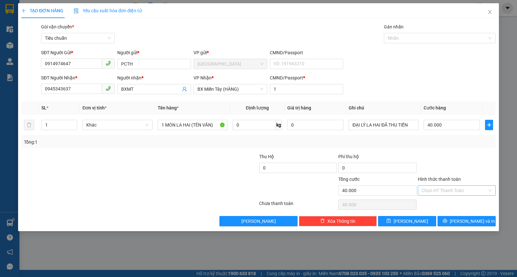
click at [435, 191] on input "Hình thức thanh toán" at bounding box center [455, 191] width 66 height 10
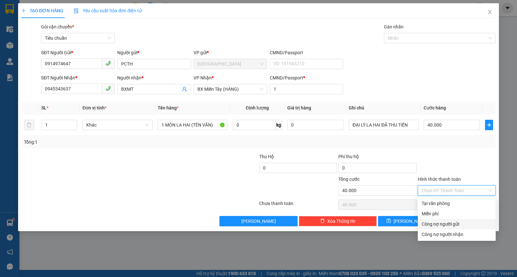
click at [440, 221] on div "Công nợ người gửi" at bounding box center [457, 224] width 70 height 7
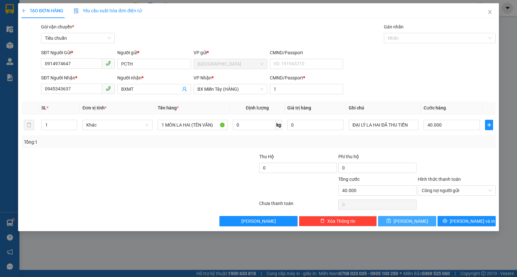
click at [415, 224] on button "[PERSON_NAME]" at bounding box center [407, 221] width 58 height 10
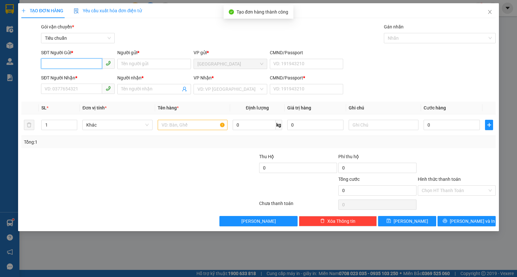
click at [63, 63] on input "SĐT Người Gửi *" at bounding box center [71, 63] width 61 height 10
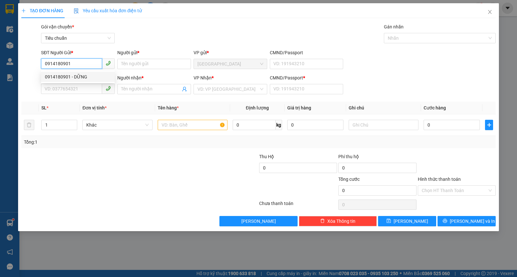
click at [68, 75] on div "0914180901 - DỮNG" at bounding box center [78, 76] width 66 height 7
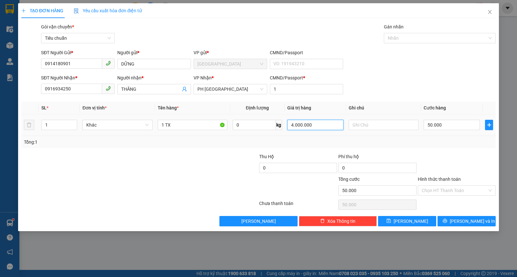
click at [316, 124] on input "4.000.000" at bounding box center [315, 125] width 56 height 10
click at [448, 191] on input "Hình thức thanh toán" at bounding box center [455, 191] width 66 height 10
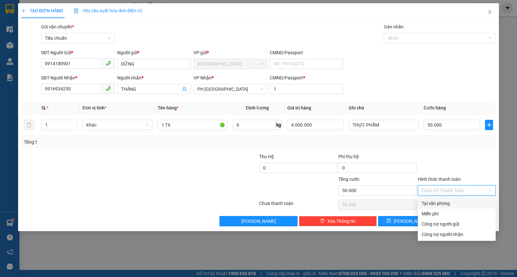
click at [444, 202] on div "Tại văn phòng" at bounding box center [457, 203] width 70 height 7
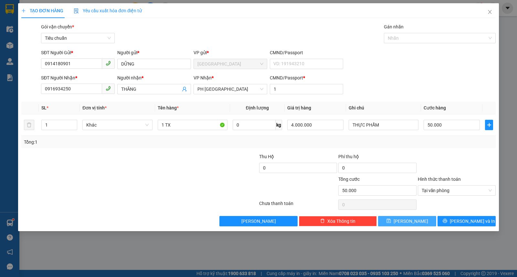
click at [410, 221] on span "[PERSON_NAME]" at bounding box center [411, 221] width 35 height 7
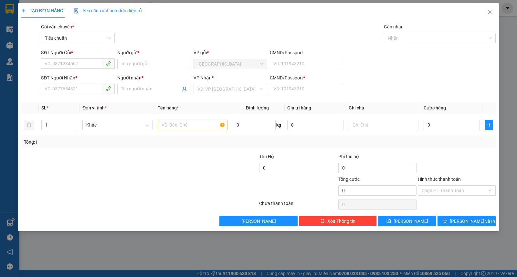
click at [71, 57] on div "SĐT Người Gửi *" at bounding box center [78, 54] width 74 height 10
click at [67, 66] on input "SĐT Người Gửi *" at bounding box center [71, 63] width 61 height 10
click at [61, 88] on input "SĐT Người Nhận *" at bounding box center [71, 89] width 61 height 10
click at [72, 103] on div "0982954203 - HUYNH" at bounding box center [78, 102] width 66 height 7
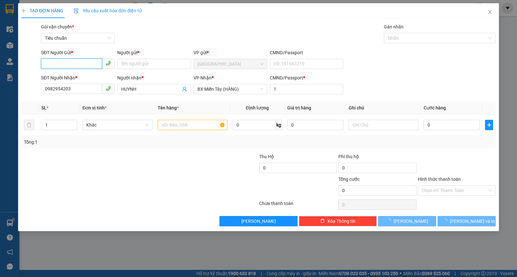
click at [88, 63] on input "SĐT Người Gửi *" at bounding box center [71, 63] width 61 height 10
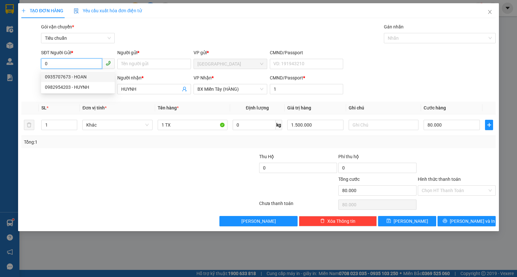
click at [82, 75] on div "0935707673 - HOAN" at bounding box center [78, 76] width 66 height 7
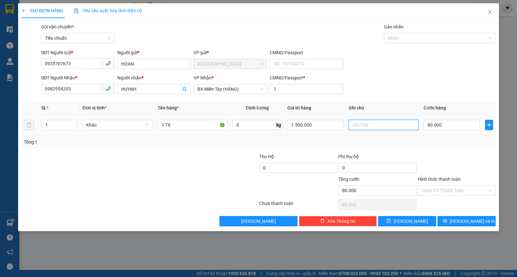
click at [369, 126] on input "text" at bounding box center [384, 125] width 70 height 10
drag, startPoint x: 312, startPoint y: 124, endPoint x: 270, endPoint y: 137, distance: 43.4
click at [270, 137] on div "SL * Đơn vị tính * Tên hàng * Định lượng Giá trị hàng Ghi chú Cước hàng 1 Khác …" at bounding box center [258, 125] width 474 height 47
click at [438, 193] on input "Hình thức thanh toán" at bounding box center [455, 191] width 66 height 10
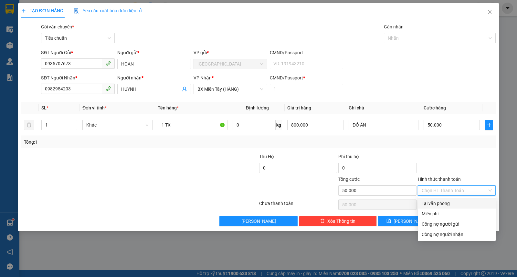
click at [442, 200] on div "Tại văn phòng" at bounding box center [457, 203] width 70 height 7
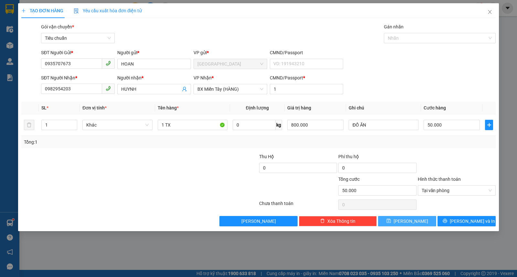
click at [413, 223] on span "[PERSON_NAME]" at bounding box center [411, 221] width 35 height 7
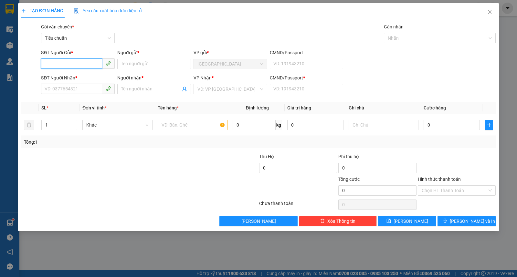
click at [66, 64] on input "SĐT Người Gửi *" at bounding box center [71, 63] width 61 height 10
click at [84, 64] on input "0935264362" at bounding box center [71, 63] width 61 height 10
click at [73, 79] on div "0935264363 - VINH" at bounding box center [78, 76] width 66 height 7
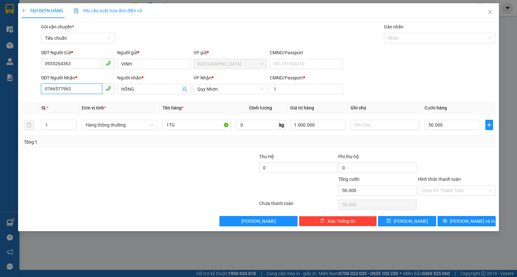
click at [76, 84] on input "0766577963" at bounding box center [71, 89] width 61 height 10
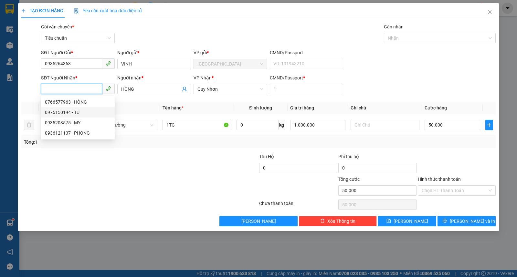
click at [52, 111] on div "0975150194 - TÚ" at bounding box center [78, 112] width 66 height 7
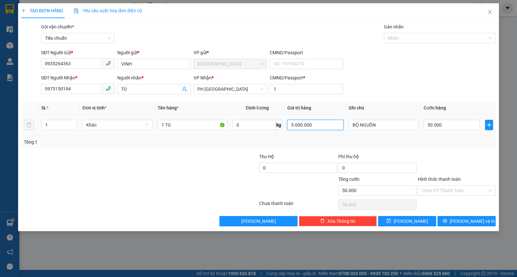
drag, startPoint x: 328, startPoint y: 125, endPoint x: 272, endPoint y: 133, distance: 56.8
click at [272, 133] on tr "1 Khác 1 TG 0 kg 5.000.000 BỘ NGUỒN 50.000" at bounding box center [258, 125] width 474 height 22
click at [417, 221] on button "[PERSON_NAME]" at bounding box center [407, 221] width 58 height 10
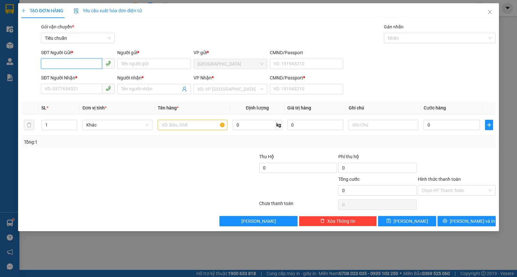
click at [63, 60] on input "SĐT Người Gửi *" at bounding box center [71, 63] width 61 height 10
click at [78, 76] on div "0347013264 - HẬU" at bounding box center [78, 76] width 66 height 7
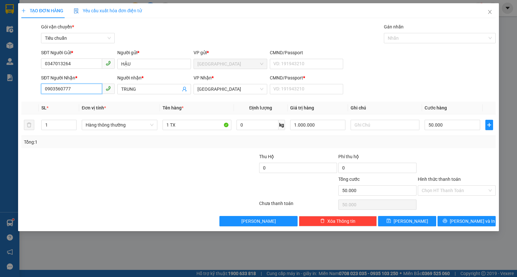
click at [81, 92] on input "0903560777" at bounding box center [71, 89] width 61 height 10
click at [78, 101] on div "0932021281 - CHÂU" at bounding box center [78, 102] width 66 height 7
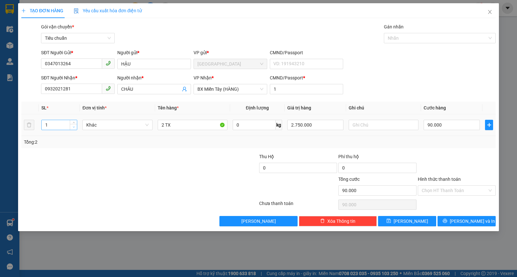
click at [75, 130] on span "Decrease Value" at bounding box center [73, 127] width 7 height 6
click at [163, 126] on input "2 TX" at bounding box center [193, 125] width 70 height 10
click at [332, 124] on input "2.750.000" at bounding box center [315, 125] width 56 height 10
click at [448, 192] on input "Hình thức thanh toán" at bounding box center [455, 191] width 66 height 10
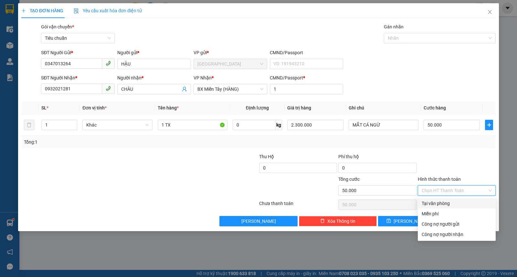
click at [436, 203] on div "Tại văn phòng" at bounding box center [457, 203] width 70 height 7
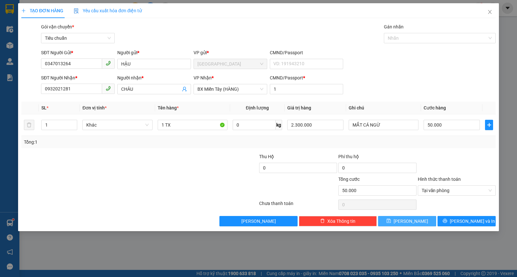
click at [415, 223] on button "[PERSON_NAME]" at bounding box center [407, 221] width 58 height 10
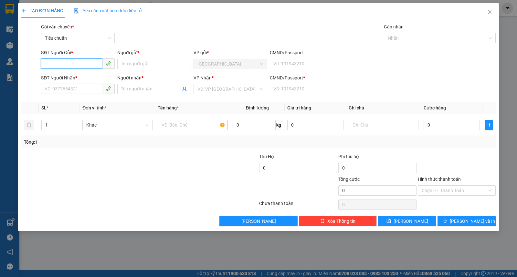
click at [76, 64] on input "SĐT Người Gửi *" at bounding box center [71, 63] width 61 height 10
click at [65, 87] on input "SĐT Người Nhận *" at bounding box center [71, 89] width 61 height 10
paste input "0916723354"
click at [126, 86] on input "Người nhận *" at bounding box center [150, 89] width 59 height 7
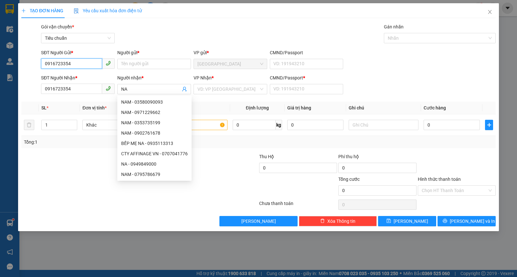
click at [82, 60] on input "0916723354" at bounding box center [71, 63] width 61 height 10
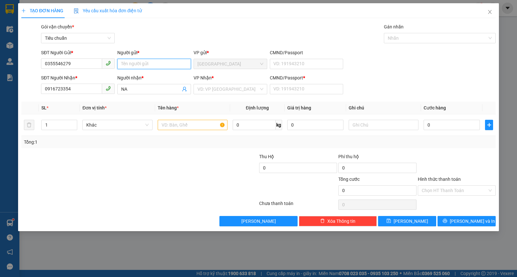
click at [130, 65] on input "Người gửi *" at bounding box center [154, 64] width 74 height 10
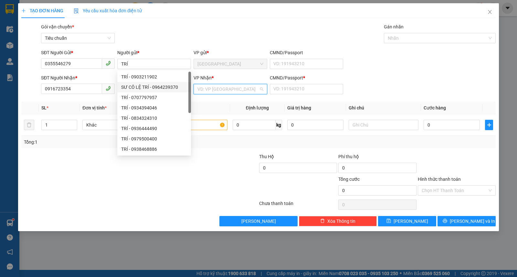
click at [226, 89] on input "search" at bounding box center [227, 89] width 61 height 10
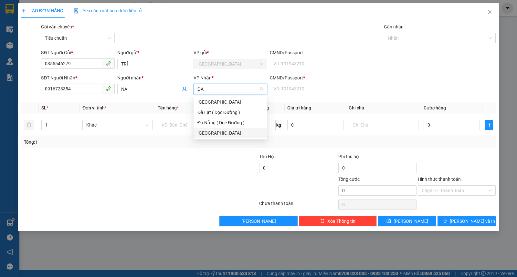
click at [203, 133] on div "[GEOGRAPHIC_DATA]" at bounding box center [230, 133] width 66 height 7
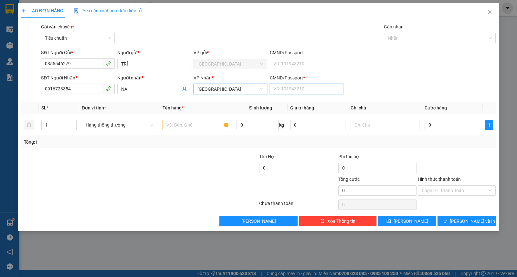
click at [312, 88] on input "CMND/Passport *" at bounding box center [307, 89] width 74 height 10
click at [178, 128] on input "text" at bounding box center [197, 125] width 69 height 10
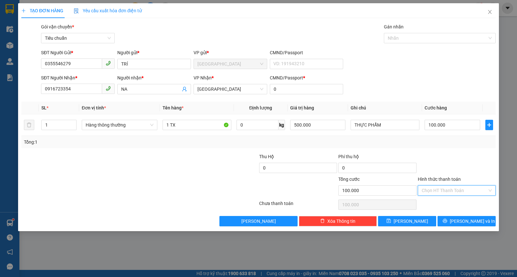
click at [444, 187] on input "Hình thức thanh toán" at bounding box center [455, 191] width 66 height 10
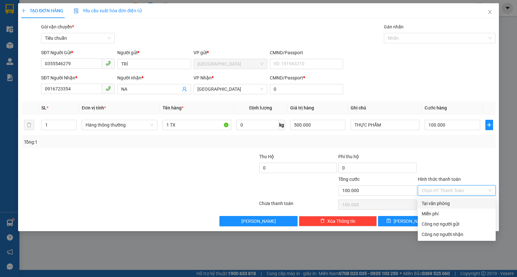
click at [435, 201] on div "Tại văn phòng" at bounding box center [457, 203] width 70 height 7
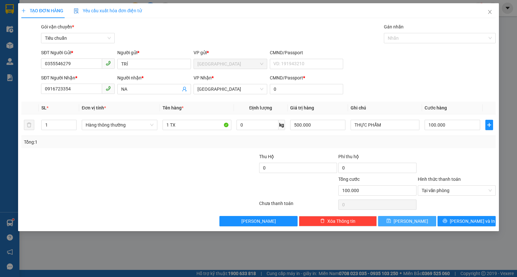
drag, startPoint x: 415, startPoint y: 219, endPoint x: 500, endPoint y: 150, distance: 108.9
click at [415, 218] on button "[PERSON_NAME]" at bounding box center [407, 221] width 58 height 10
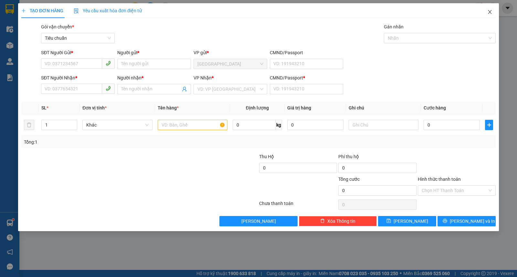
click at [487, 8] on span "Close" at bounding box center [490, 12] width 18 height 18
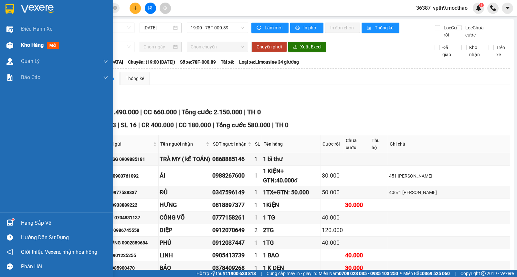
click at [33, 45] on span "Kho hàng" at bounding box center [32, 45] width 23 height 6
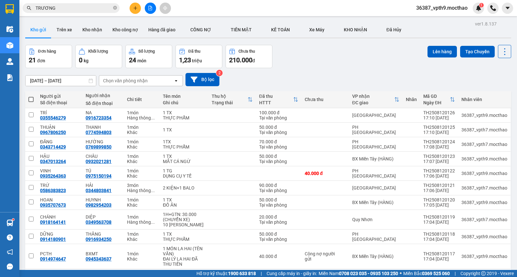
scroll to position [30, 0]
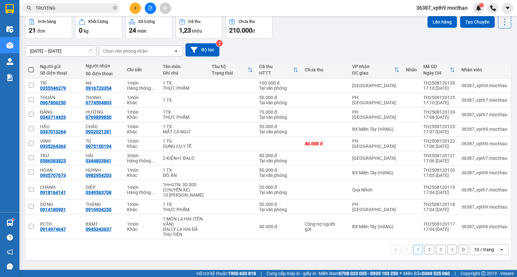
click at [425, 251] on button "2" at bounding box center [430, 250] width 10 height 10
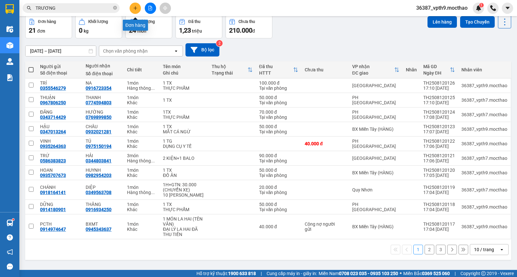
click at [135, 5] on button at bounding box center [135, 8] width 11 height 11
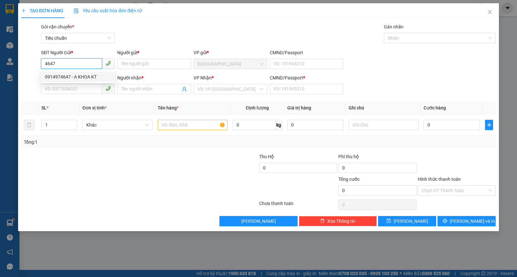
click at [72, 78] on div "0914974647 - A KHOA KT" at bounding box center [78, 76] width 66 height 7
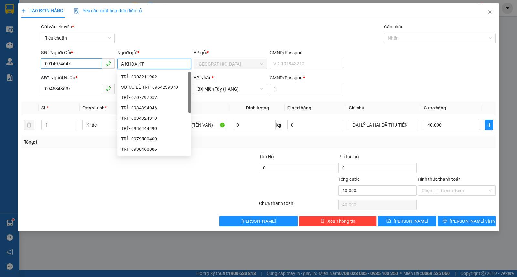
drag, startPoint x: 157, startPoint y: 62, endPoint x: 88, endPoint y: 67, distance: 69.0
click at [88, 67] on div "SĐT Người Gửi * 0914974647 Người gửi * A KHOA KT VP gửi * Tuy Hòa CMND/Passport…" at bounding box center [268, 60] width 457 height 23
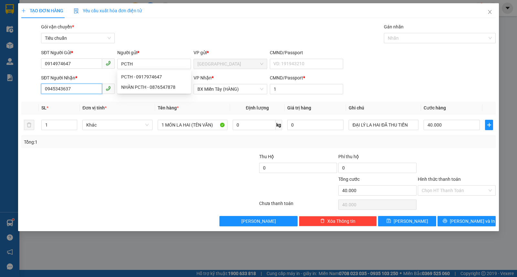
click at [82, 89] on input "0945343637" at bounding box center [71, 89] width 61 height 10
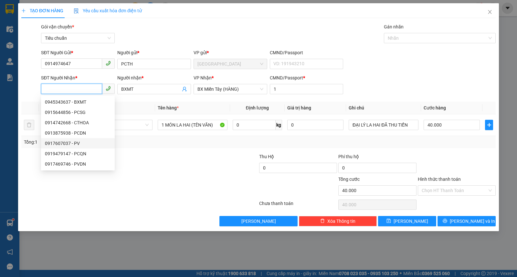
click at [75, 143] on div "0917607037 - PV" at bounding box center [78, 143] width 66 height 7
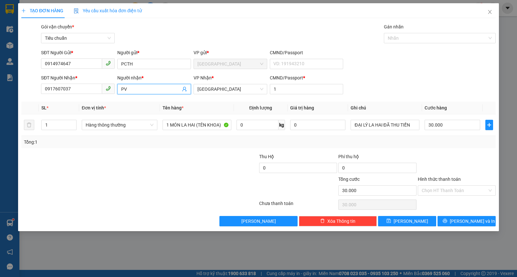
click at [154, 87] on input "PV" at bounding box center [150, 89] width 59 height 7
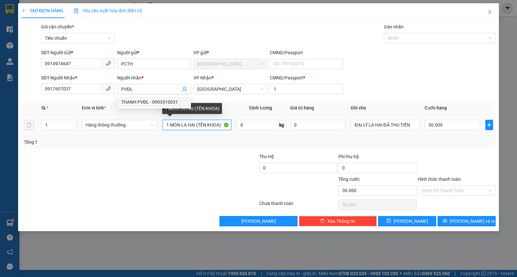
click at [208, 126] on input "1 MÓN LA HAI (TÊN KHOA)" at bounding box center [197, 125] width 69 height 10
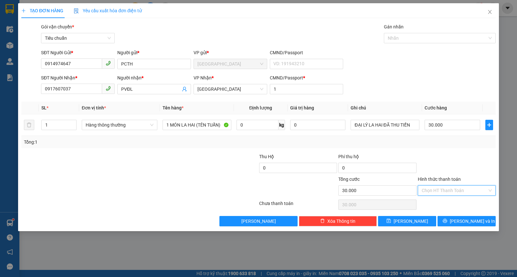
click at [445, 187] on input "Hình thức thanh toán" at bounding box center [455, 191] width 66 height 10
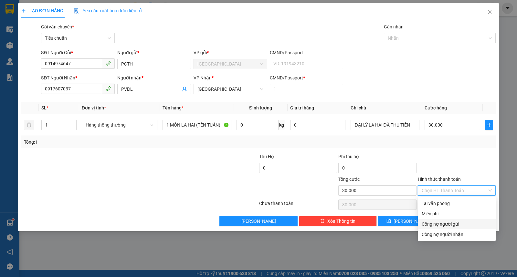
click at [438, 227] on div "Công nợ người gửi" at bounding box center [457, 224] width 70 height 7
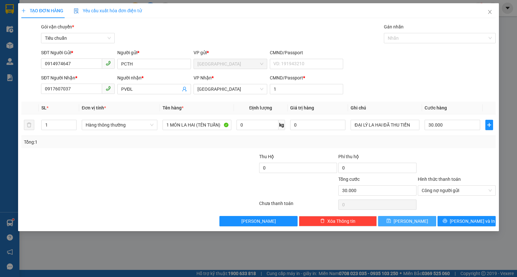
click at [414, 222] on span "[PERSON_NAME]" at bounding box center [411, 221] width 35 height 7
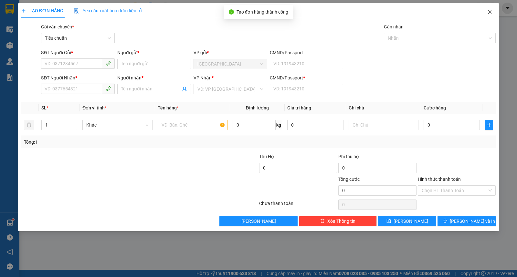
click at [488, 14] on icon "close" at bounding box center [490, 12] width 4 height 4
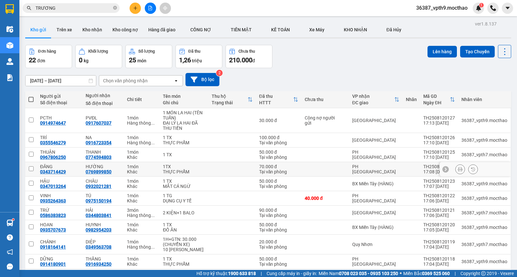
scroll to position [30, 0]
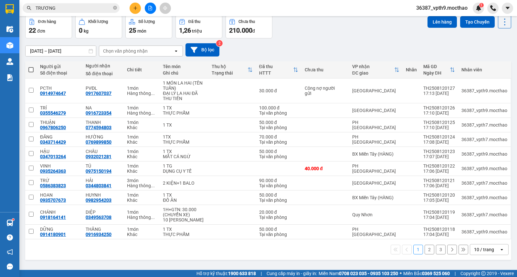
click at [425, 252] on button "2" at bounding box center [430, 250] width 10 height 10
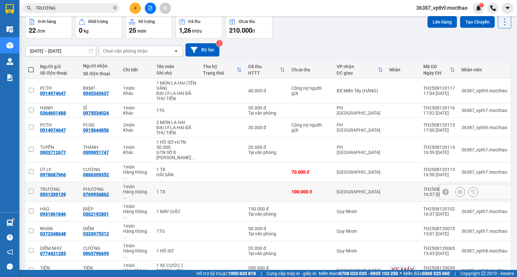
scroll to position [41, 0]
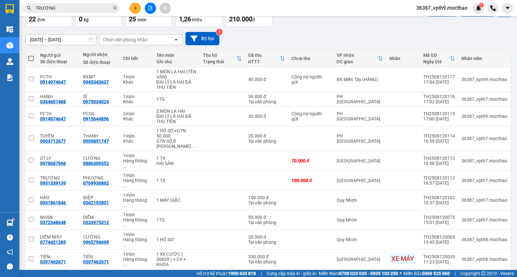
click at [438, 275] on button "3" at bounding box center [441, 280] width 10 height 10
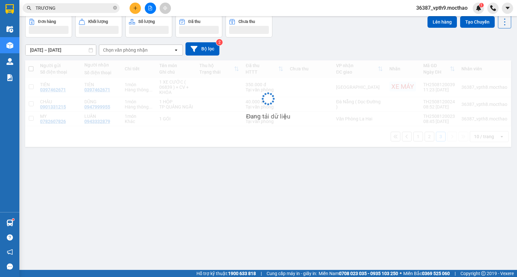
scroll to position [30, 0]
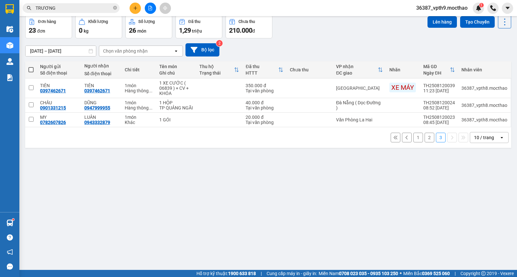
click at [414, 142] on button "1" at bounding box center [418, 138] width 10 height 10
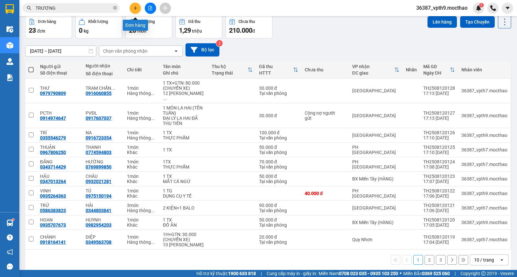
click at [131, 9] on button at bounding box center [135, 8] width 11 height 11
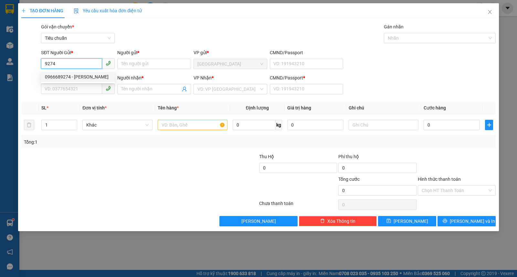
click at [71, 79] on div "0966689274 - [PERSON_NAME]" at bounding box center [78, 76] width 66 height 7
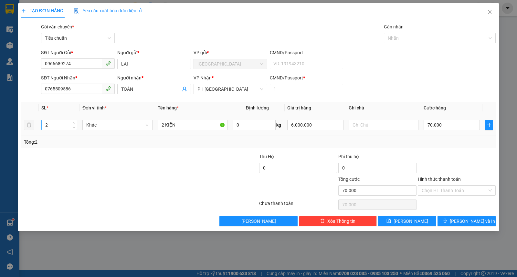
click at [76, 130] on div "2" at bounding box center [59, 125] width 36 height 10
click at [73, 129] on span "Decrease Value" at bounding box center [73, 127] width 7 height 6
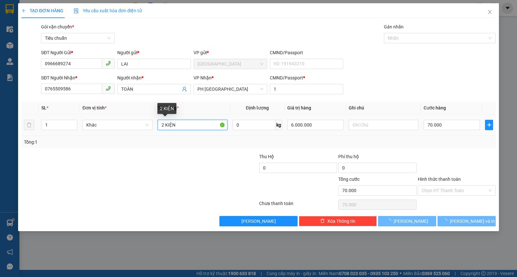
click at [162, 125] on input "2 KIỆN" at bounding box center [193, 125] width 70 height 10
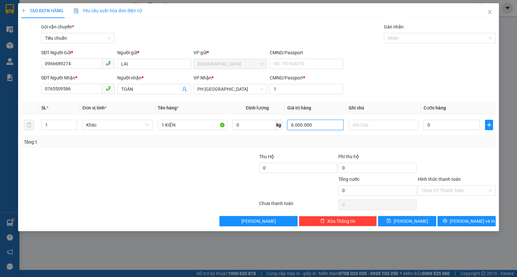
drag, startPoint x: 322, startPoint y: 127, endPoint x: 276, endPoint y: 141, distance: 48.7
click at [276, 141] on div "SL * Đơn vị tính * Tên hàng * Định lượng Giá trị hàng Ghi chú Cước hàng 1 Khác …" at bounding box center [258, 125] width 474 height 47
click at [443, 186] on input "Hình thức thanh toán" at bounding box center [455, 191] width 66 height 10
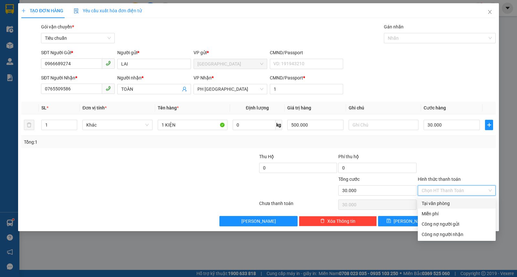
click at [439, 201] on div "Tại văn phòng" at bounding box center [457, 203] width 70 height 7
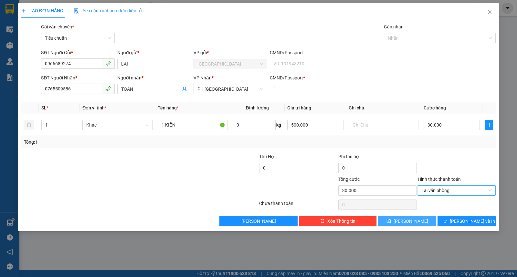
click at [391, 221] on icon "save" at bounding box center [388, 221] width 4 height 4
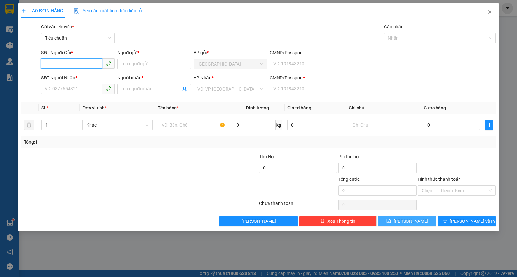
click at [72, 62] on input "SĐT Người Gửi *" at bounding box center [71, 63] width 61 height 10
click at [65, 78] on div "0978973331 - [PERSON_NAME]" at bounding box center [78, 76] width 66 height 7
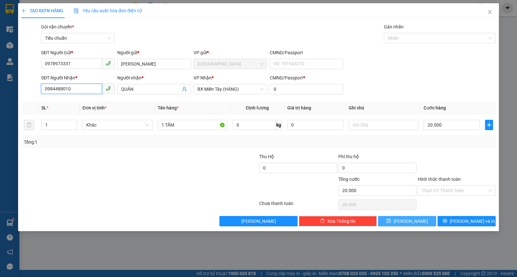
click at [85, 91] on input "0984488010" at bounding box center [71, 89] width 61 height 10
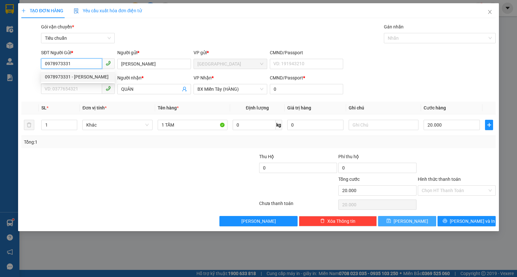
drag, startPoint x: 88, startPoint y: 63, endPoint x: 3, endPoint y: 66, distance: 85.1
click at [3, 66] on div "TẠO ĐƠN HÀNG Yêu cầu xuất hóa đơn điện tử Transit Pickup Surcharge Ids Transit …" at bounding box center [258, 138] width 517 height 277
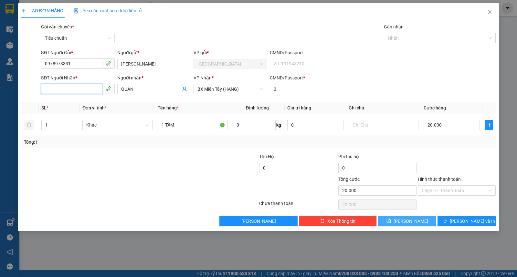
click at [65, 89] on input "SĐT Người Nhận *" at bounding box center [71, 89] width 61 height 10
click at [61, 100] on div "0917376821 - [PERSON_NAME]" at bounding box center [78, 102] width 66 height 7
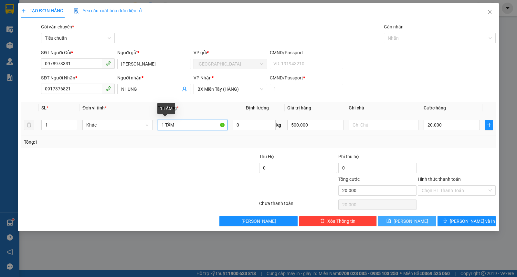
drag, startPoint x: 165, startPoint y: 127, endPoint x: 184, endPoint y: 127, distance: 18.4
click at [184, 127] on input "1 TẤM" at bounding box center [193, 125] width 70 height 10
click at [471, 191] on input "Hình thức thanh toán" at bounding box center [455, 191] width 66 height 10
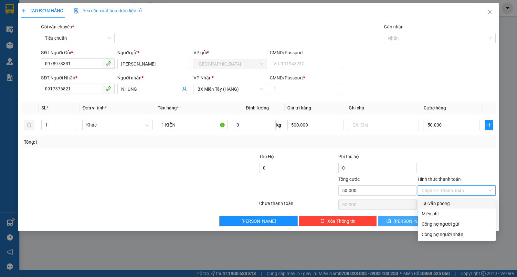
click at [441, 203] on div "Tại văn phòng" at bounding box center [457, 203] width 70 height 7
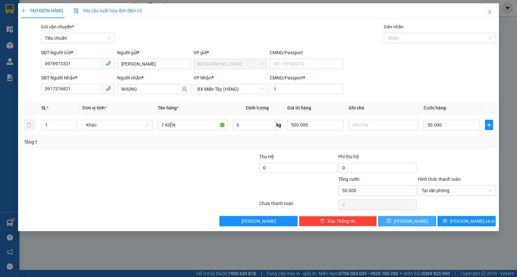
click at [406, 223] on button "[PERSON_NAME]" at bounding box center [407, 221] width 58 height 10
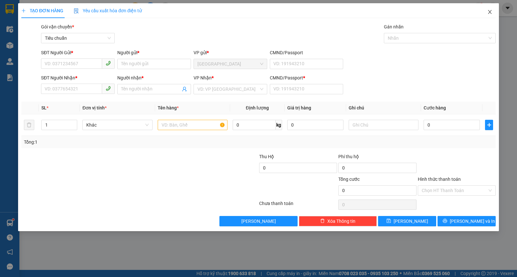
click at [490, 6] on span "Close" at bounding box center [490, 12] width 18 height 18
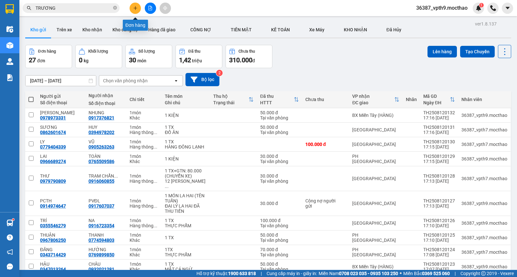
click at [134, 8] on icon "plus" at bounding box center [135, 8] width 4 height 0
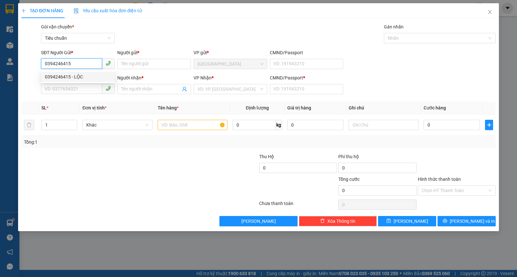
click at [73, 73] on div "0394246415 - LỘC" at bounding box center [78, 77] width 74 height 10
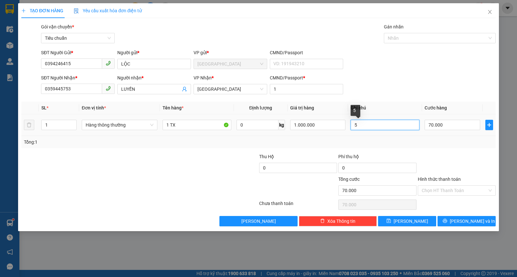
click at [363, 124] on input "5" at bounding box center [385, 125] width 69 height 10
drag, startPoint x: 305, startPoint y: 129, endPoint x: 280, endPoint y: 130, distance: 24.6
click at [280, 130] on tr "1 Hàng thông thường 1 TX 0 kg 1.000.000 70.000" at bounding box center [258, 125] width 474 height 22
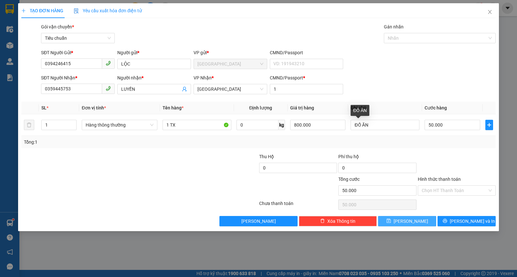
click at [423, 223] on button "[PERSON_NAME]" at bounding box center [407, 221] width 58 height 10
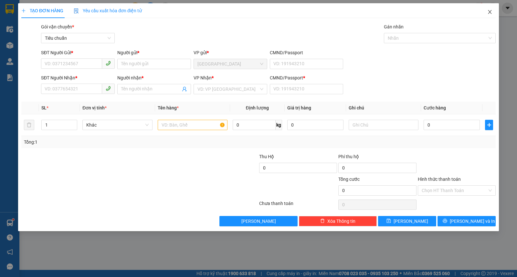
click at [489, 15] on span "Close" at bounding box center [490, 12] width 18 height 18
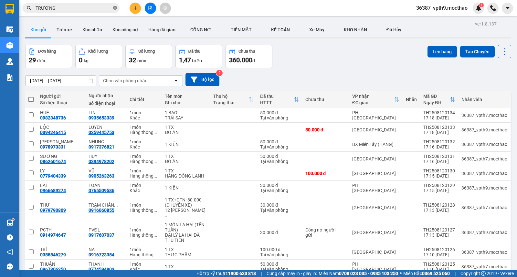
click at [114, 9] on icon "close-circle" at bounding box center [115, 8] width 4 height 4
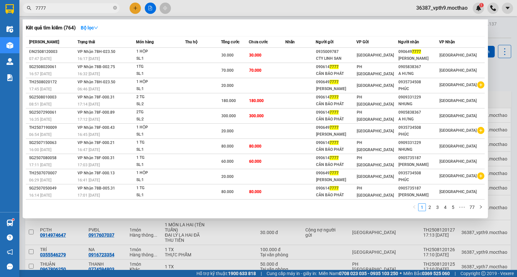
type input "7777"
click at [434, 58] on div "[PERSON_NAME]" at bounding box center [418, 58] width 40 height 7
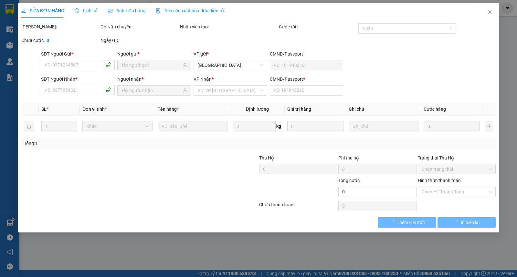
type input "0935009787"
type input "CTY LINH SAN"
type input "0906497777"
type input "[PERSON_NAME]"
type input "0"
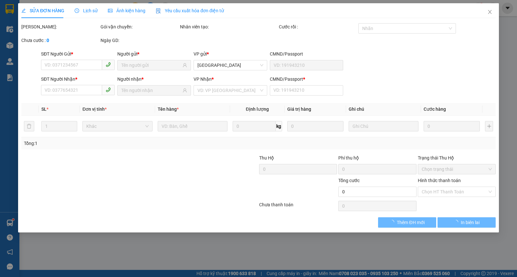
type input "30.000"
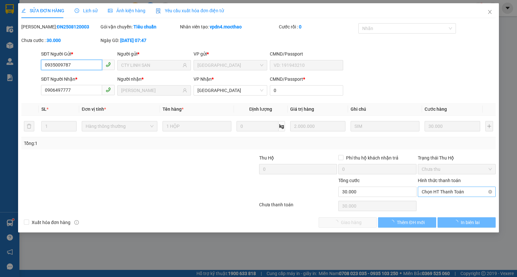
click at [446, 194] on span "Chọn HT Thanh Toán" at bounding box center [457, 192] width 70 height 10
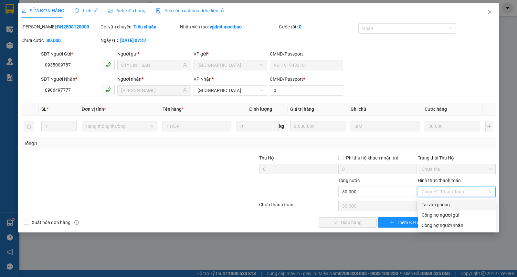
click at [441, 203] on div "Tại văn phòng" at bounding box center [457, 204] width 70 height 7
type input "0"
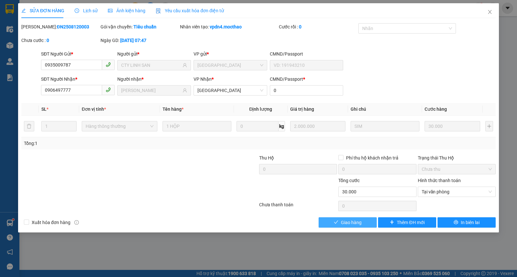
click at [351, 222] on span "Giao hàng" at bounding box center [351, 222] width 21 height 7
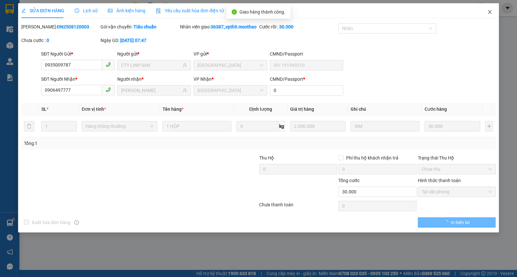
click at [485, 13] on span "Close" at bounding box center [490, 12] width 18 height 18
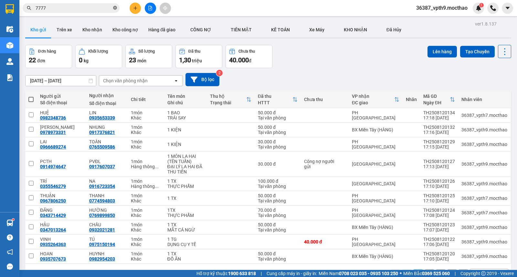
click at [115, 7] on icon "close-circle" at bounding box center [115, 8] width 4 height 4
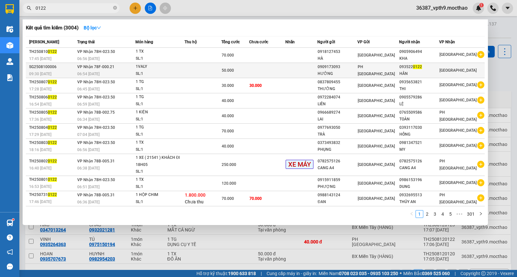
type input "0122"
click at [167, 69] on div "1VALY" at bounding box center [160, 66] width 48 height 7
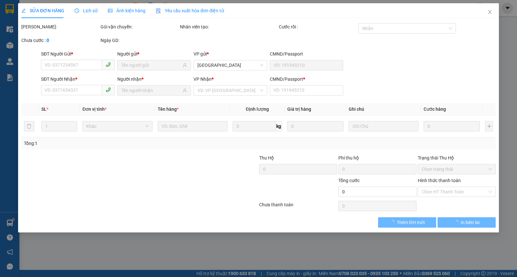
type input "0909173093"
type input "HƯỞNG"
type input "0935220122"
type input "HÂN"
type input "1"
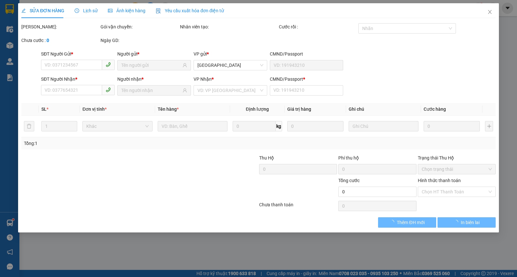
type input "50.000"
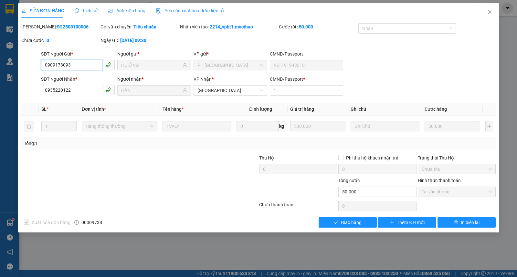
checkbox input "true"
click at [358, 220] on span "Giao hàng" at bounding box center [351, 222] width 21 height 7
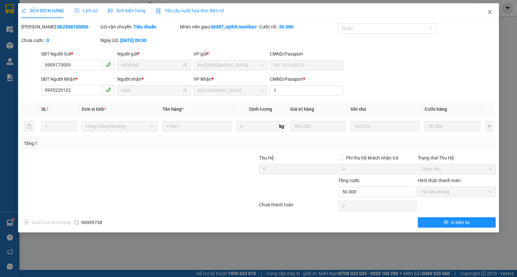
click at [493, 12] on span "Close" at bounding box center [490, 12] width 18 height 18
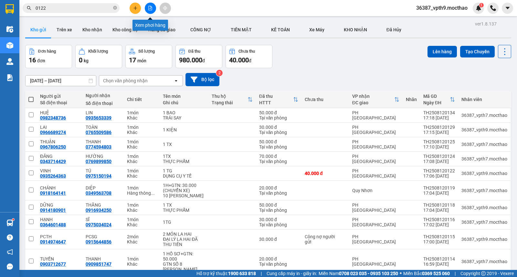
click at [152, 5] on button at bounding box center [150, 8] width 11 height 11
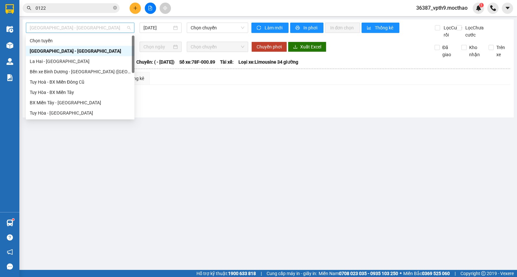
click at [70, 27] on span "[GEOGRAPHIC_DATA] - [GEOGRAPHIC_DATA]" at bounding box center [80, 28] width 101 height 10
type input "M"
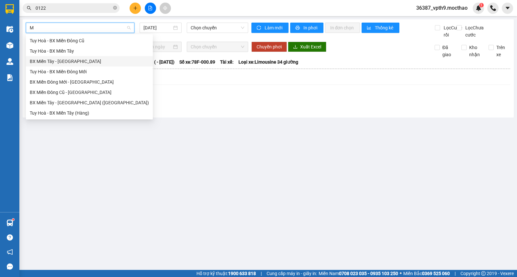
click at [56, 64] on div "BX Miền Tây - [GEOGRAPHIC_DATA]" at bounding box center [89, 61] width 119 height 7
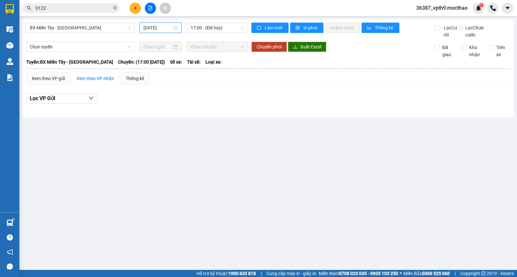
click at [148, 28] on input "[DATE]" at bounding box center [157, 27] width 29 height 7
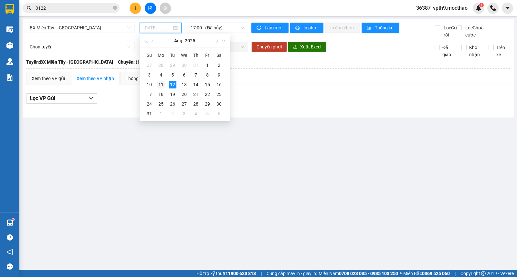
click at [162, 84] on div "11" at bounding box center [161, 85] width 8 height 8
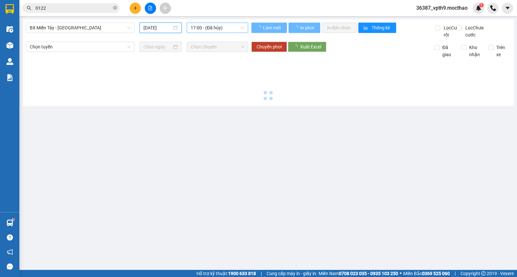
type input "[DATE]"
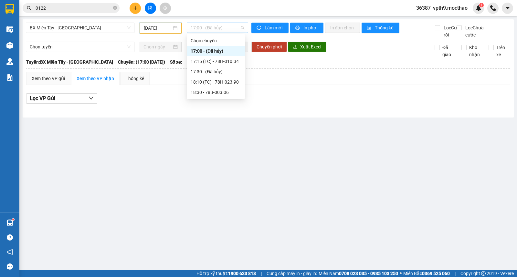
click at [231, 27] on span "17:00 - (Đã hủy)" at bounding box center [217, 28] width 53 height 10
click at [236, 63] on div "17:15 (TC) - 78H-010.34" at bounding box center [216, 61] width 50 height 7
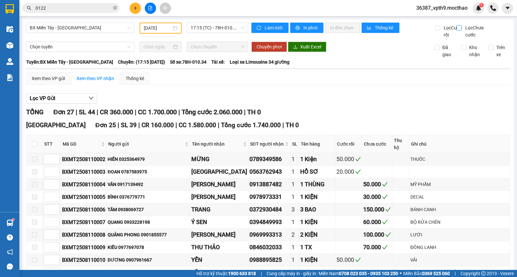
click at [457, 28] on input "Lọc Chưa cước" at bounding box center [460, 27] width 6 height 5
checkbox input "true"
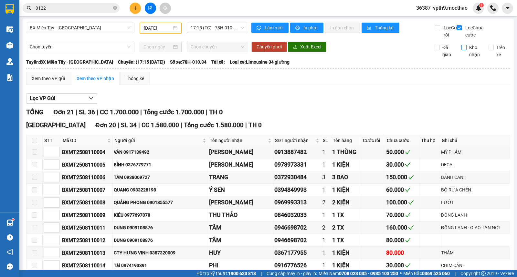
click at [467, 58] on span "Kho nhận" at bounding box center [475, 51] width 17 height 14
click at [465, 50] on input "Kho nhận" at bounding box center [463, 47] width 5 height 5
checkbox input "true"
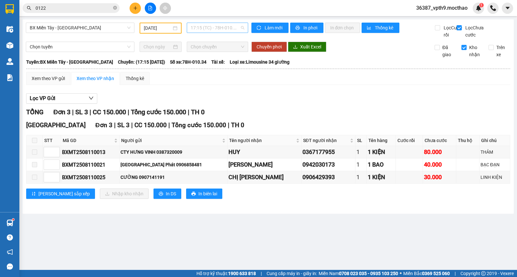
click at [224, 27] on span "17:15 (TC) - 78H-010.34" at bounding box center [217, 28] width 53 height 10
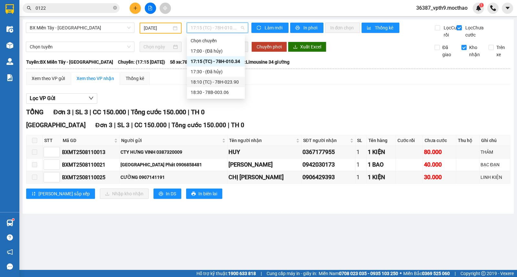
click at [228, 79] on div "18:10 (TC) - 78H-023.90" at bounding box center [216, 82] width 50 height 7
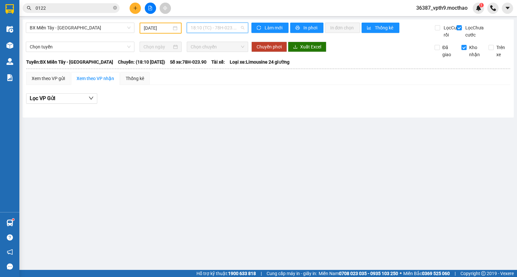
click at [230, 28] on span "18:10 (TC) - 78H-023.90" at bounding box center [217, 28] width 53 height 10
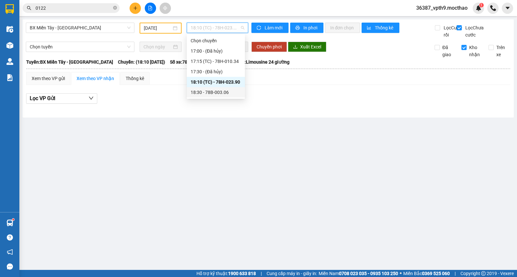
click at [218, 94] on div "18:30 - 78B-003.06" at bounding box center [216, 92] width 50 height 7
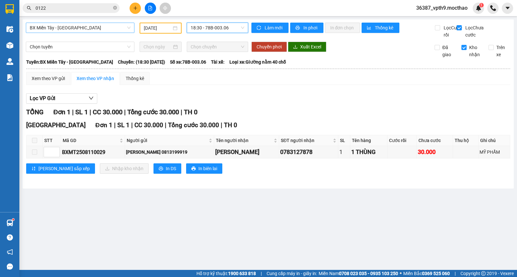
click at [113, 27] on span "BX Miền Tây - [GEOGRAPHIC_DATA]" at bounding box center [80, 28] width 101 height 10
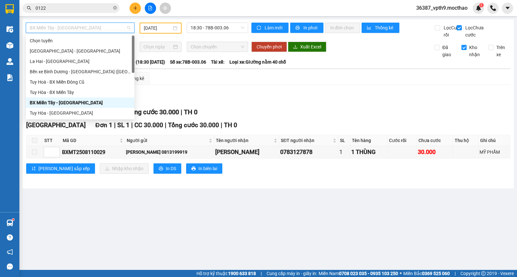
type input "M"
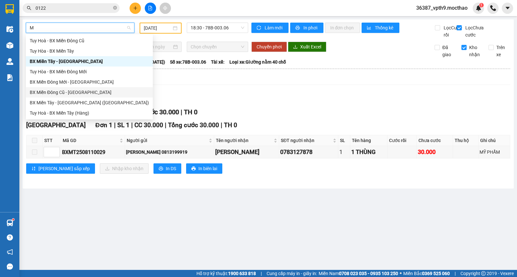
click at [79, 94] on div "BX Miền Đông Cũ - [GEOGRAPHIC_DATA]" at bounding box center [89, 92] width 119 height 7
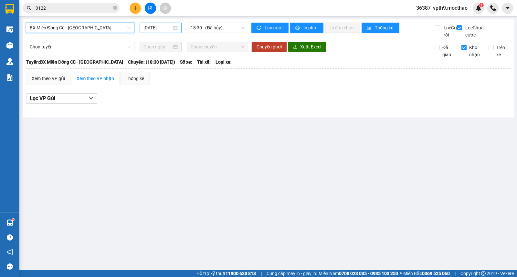
click at [169, 24] on input "[DATE]" at bounding box center [157, 27] width 29 height 7
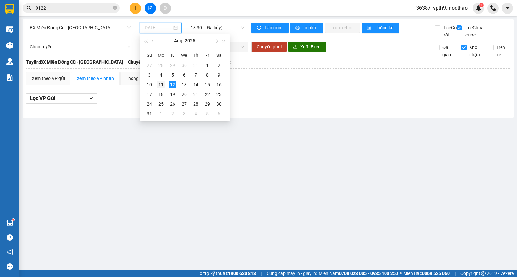
click at [161, 86] on div "11" at bounding box center [161, 85] width 8 height 8
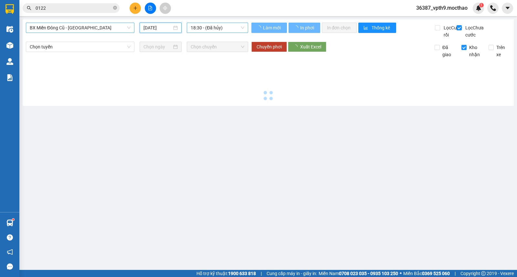
type input "[DATE]"
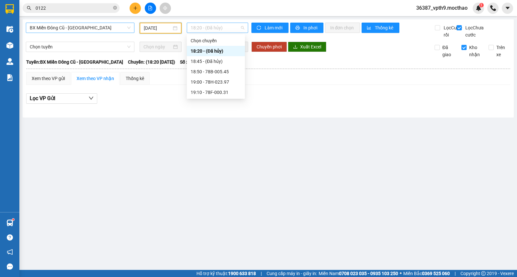
click at [224, 27] on span "18:20 - (Đã hủy)" at bounding box center [217, 28] width 53 height 10
click at [218, 74] on div "18:50 - 78B-005.45" at bounding box center [216, 71] width 50 height 7
click at [230, 31] on span "18:50 - 78B-005.45" at bounding box center [217, 28] width 53 height 10
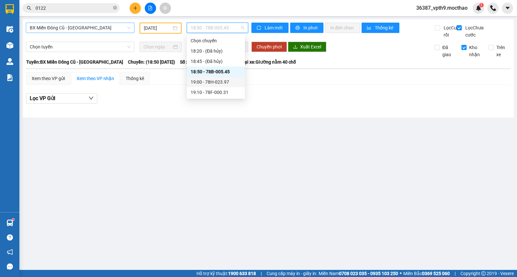
click at [224, 81] on div "19:00 - 78H-023.97" at bounding box center [216, 82] width 50 height 7
click at [241, 26] on span "19:00 - 78H-023.97" at bounding box center [217, 28] width 53 height 10
click at [223, 97] on div "19:10 - 78F-000.31" at bounding box center [216, 92] width 58 height 10
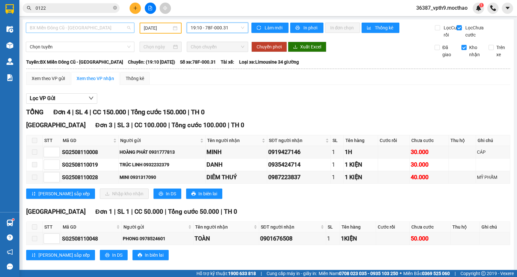
scroll to position [52, 0]
click at [116, 33] on div "BX Miền Đông Cũ - [GEOGRAPHIC_DATA]" at bounding box center [80, 28] width 109 height 10
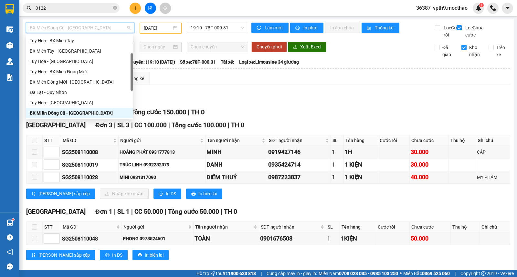
type input "M"
type input "D"
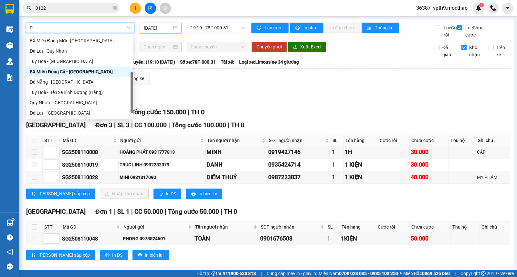
scroll to position [36, 0]
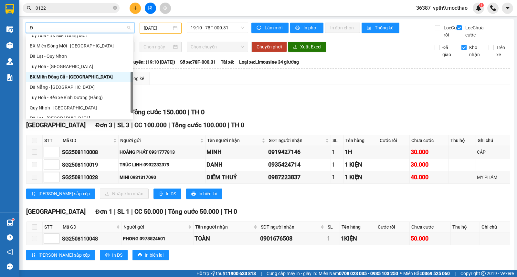
type input "ĐA"
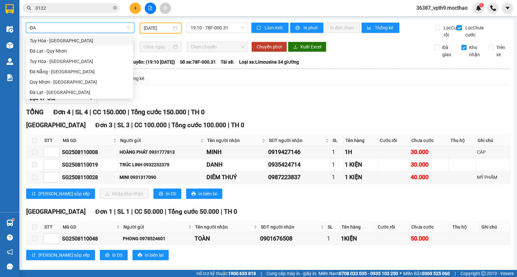
scroll to position [0, 0]
click at [49, 72] on div "Đà Nẵng - [GEOGRAPHIC_DATA]" at bounding box center [80, 71] width 100 height 7
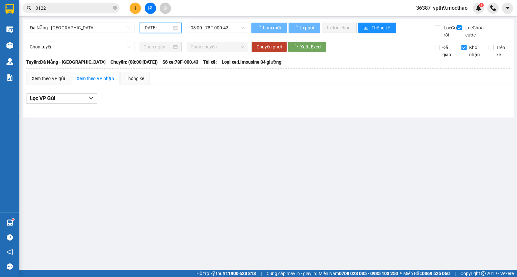
click at [165, 28] on input "[DATE]" at bounding box center [157, 27] width 29 height 7
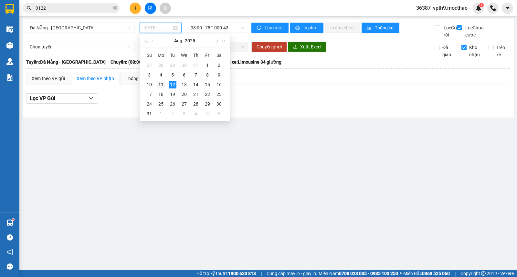
click at [162, 85] on div "11" at bounding box center [161, 85] width 8 height 8
type input "[DATE]"
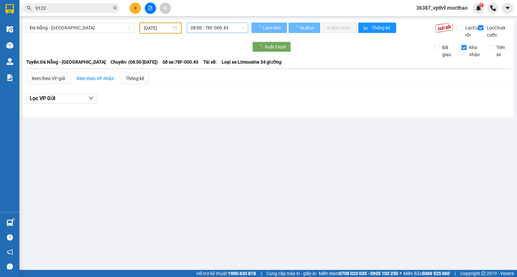
click at [237, 28] on span "08:00 - 78F-000.43" at bounding box center [217, 28] width 53 height 10
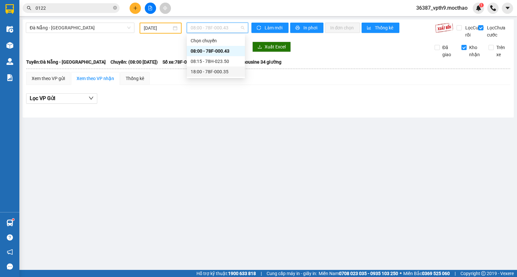
click at [224, 72] on div "18:00 - 78F-000.35" at bounding box center [216, 71] width 50 height 7
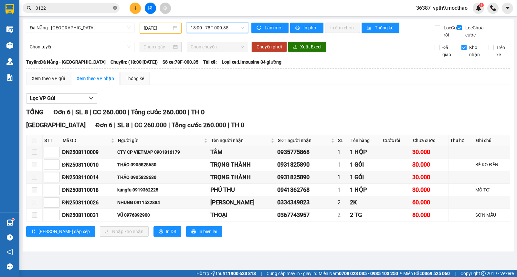
click at [114, 6] on icon "close-circle" at bounding box center [115, 8] width 4 height 4
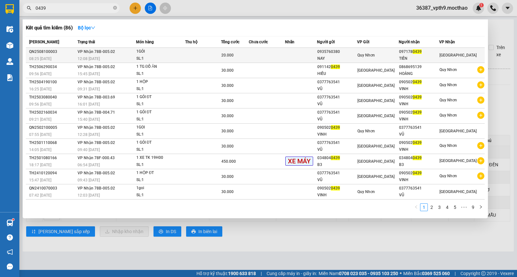
type input "0439"
click at [215, 57] on td at bounding box center [203, 55] width 36 height 15
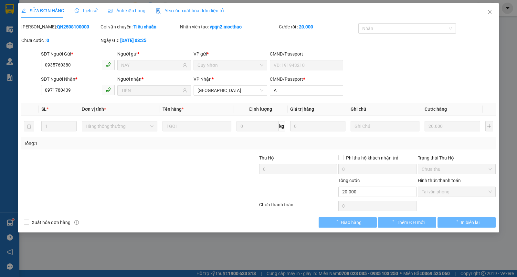
type input "0935760380"
type input "NAY"
type input "0971780439"
type input "TIẾN"
type input "A"
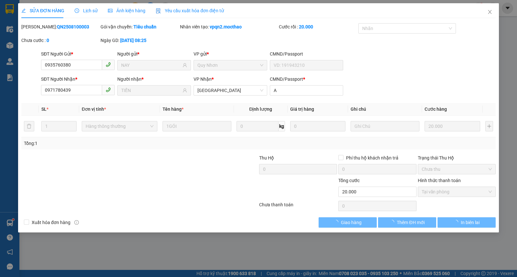
type input "20.000"
click at [353, 225] on span "Giao hàng" at bounding box center [351, 222] width 21 height 7
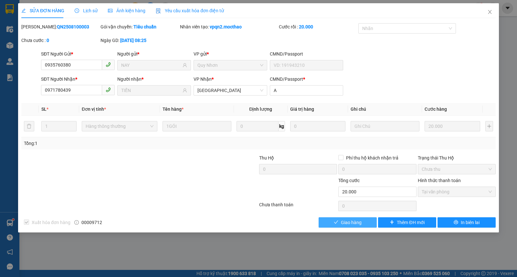
checkbox input "true"
click at [345, 223] on span "Giao hàng" at bounding box center [351, 222] width 21 height 7
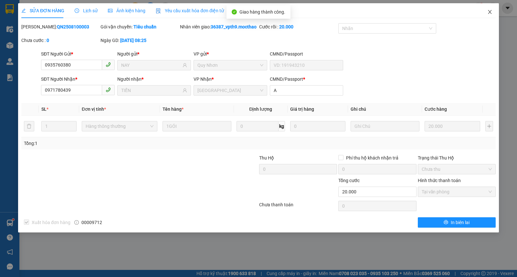
click at [494, 12] on span "Close" at bounding box center [490, 12] width 18 height 18
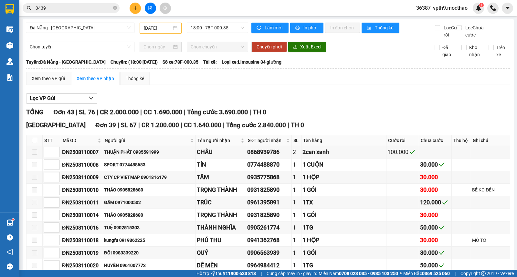
click at [131, 8] on button at bounding box center [135, 8] width 11 height 11
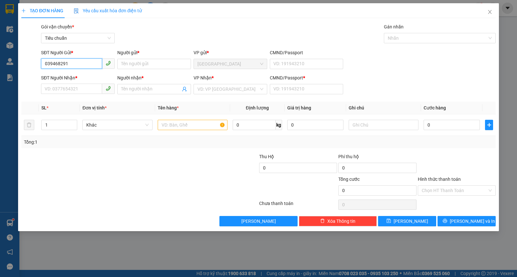
type input "0394682912"
click at [82, 78] on div "0394682912 - CƠ GIỚI PHÚ YÊN" at bounding box center [91, 76] width 92 height 7
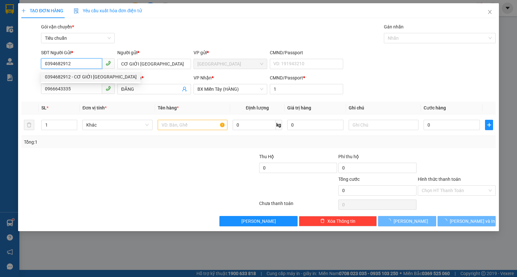
type input "CƠ GIỚI PHÚ YÊN"
type input "0966643335"
type input "ĐĂNG"
type input "1"
type input "20.000"
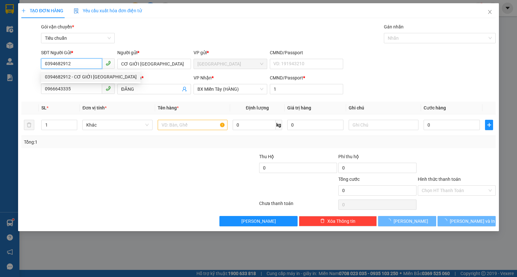
type input "20.000"
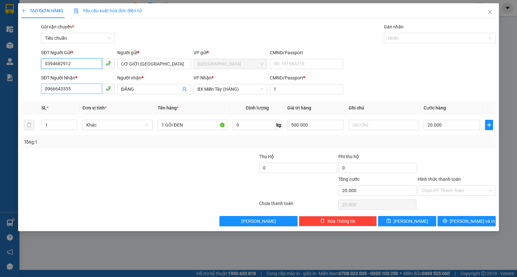
type input "0394682912"
click at [79, 91] on input "0966643335" at bounding box center [71, 89] width 61 height 10
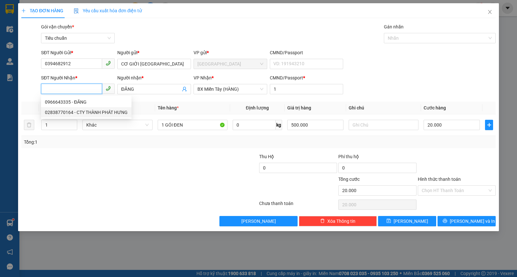
click at [114, 114] on div "02838770164 - CTY THÀNH PHÁT HƯNG" at bounding box center [86, 112] width 83 height 7
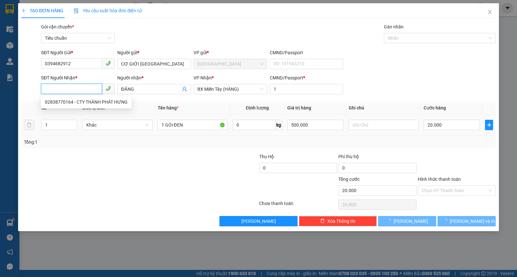
type input "02838770164"
type input "CTY THÀNH PHÁT HƯNG"
type input "70.000"
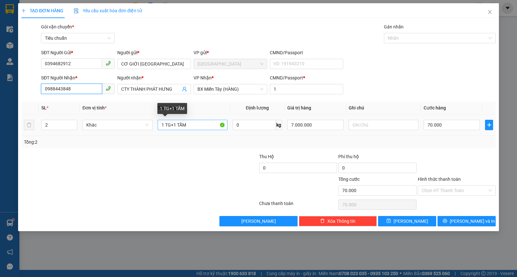
type input "0988443848"
drag, startPoint x: 165, startPoint y: 127, endPoint x: 191, endPoint y: 119, distance: 26.7
click at [191, 119] on div "1 TG+1 TẤM" at bounding box center [193, 125] width 70 height 13
type input "1 TX"
type input "1"
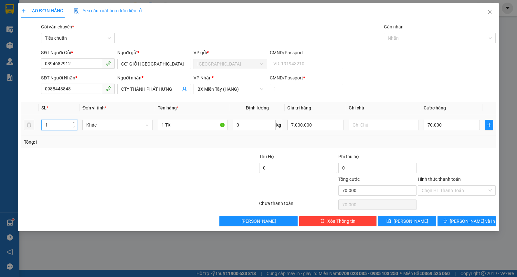
click at [74, 129] on span "down" at bounding box center [74, 127] width 4 height 4
type input "0"
drag, startPoint x: 321, startPoint y: 126, endPoint x: 280, endPoint y: 127, distance: 40.1
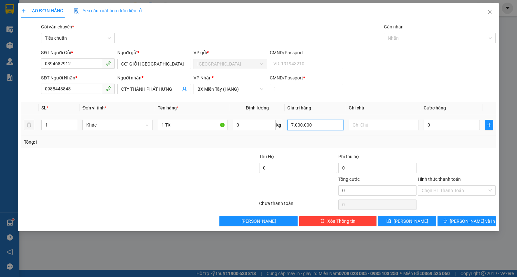
click at [280, 127] on tr "1 Khác 1 TX 0 kg 7.000.000 0" at bounding box center [258, 125] width 474 height 22
type input "4.000.000"
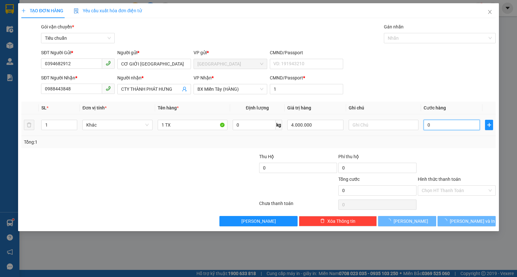
type input "4"
type input "40"
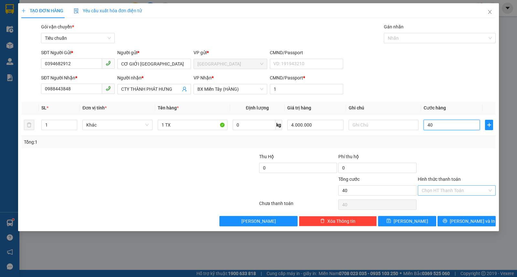
type input "40"
type input "40.000"
click at [451, 192] on input "Hình thức thanh toán" at bounding box center [455, 191] width 66 height 10
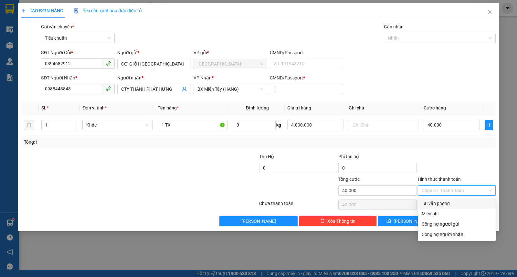
click at [445, 199] on div "Tại văn phòng" at bounding box center [457, 203] width 78 height 10
type input "0"
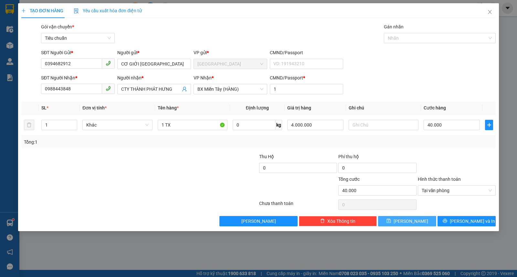
click at [418, 224] on button "[PERSON_NAME]" at bounding box center [407, 221] width 58 height 10
type input "0"
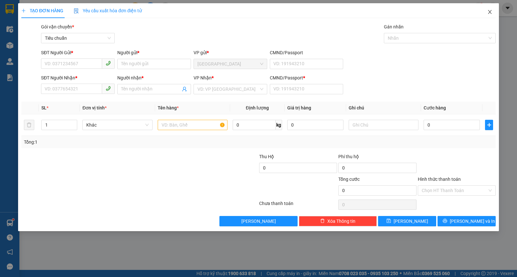
click at [487, 11] on icon "close" at bounding box center [489, 11] width 5 height 5
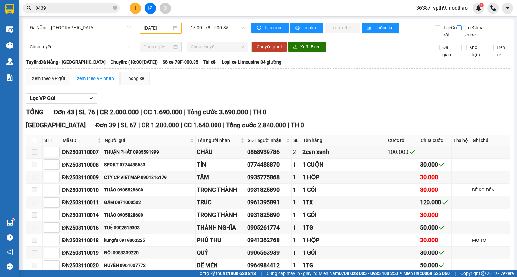
click at [463, 28] on span "Lọc Chưa cước" at bounding box center [476, 31] width 26 height 14
click at [460, 28] on input "Lọc Chưa cước" at bounding box center [460, 27] width 6 height 5
checkbox input "true"
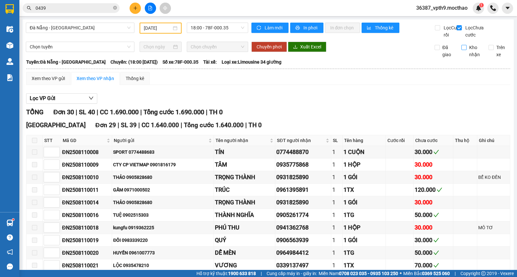
click at [461, 50] on input "Kho nhận" at bounding box center [463, 47] width 5 height 5
checkbox input "true"
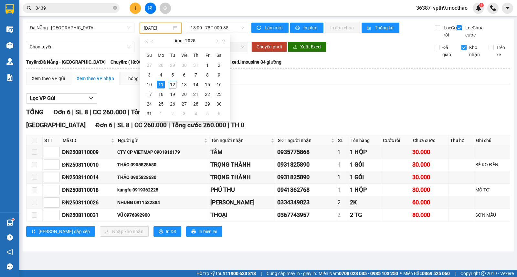
click at [154, 27] on input "[DATE]" at bounding box center [158, 28] width 28 height 7
click at [173, 83] on div "12" at bounding box center [173, 85] width 8 height 8
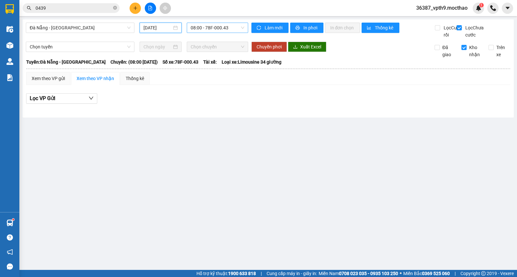
click at [218, 29] on span "08:00 - 78F-000.43" at bounding box center [217, 28] width 53 height 10
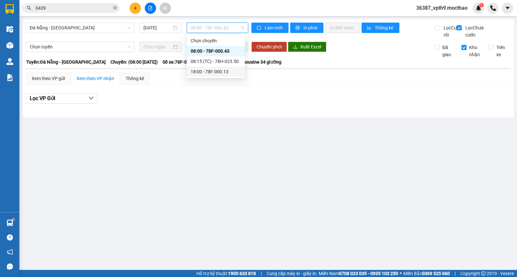
click at [217, 70] on div "18:00 - 78F-000.13" at bounding box center [216, 71] width 50 height 7
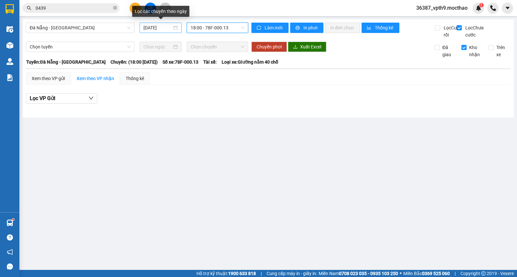
click at [157, 27] on input "[DATE]" at bounding box center [157, 27] width 29 height 7
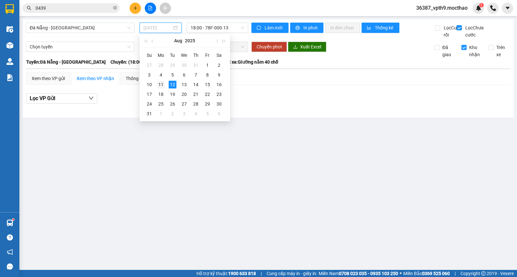
click at [163, 86] on div "11" at bounding box center [161, 85] width 8 height 8
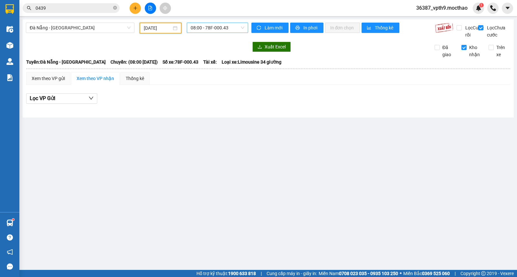
click at [235, 27] on span "08:00 - 78F-000.43" at bounding box center [217, 28] width 53 height 10
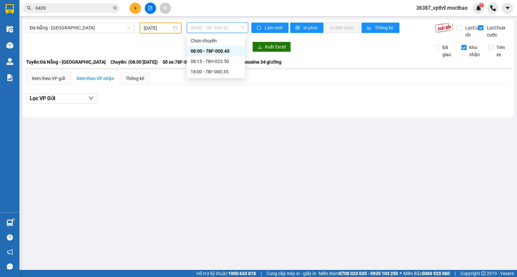
click at [157, 31] on input "[DATE]" at bounding box center [158, 28] width 28 height 7
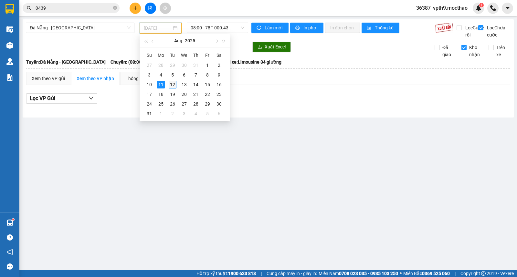
click at [172, 82] on div "12" at bounding box center [173, 85] width 8 height 8
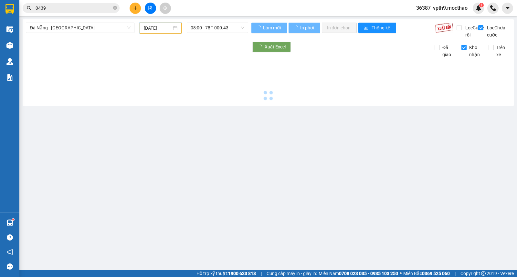
type input "[DATE]"
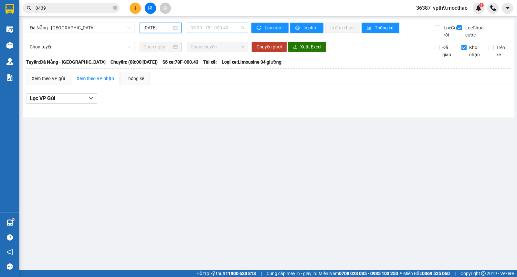
click at [227, 25] on span "08:00 - 78F-000.43" at bounding box center [217, 28] width 53 height 10
click at [221, 61] on div "08:15 (TC) - 78H-023.50" at bounding box center [216, 61] width 50 height 7
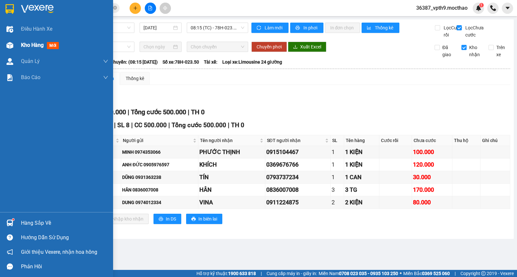
click at [25, 42] on span "Kho hàng" at bounding box center [32, 45] width 23 height 6
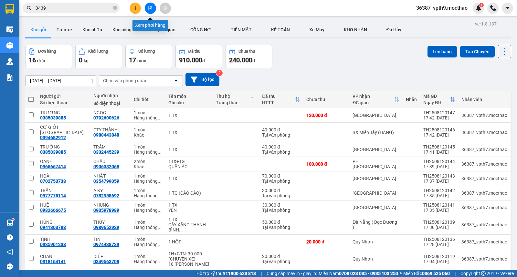
click at [150, 8] on icon "file-add" at bounding box center [151, 8] width 4 height 5
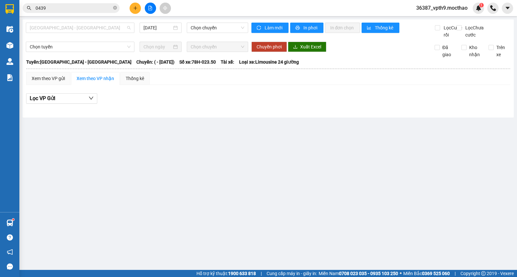
click at [73, 28] on span "[GEOGRAPHIC_DATA] - [GEOGRAPHIC_DATA]" at bounding box center [80, 28] width 101 height 10
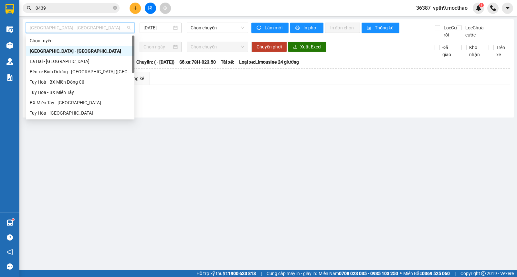
type input "D"
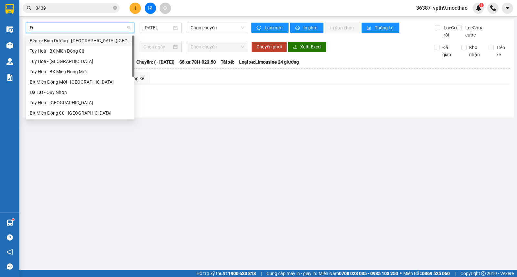
type input "ĐA"
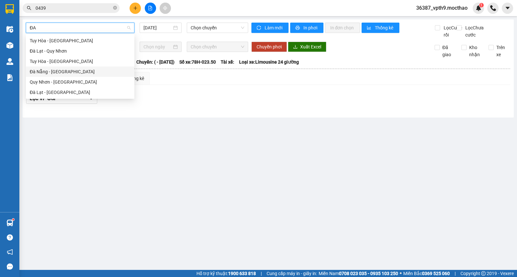
click at [53, 72] on div "Đà Nẵng - [GEOGRAPHIC_DATA]" at bounding box center [80, 71] width 101 height 7
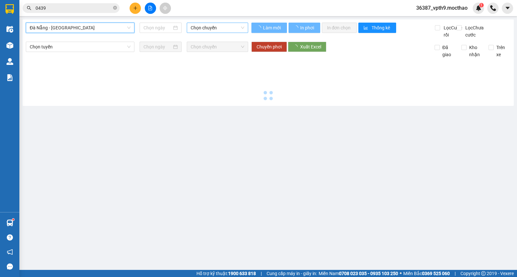
type input "[DATE]"
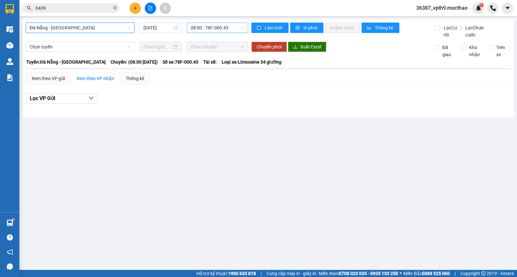
click at [224, 28] on span "08:00 - 78F-000.43" at bounding box center [217, 28] width 53 height 10
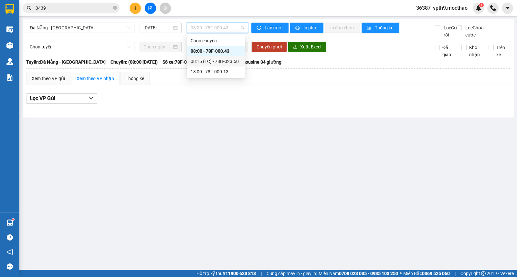
click at [215, 62] on div "08:15 (TC) - 78H-023.50" at bounding box center [216, 61] width 50 height 7
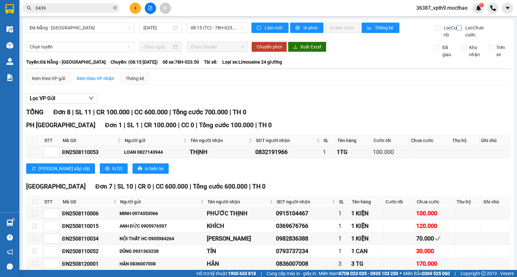
click at [463, 24] on span "Lọc Chưa cước" at bounding box center [476, 31] width 26 height 14
click at [462, 25] on input "Lọc Chưa cước" at bounding box center [460, 27] width 6 height 5
checkbox input "true"
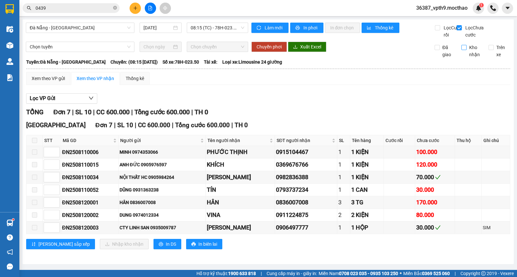
click at [461, 50] on input "Kho nhận" at bounding box center [463, 47] width 5 height 5
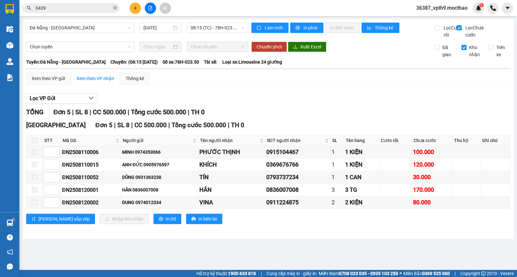
click at [461, 50] on input "Kho nhận" at bounding box center [463, 47] width 5 height 5
checkbox input "false"
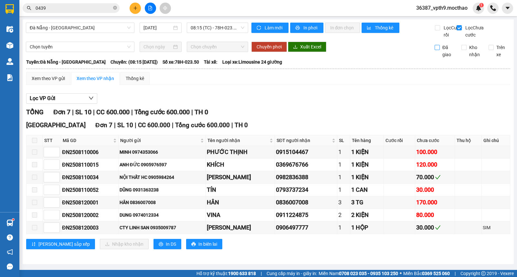
click at [440, 58] on span "Đã giao" at bounding box center [448, 51] width 17 height 14
click at [439, 50] on input "Đã giao" at bounding box center [437, 47] width 5 height 5
checkbox input "true"
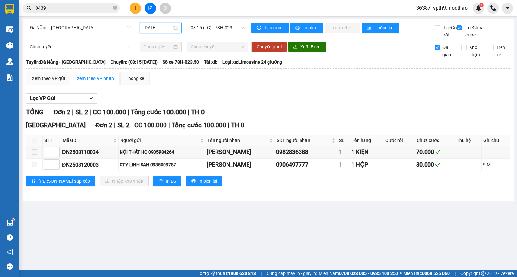
click at [153, 28] on input "[DATE]" at bounding box center [157, 27] width 29 height 7
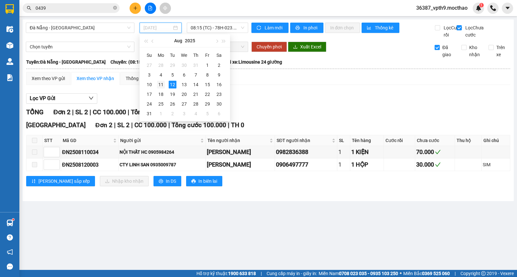
click at [160, 86] on div "11" at bounding box center [161, 85] width 8 height 8
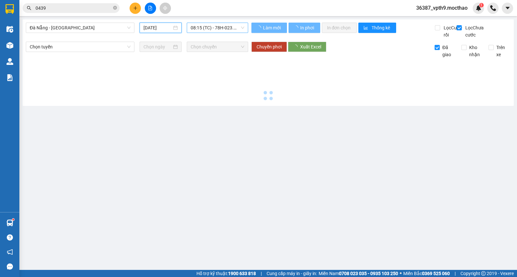
type input "[DATE]"
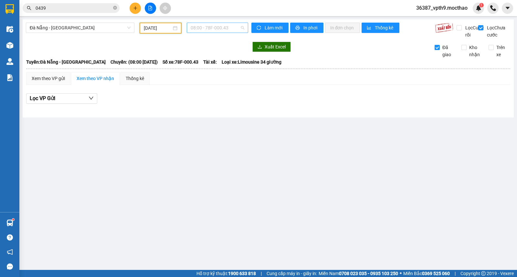
click at [237, 26] on span "08:00 - 78F-000.43" at bounding box center [217, 28] width 53 height 10
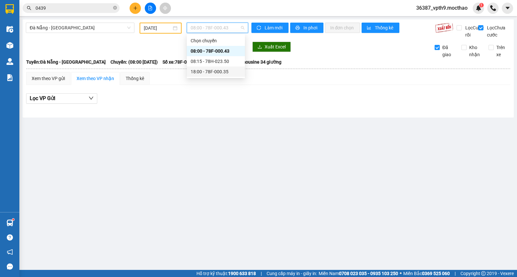
click at [224, 70] on div "18:00 - 78F-000.35" at bounding box center [216, 71] width 50 height 7
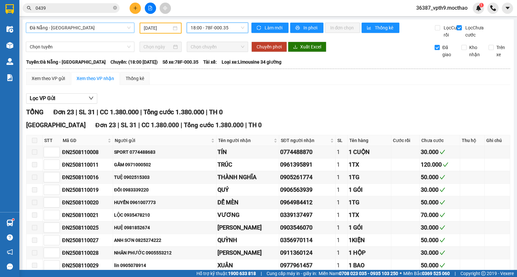
click at [82, 27] on span "Đà Nẵng - [GEOGRAPHIC_DATA]" at bounding box center [80, 28] width 101 height 10
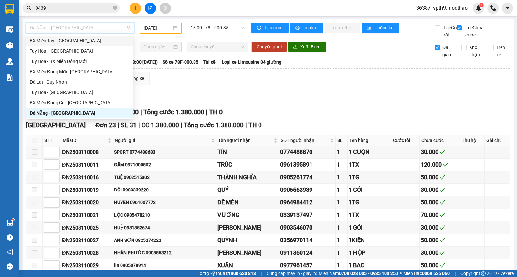
click at [73, 42] on div "BX Miền Tây - [GEOGRAPHIC_DATA]" at bounding box center [80, 40] width 100 height 7
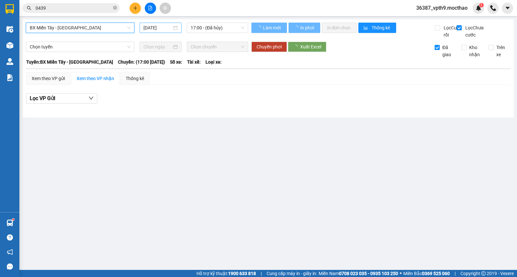
click at [172, 30] on div "[DATE]" at bounding box center [160, 27] width 35 height 7
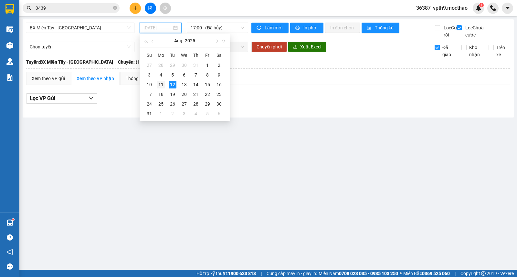
click at [160, 85] on div "11" at bounding box center [161, 85] width 8 height 8
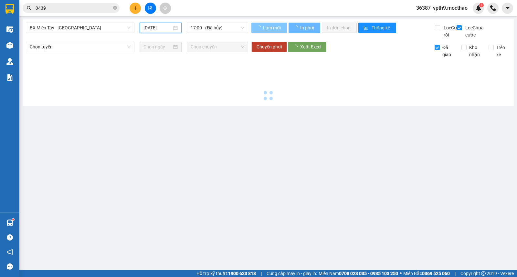
type input "[DATE]"
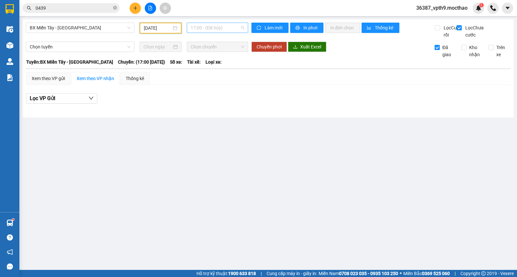
click at [221, 26] on span "17:00 - (Đã hủy)" at bounding box center [217, 28] width 53 height 10
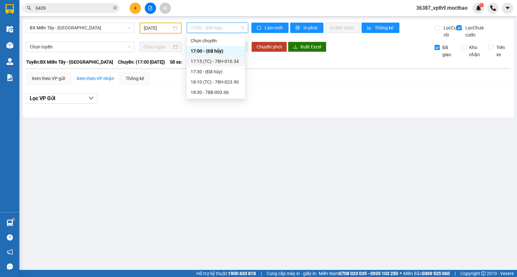
click at [220, 63] on div "17:15 (TC) - 78H-010.34" at bounding box center [216, 61] width 50 height 7
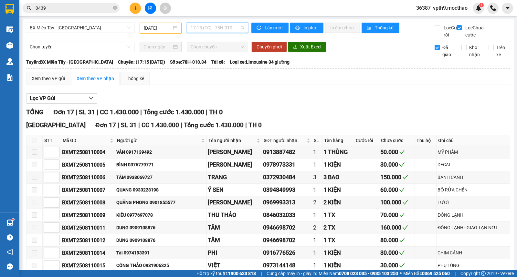
click at [237, 28] on span "17:15 (TC) - 78H-010.34" at bounding box center [217, 28] width 53 height 10
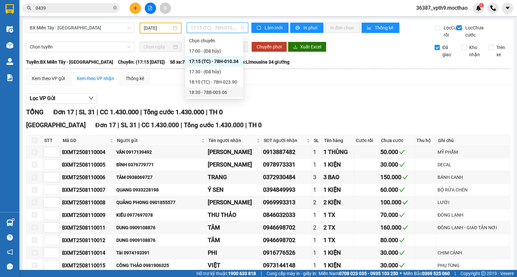
click at [221, 92] on div "18:30 - 78B-003.06" at bounding box center [214, 92] width 50 height 7
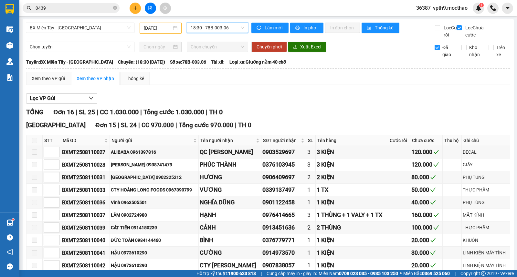
click at [217, 28] on span "18:30 - 78B-003.06" at bounding box center [217, 28] width 53 height 10
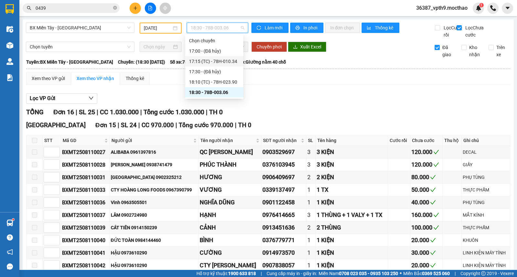
click at [212, 61] on div "17:15 (TC) - 78H-010.34" at bounding box center [214, 61] width 50 height 7
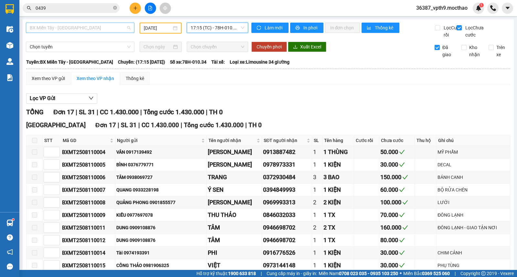
click at [117, 31] on span "BX Miền Tây - [GEOGRAPHIC_DATA]" at bounding box center [80, 28] width 101 height 10
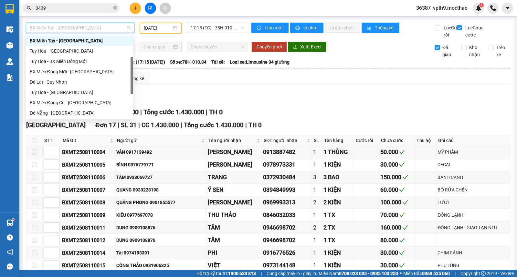
type input "M"
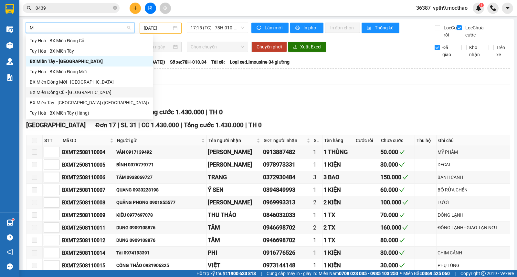
click at [69, 91] on div "BX Miền Đông Cũ - [GEOGRAPHIC_DATA]" at bounding box center [89, 92] width 119 height 7
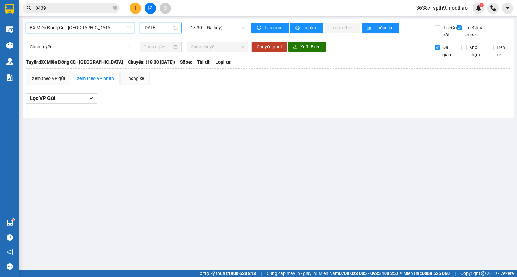
click at [154, 26] on input "[DATE]" at bounding box center [157, 27] width 29 height 7
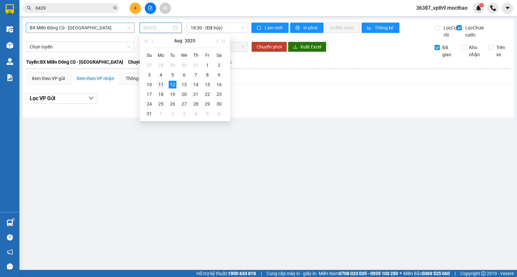
click at [159, 86] on div "11" at bounding box center [161, 85] width 8 height 8
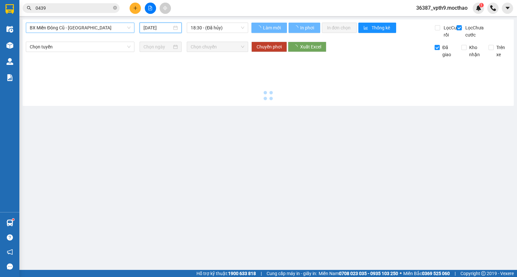
type input "[DATE]"
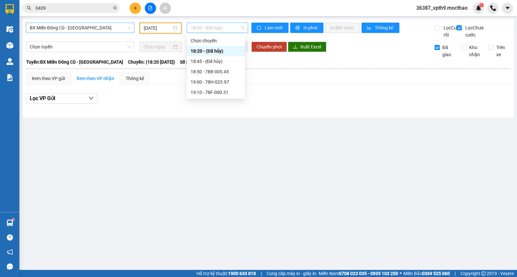
click at [225, 29] on span "18:20 - (Đã hủy)" at bounding box center [217, 28] width 53 height 10
click at [213, 93] on div "19:10 - 78F-000.31" at bounding box center [216, 92] width 50 height 7
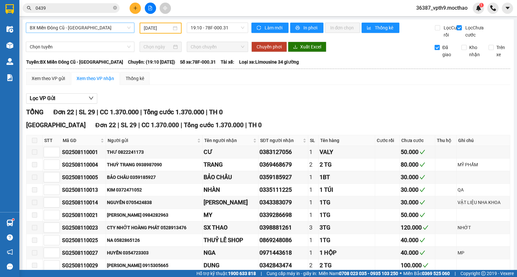
click at [441, 57] on span "Đã giao" at bounding box center [448, 51] width 17 height 14
click at [440, 50] on input "Đã giao" at bounding box center [437, 47] width 5 height 5
checkbox input "false"
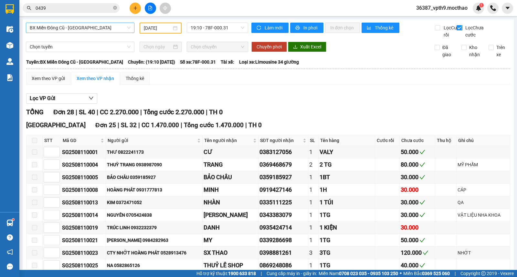
click at [457, 28] on input "Lọc Chưa cước" at bounding box center [460, 27] width 6 height 5
checkbox input "false"
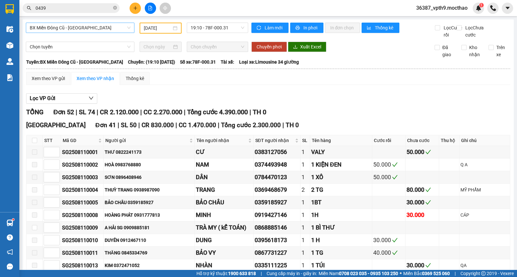
click at [153, 30] on input "[DATE]" at bounding box center [158, 28] width 28 height 7
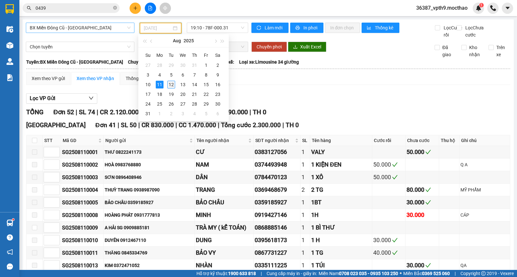
click at [172, 85] on div "12" at bounding box center [171, 85] width 8 height 8
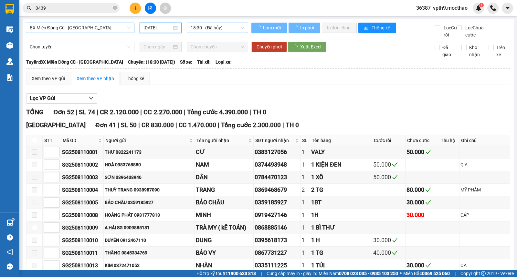
type input "[DATE]"
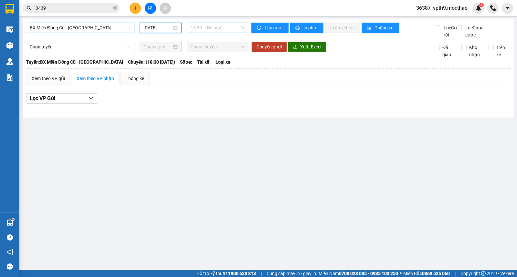
click at [222, 28] on span "18:30 - (Đã hủy)" at bounding box center [217, 28] width 53 height 10
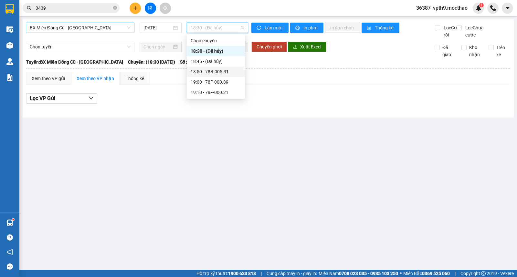
click at [221, 67] on div "18:50 - 78B-005.31" at bounding box center [216, 72] width 58 height 10
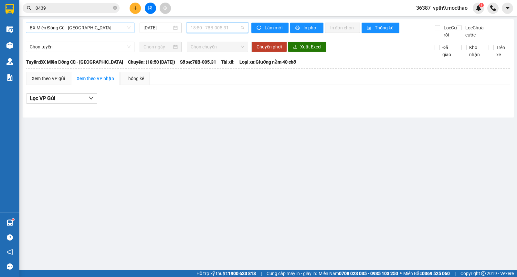
click at [238, 28] on span "18:50 - 78B-005.31" at bounding box center [217, 28] width 53 height 10
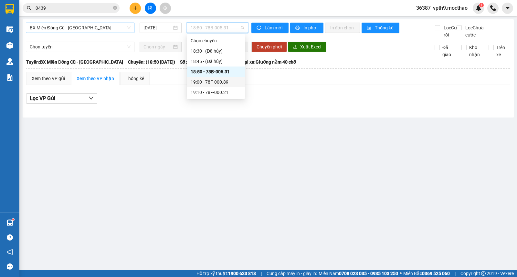
click at [218, 85] on div "19:00 - 78F-000.89" at bounding box center [216, 82] width 50 height 7
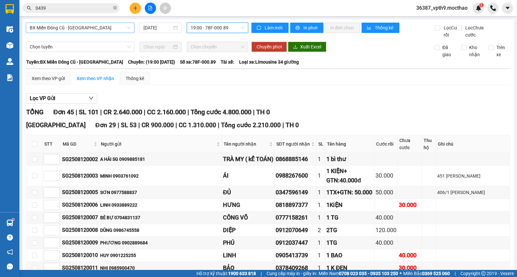
click at [236, 27] on span "19:00 - 78F-000.89" at bounding box center [217, 28] width 53 height 10
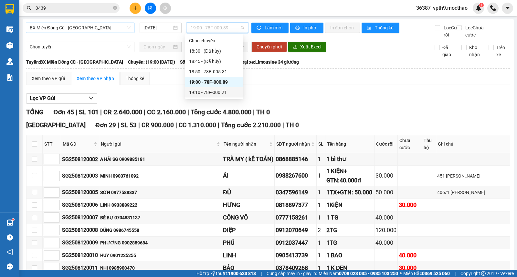
click at [217, 91] on div "19:10 - 78F-000.21" at bounding box center [214, 92] width 50 height 7
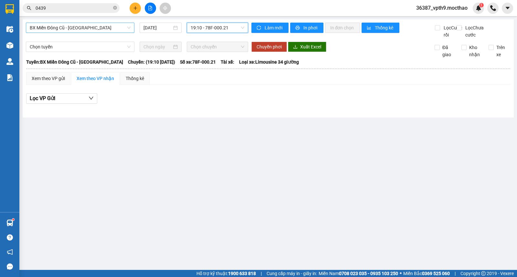
click at [234, 30] on span "19:10 - 78F-000.21" at bounding box center [217, 28] width 53 height 10
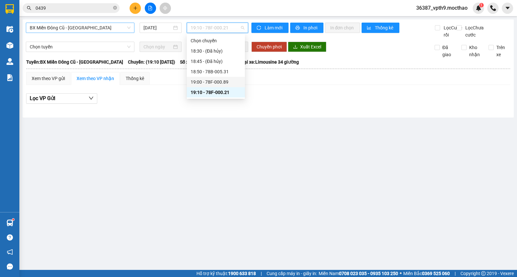
click at [209, 83] on div "19:00 - 78F-000.89" at bounding box center [216, 82] width 50 height 7
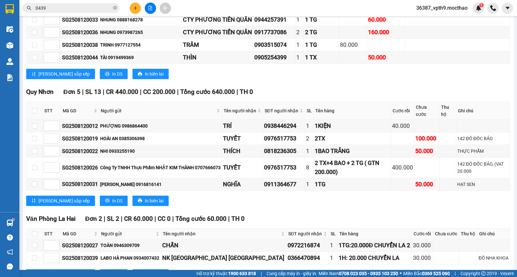
scroll to position [705, 0]
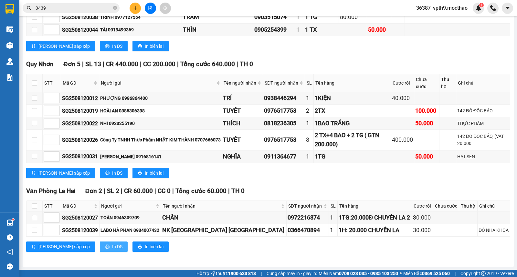
click at [112, 249] on span "In DS" at bounding box center [117, 246] width 10 height 7
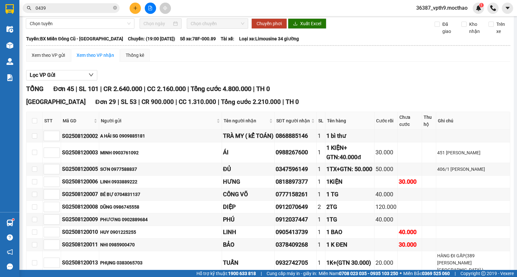
scroll to position [0, 0]
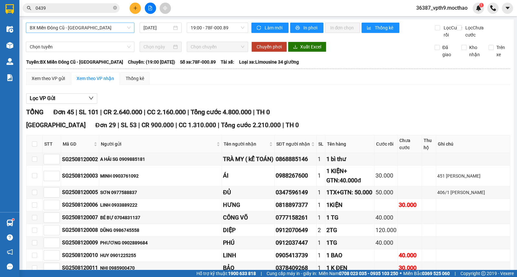
click at [89, 26] on span "BX Miền Đông Cũ - [GEOGRAPHIC_DATA]" at bounding box center [80, 28] width 101 height 10
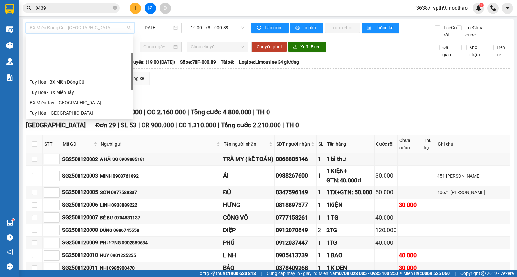
scroll to position [52, 0]
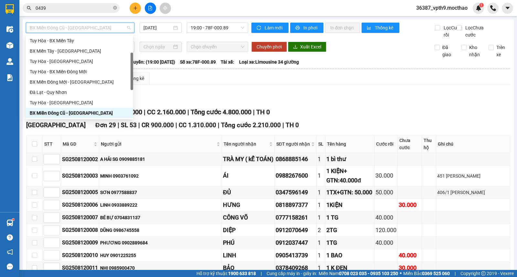
type input "M"
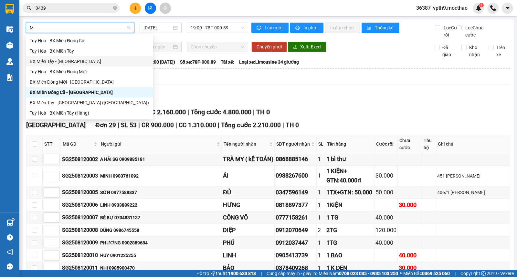
click at [69, 62] on div "BX Miền Tây - [GEOGRAPHIC_DATA]" at bounding box center [89, 61] width 119 height 7
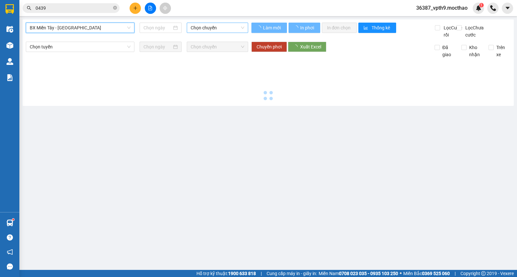
type input "[DATE]"
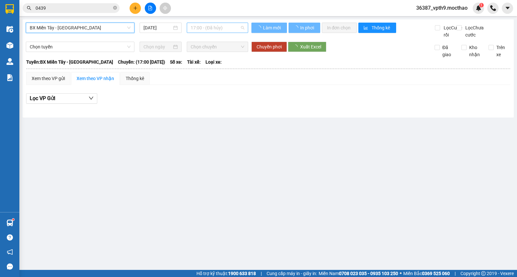
click at [228, 31] on span "17:00 - (Đã hủy)" at bounding box center [217, 28] width 53 height 10
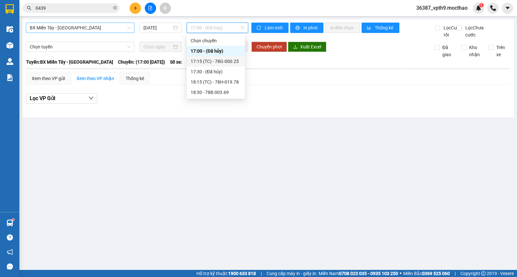
click at [222, 62] on div "17:15 (TC) - 78G-000.25" at bounding box center [216, 61] width 50 height 7
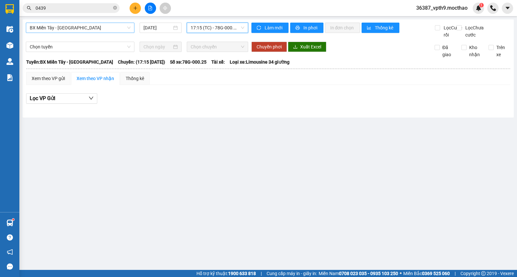
click at [225, 25] on span "17:15 (TC) - 78G-000.25" at bounding box center [217, 28] width 53 height 10
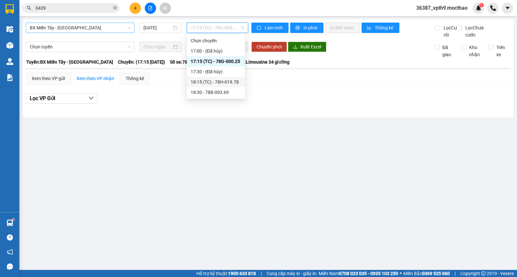
click at [222, 82] on div "18:15 (TC) - 78H-019.78" at bounding box center [216, 82] width 50 height 7
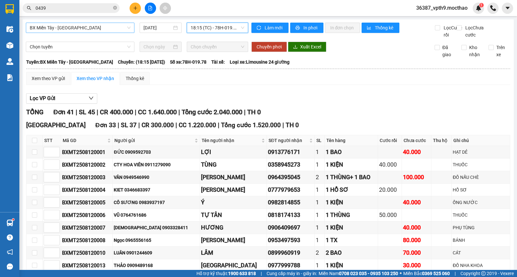
click at [238, 31] on span "18:15 (TC) - 78H-019.78" at bounding box center [217, 28] width 53 height 10
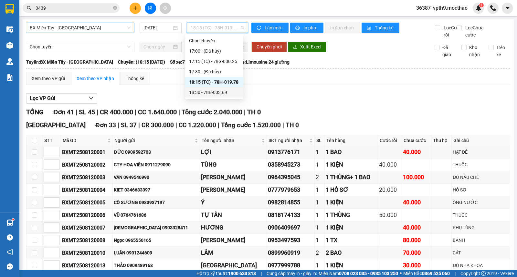
click at [219, 94] on div "18:30 - 78B-003.69" at bounding box center [214, 92] width 50 height 7
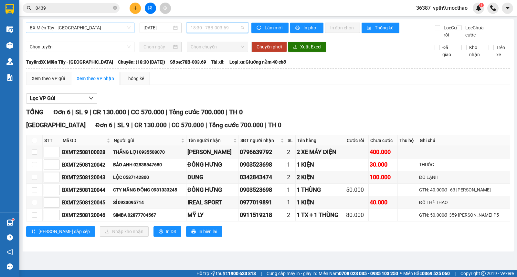
click at [224, 27] on span "18:30 - 78B-003.69" at bounding box center [217, 28] width 53 height 10
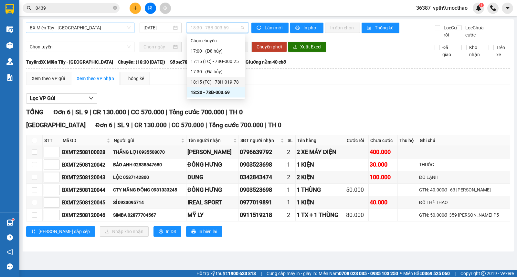
click at [225, 81] on div "18:15 (TC) - 78H-019.78" at bounding box center [216, 82] width 50 height 7
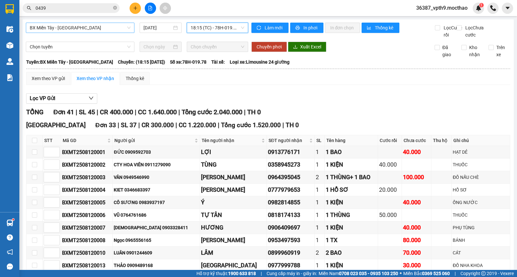
click at [243, 31] on div "18:15 (TC) - 78H-019.78" at bounding box center [217, 28] width 61 height 10
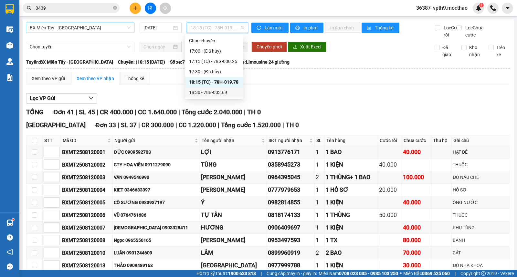
click at [221, 92] on div "18:30 - 78B-003.69" at bounding box center [214, 92] width 50 height 7
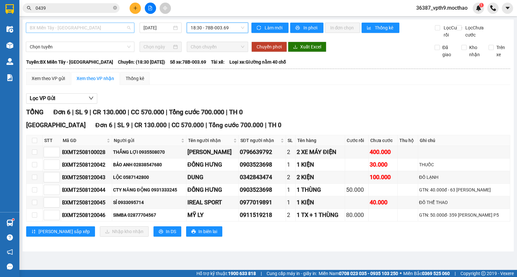
click at [76, 30] on span "BX Miền Tây - [GEOGRAPHIC_DATA]" at bounding box center [80, 28] width 101 height 10
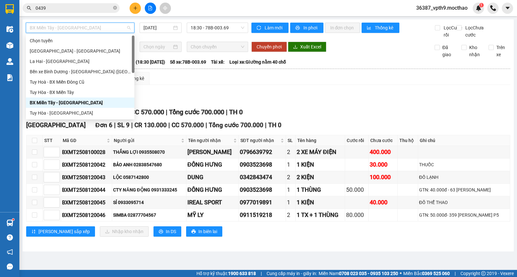
type input "D"
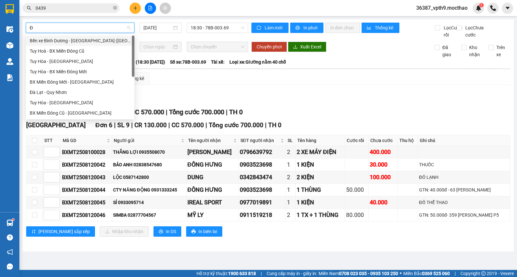
type input "ĐA"
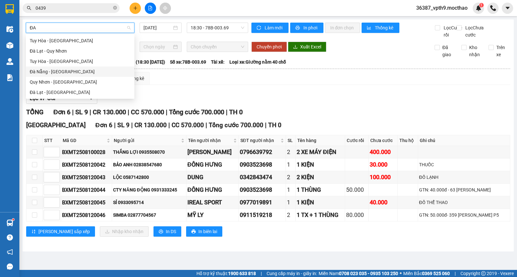
click at [63, 73] on div "Đà Nẵng - [GEOGRAPHIC_DATA]" at bounding box center [80, 71] width 101 height 7
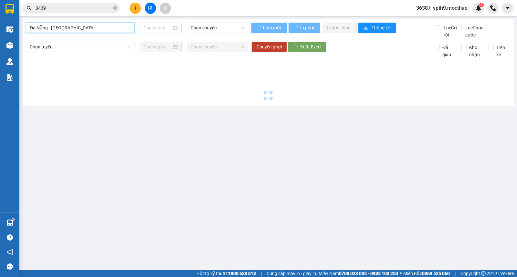
type input "[DATE]"
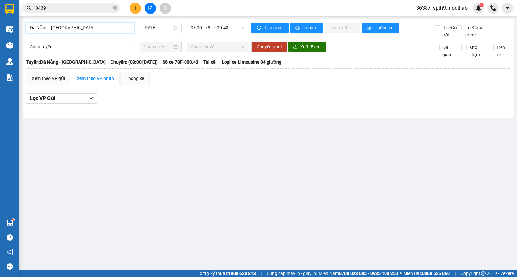
click at [227, 30] on span "08:00 - 78F-000.43" at bounding box center [217, 28] width 53 height 10
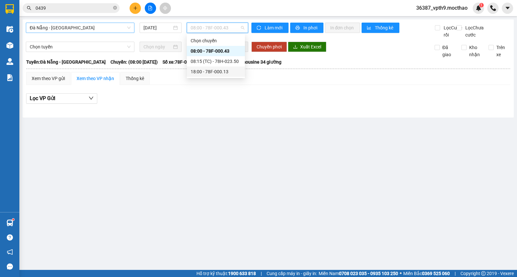
click at [226, 73] on div "18:00 - 78F-000.13" at bounding box center [216, 71] width 50 height 7
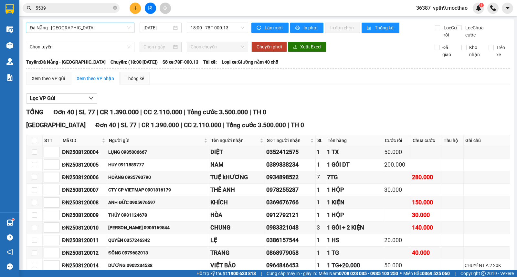
click at [62, 28] on span "Đà Nẵng - [GEOGRAPHIC_DATA]" at bounding box center [80, 28] width 101 height 10
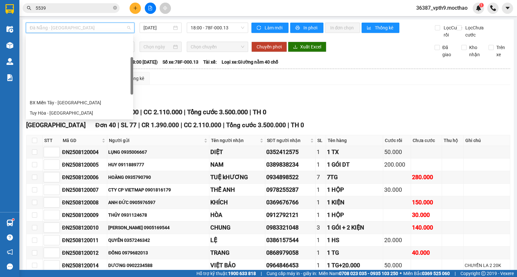
type input "Q"
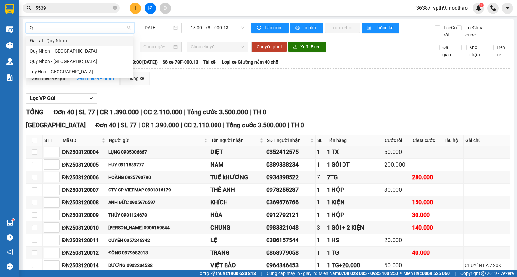
click at [59, 36] on div "Đà Lạt - Quy Nhơn" at bounding box center [79, 41] width 107 height 10
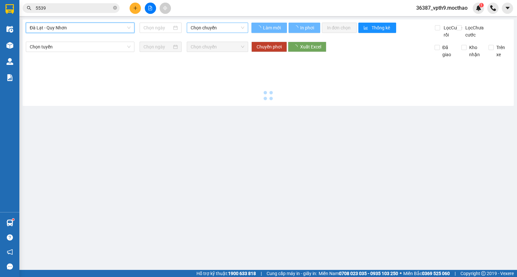
type input "[DATE]"
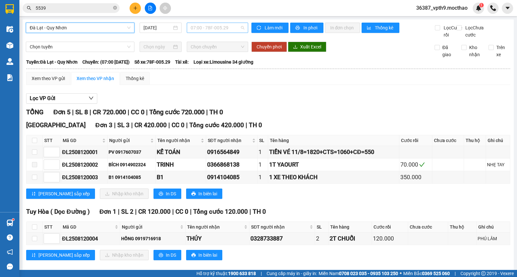
click at [238, 31] on span "07:00 - 78F-005.29" at bounding box center [217, 28] width 53 height 10
click at [215, 63] on div "18:00 - 78F-005.85" at bounding box center [214, 61] width 50 height 7
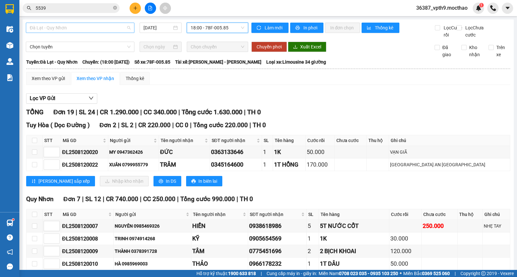
click at [81, 26] on span "Đà Lạt - Quy Nhơn" at bounding box center [80, 28] width 101 height 10
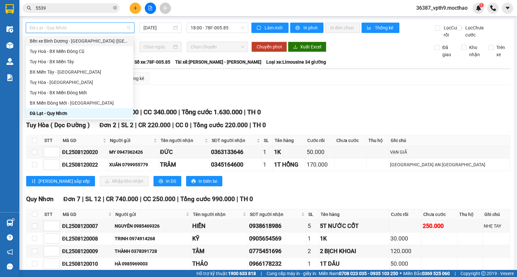
type input "Q"
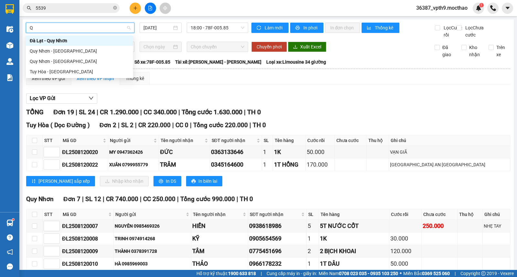
scroll to position [0, 0]
drag, startPoint x: 54, startPoint y: 61, endPoint x: 240, endPoint y: 37, distance: 188.1
click at [56, 60] on div "Quy Nhơn - [GEOGRAPHIC_DATA]" at bounding box center [80, 61] width 100 height 7
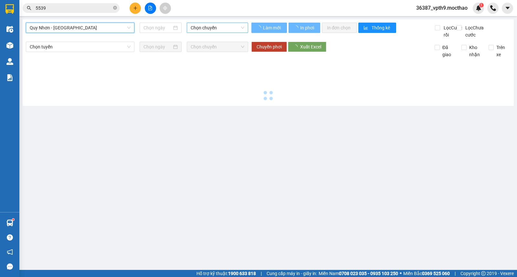
type input "[DATE]"
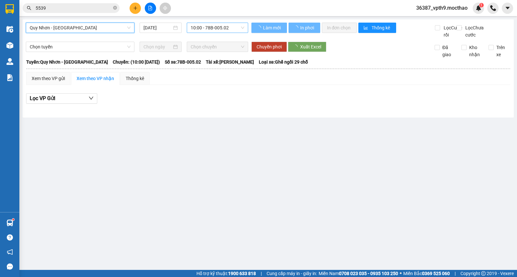
click at [231, 28] on span "10:00 - 78B-005.02" at bounding box center [217, 28] width 53 height 10
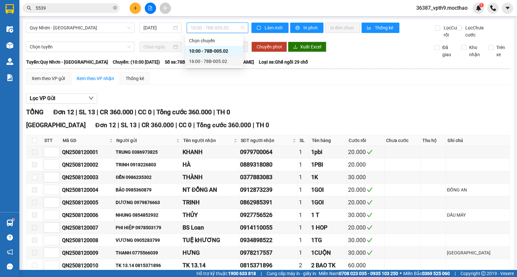
click at [221, 61] on div "16:00 - 78B-005.02" at bounding box center [214, 61] width 50 height 7
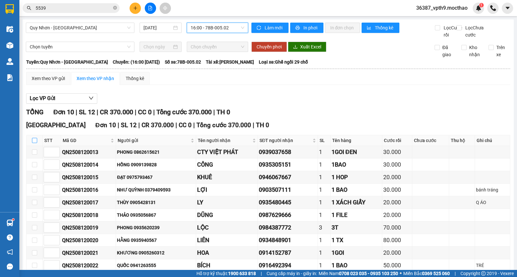
click at [32, 144] on label at bounding box center [34, 140] width 5 height 7
click at [32, 143] on input "checkbox" at bounding box center [34, 140] width 5 height 5
checkbox input "true"
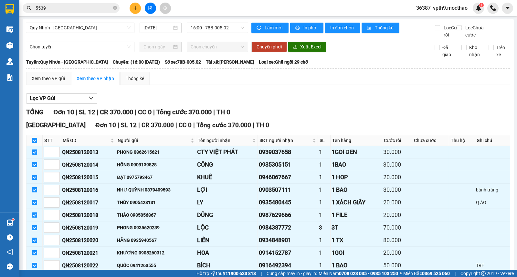
checkbox input "true"
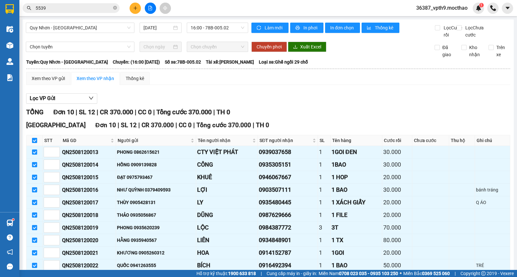
checkbox input "true"
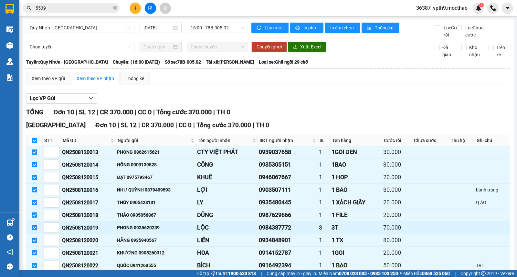
scroll to position [43, 0]
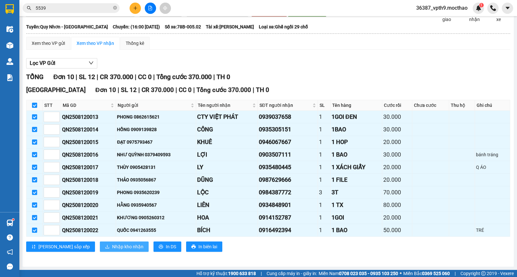
click at [106, 243] on button "Nhập kho nhận" at bounding box center [124, 247] width 49 height 10
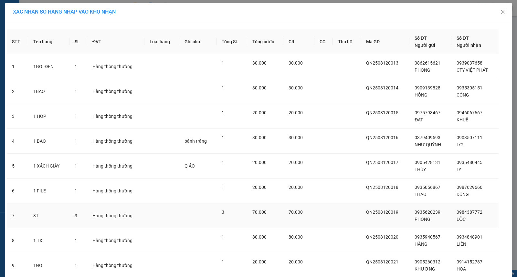
scroll to position [73, 0]
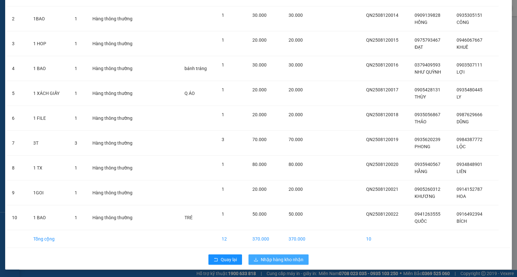
click at [276, 260] on span "Nhập hàng kho nhận" at bounding box center [282, 259] width 43 height 7
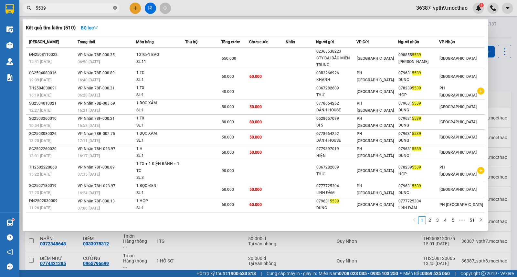
click at [116, 10] on icon "close-circle" at bounding box center [115, 8] width 4 height 4
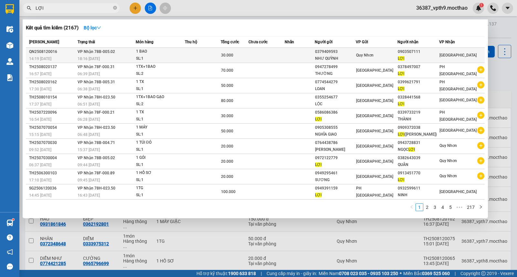
type input "LỢI"
click at [433, 56] on div "LỢI" at bounding box center [418, 58] width 41 height 7
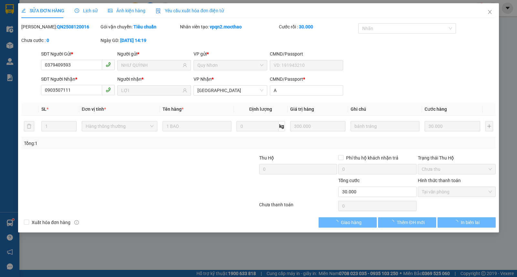
type input "0379409593"
type input "NHƯ QUỲNH"
type input "0903507111"
type input "LỢI"
type input "A"
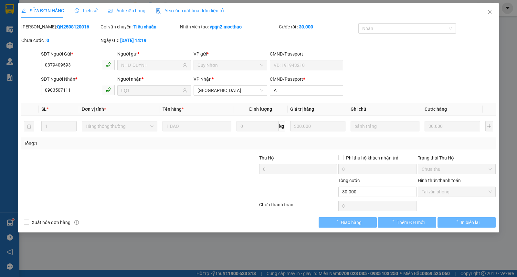
type input "30.000"
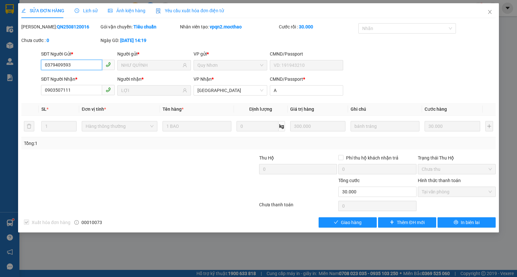
checkbox input "true"
click at [335, 225] on icon "check" at bounding box center [336, 222] width 5 height 5
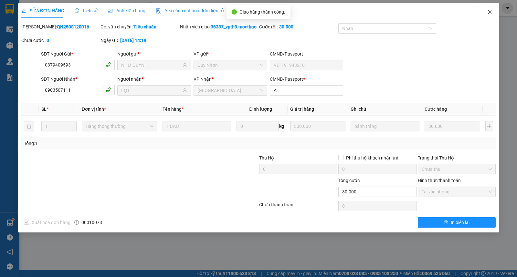
click at [490, 12] on icon "close" at bounding box center [490, 12] width 4 height 4
